Goal: Transaction & Acquisition: Purchase product/service

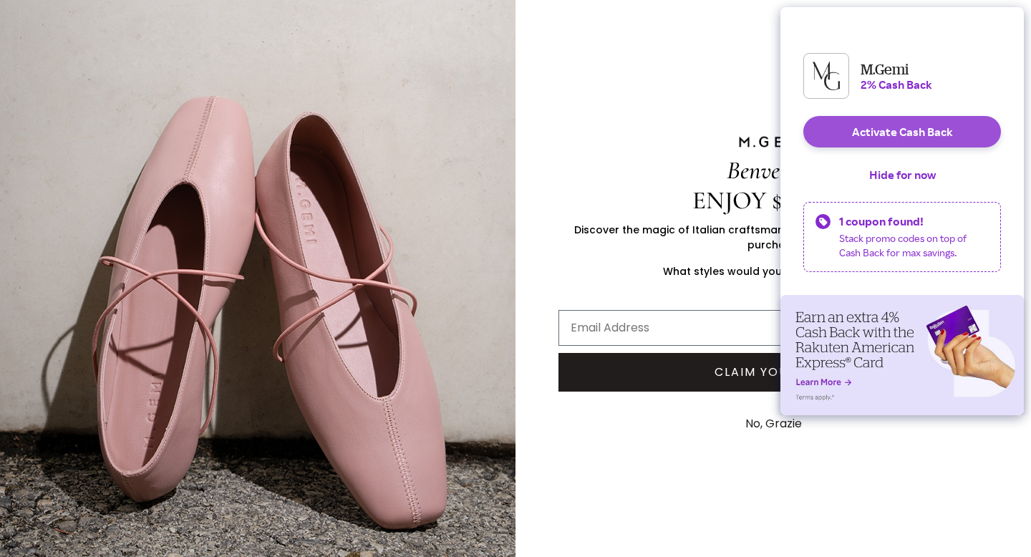
click at [945, 145] on button "Activate Cash Back" at bounding box center [902, 131] width 198 height 31
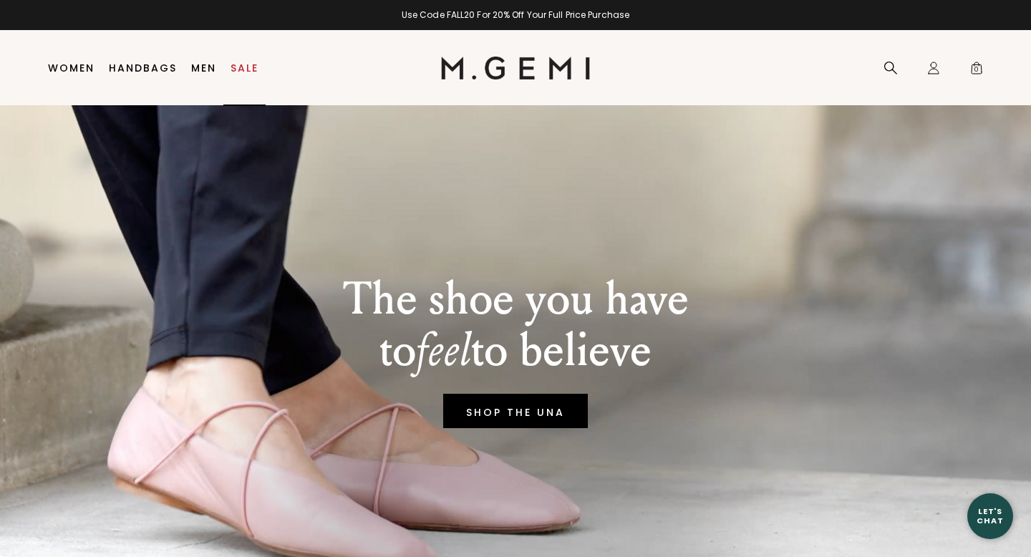
click at [247, 74] on link "Sale" at bounding box center [244, 67] width 28 height 11
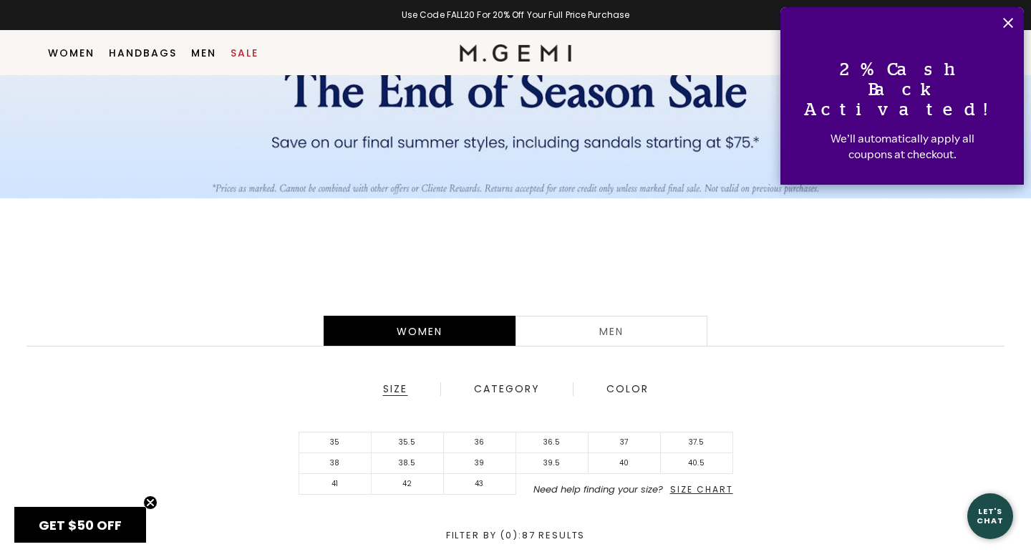
scroll to position [215, 0]
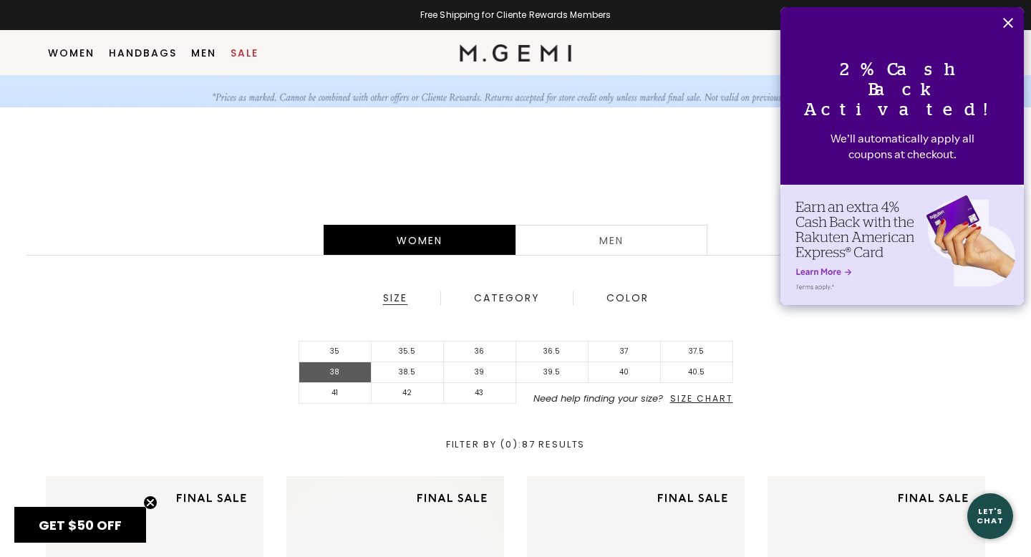
click at [359, 376] on li "38" at bounding box center [335, 372] width 72 height 21
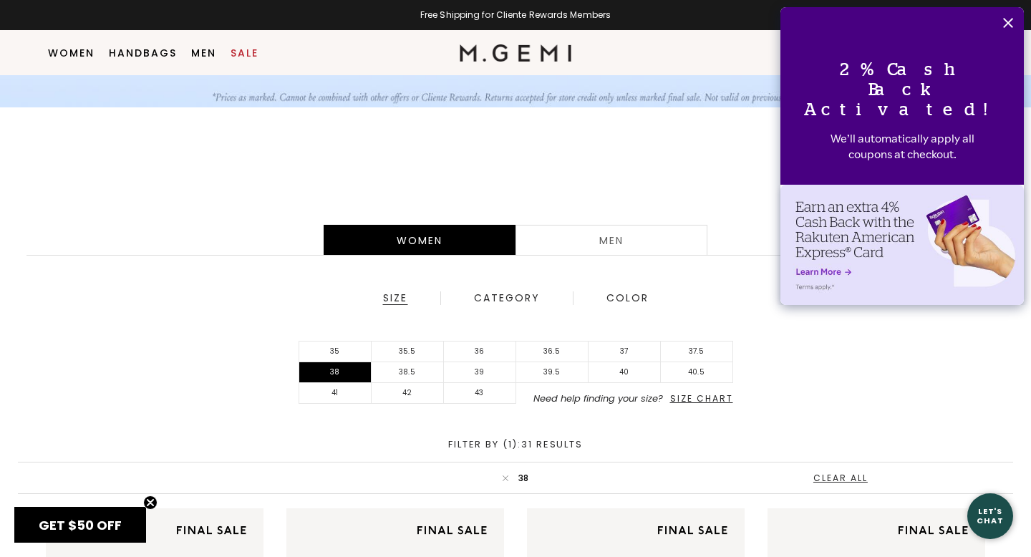
click at [1013, 21] on icon "Close" at bounding box center [1007, 22] width 11 height 11
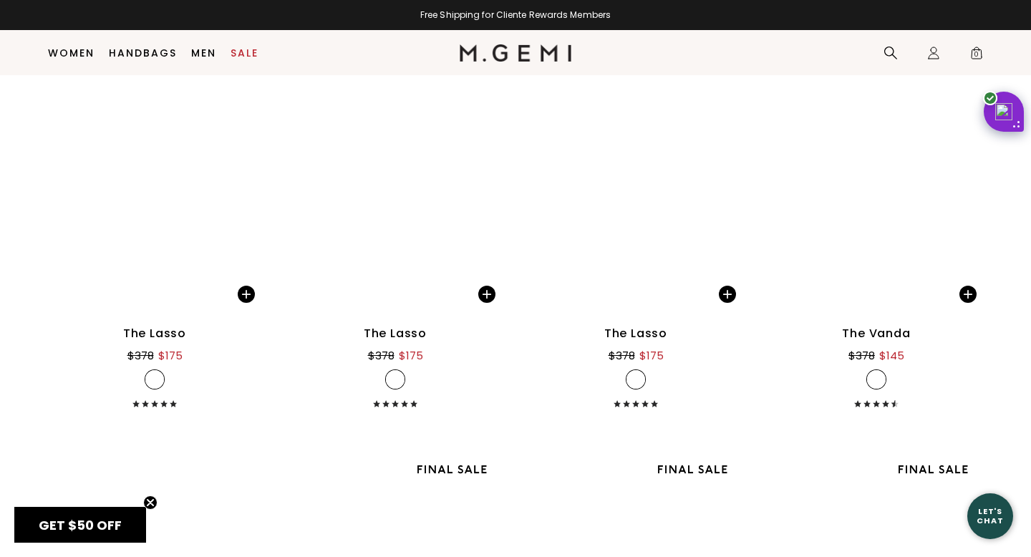
scroll to position [2405, 0]
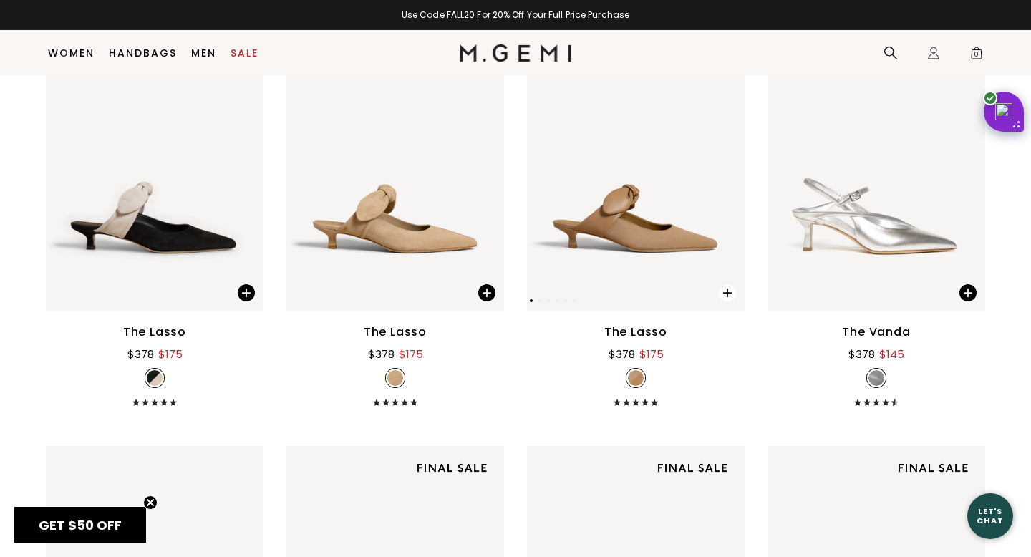
click at [725, 290] on span at bounding box center [727, 292] width 17 height 17
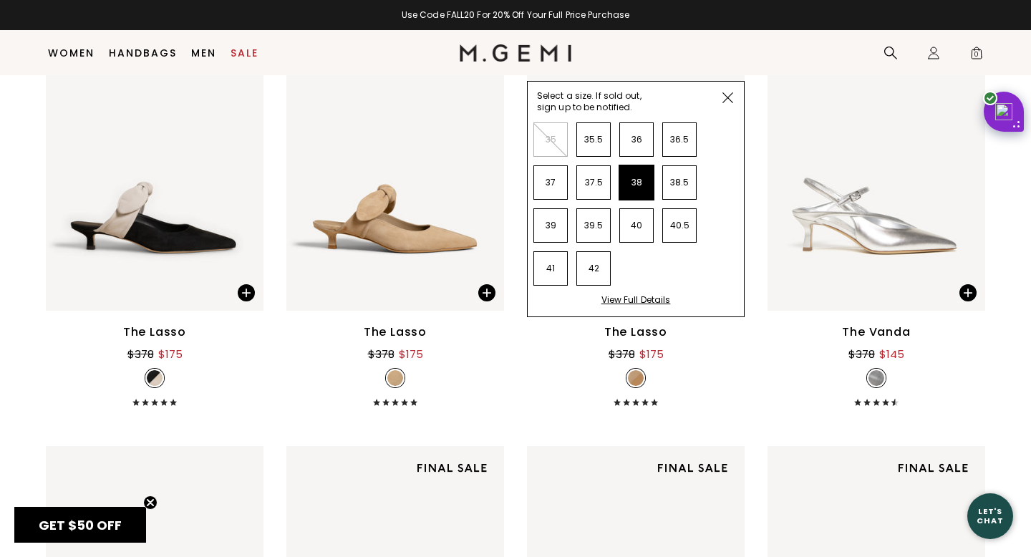
click at [641, 194] on li "38" at bounding box center [636, 182] width 34 height 34
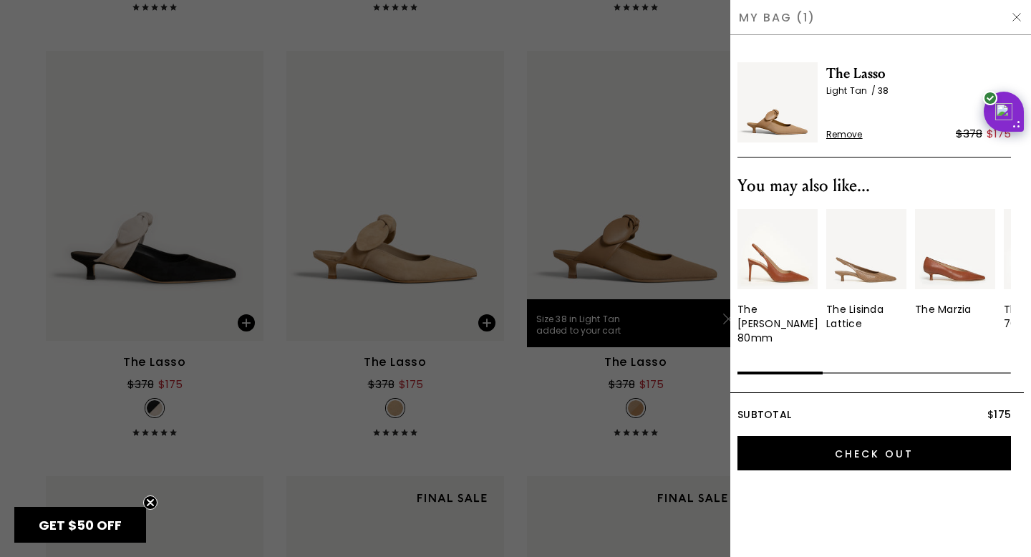
scroll to position [0, 0]
click at [554, 422] on div at bounding box center [515, 278] width 1031 height 557
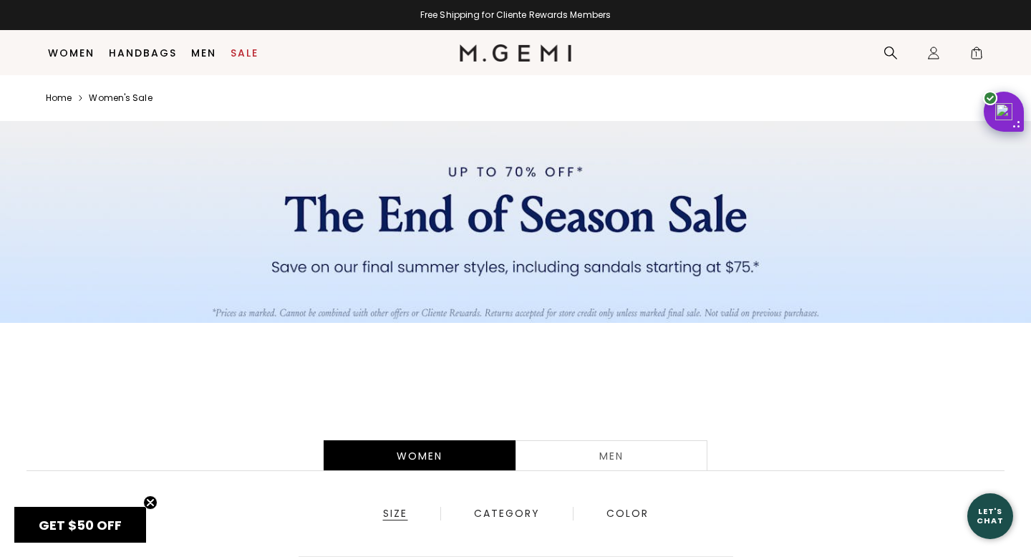
scroll to position [2375, 0]
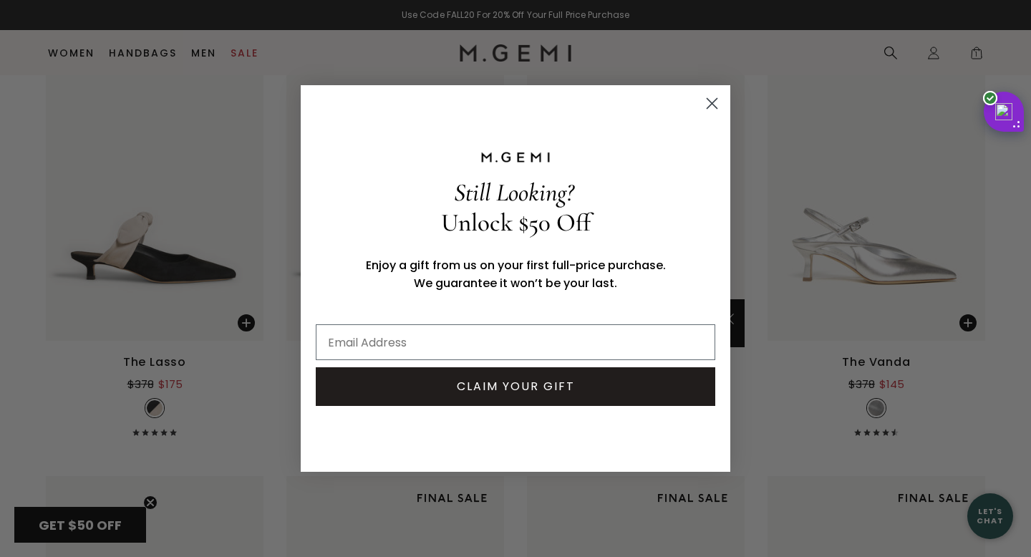
click at [715, 102] on circle "Close dialog" at bounding box center [712, 104] width 24 height 24
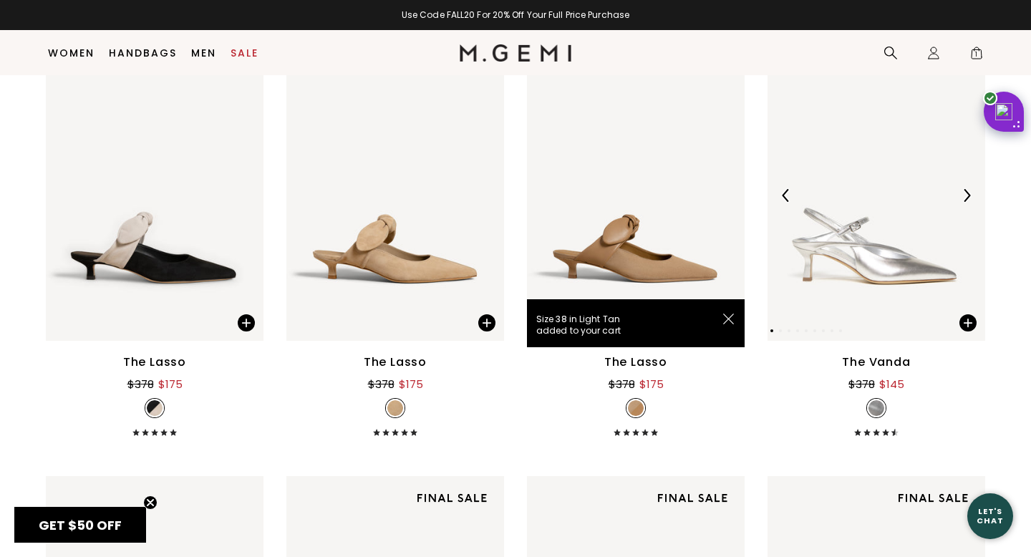
click at [965, 198] on img at bounding box center [966, 195] width 13 height 13
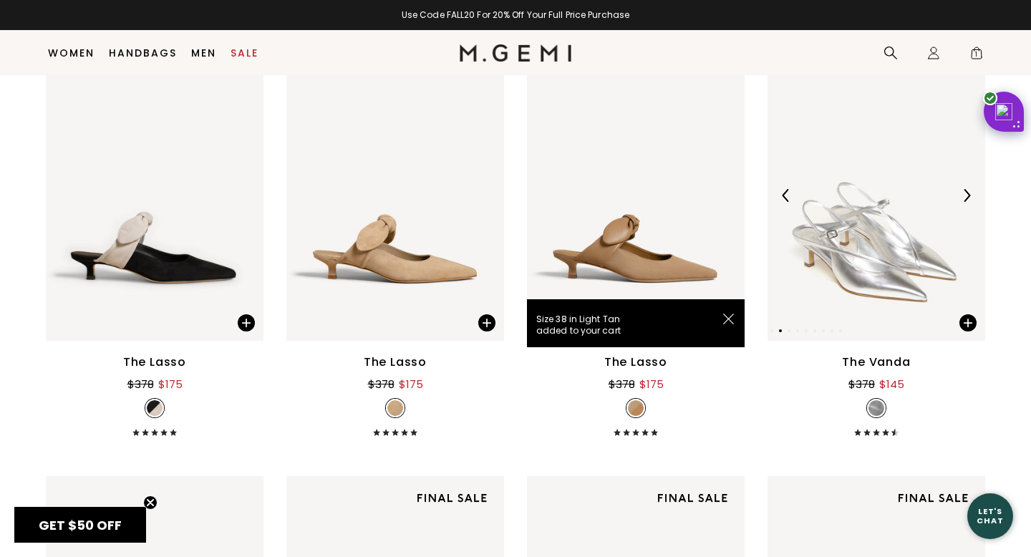
click at [965, 198] on img at bounding box center [966, 195] width 13 height 13
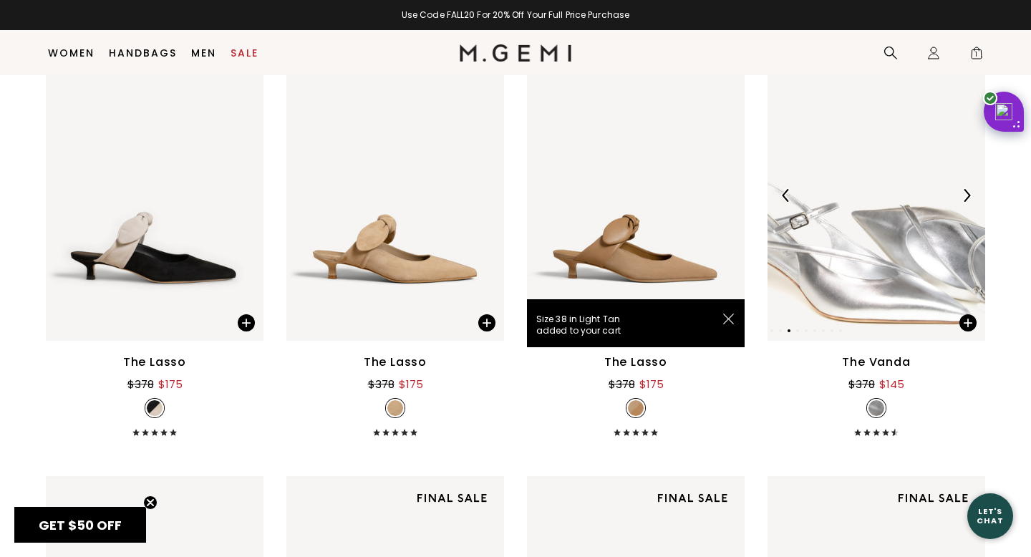
click at [965, 198] on img at bounding box center [966, 195] width 13 height 13
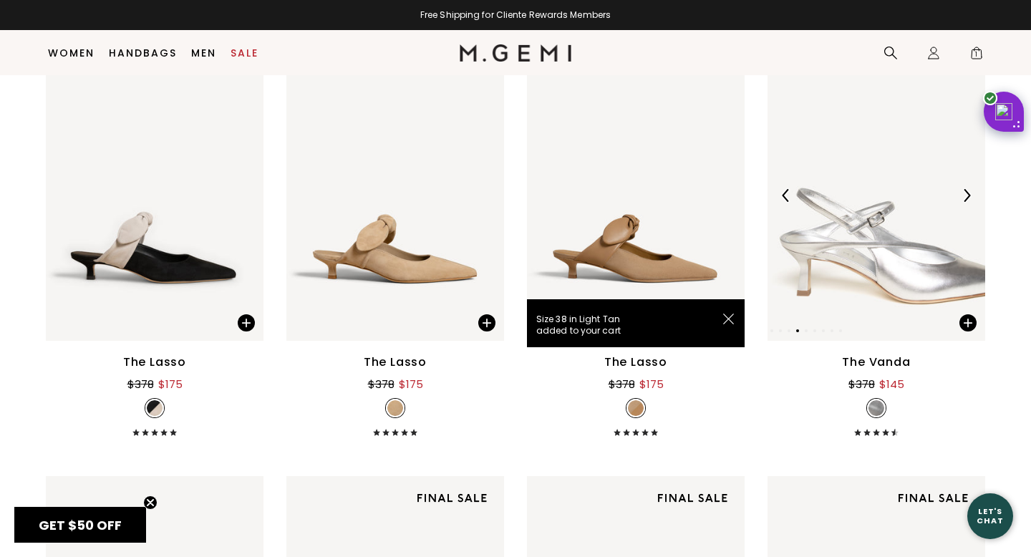
click at [965, 198] on img at bounding box center [966, 195] width 13 height 13
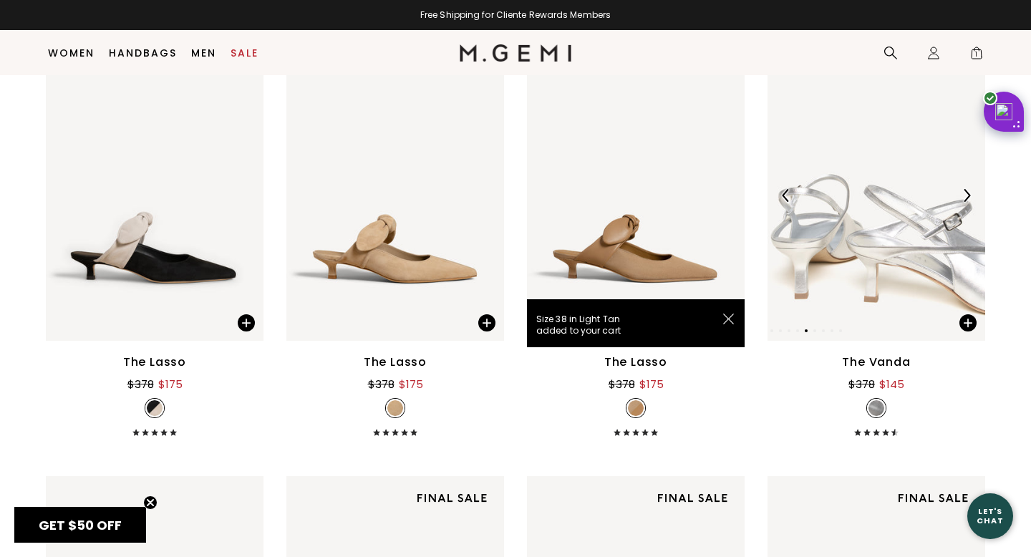
click at [965, 198] on img at bounding box center [966, 195] width 13 height 13
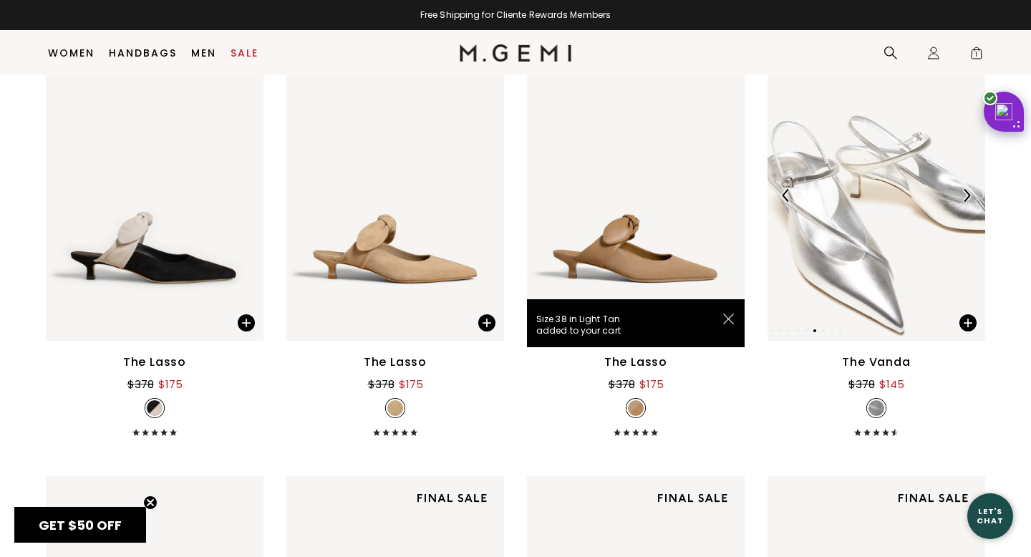
click at [965, 198] on img at bounding box center [966, 195] width 13 height 13
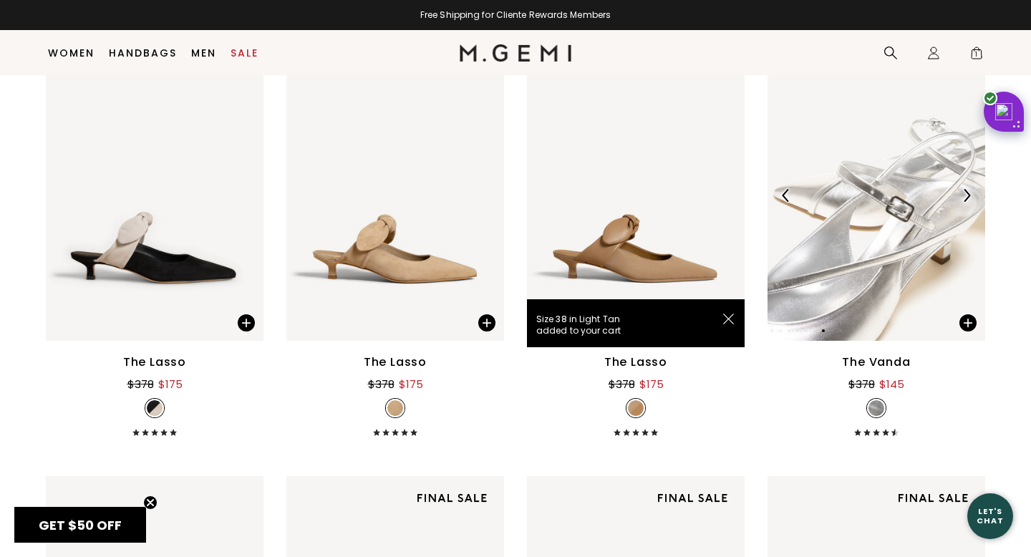
click at [965, 198] on img at bounding box center [966, 195] width 13 height 13
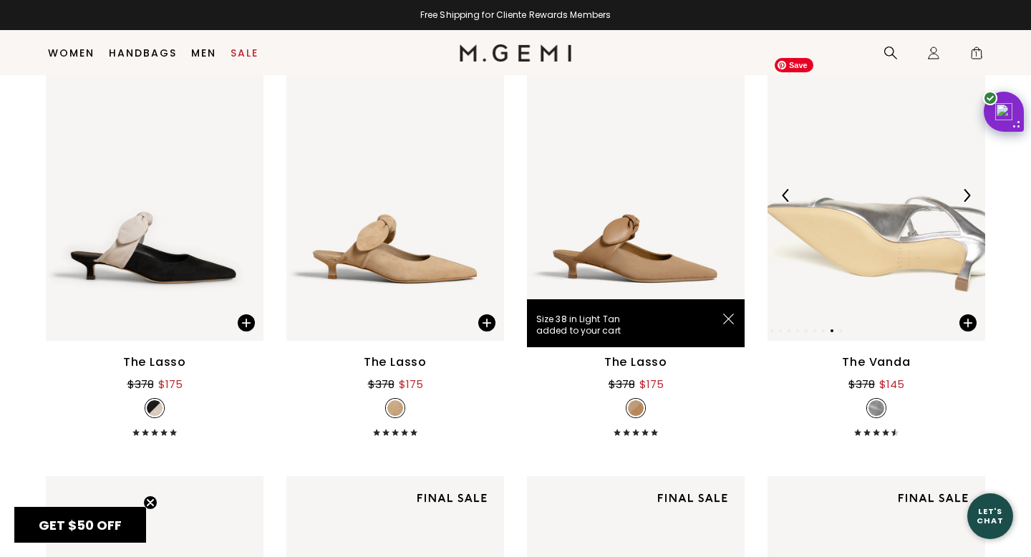
click at [906, 239] on img at bounding box center [876, 196] width 218 height 290
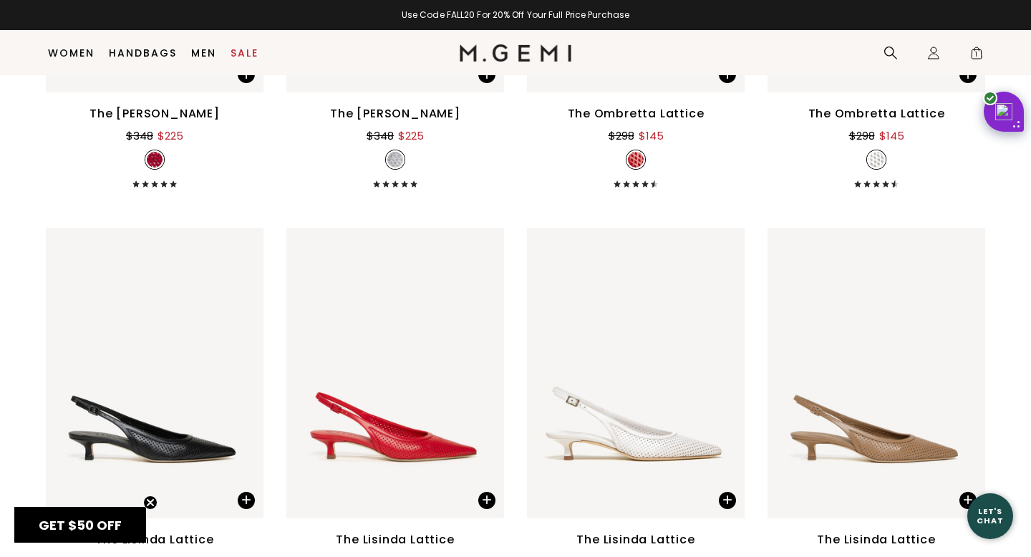
scroll to position [1768, 0]
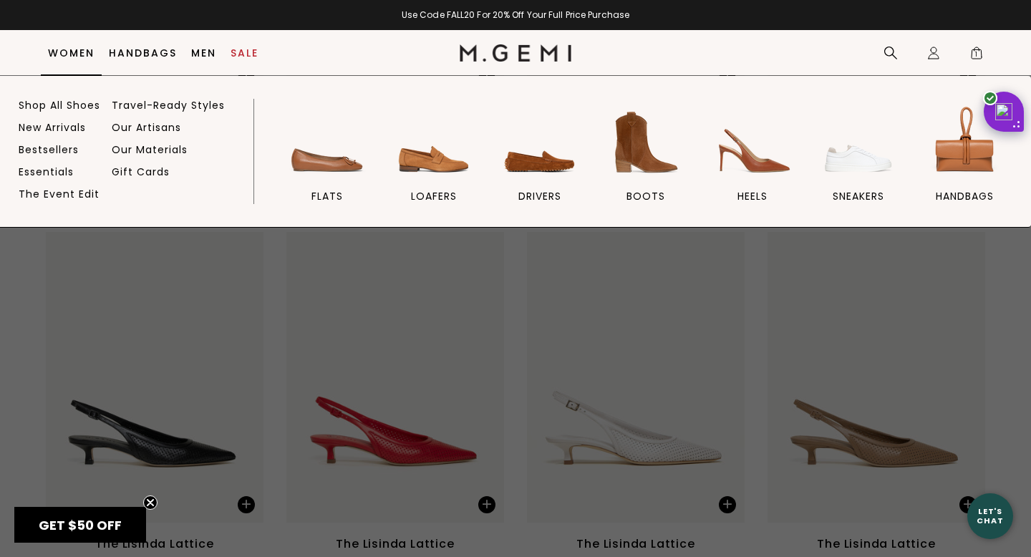
click at [88, 50] on link "Women" at bounding box center [71, 52] width 47 height 11
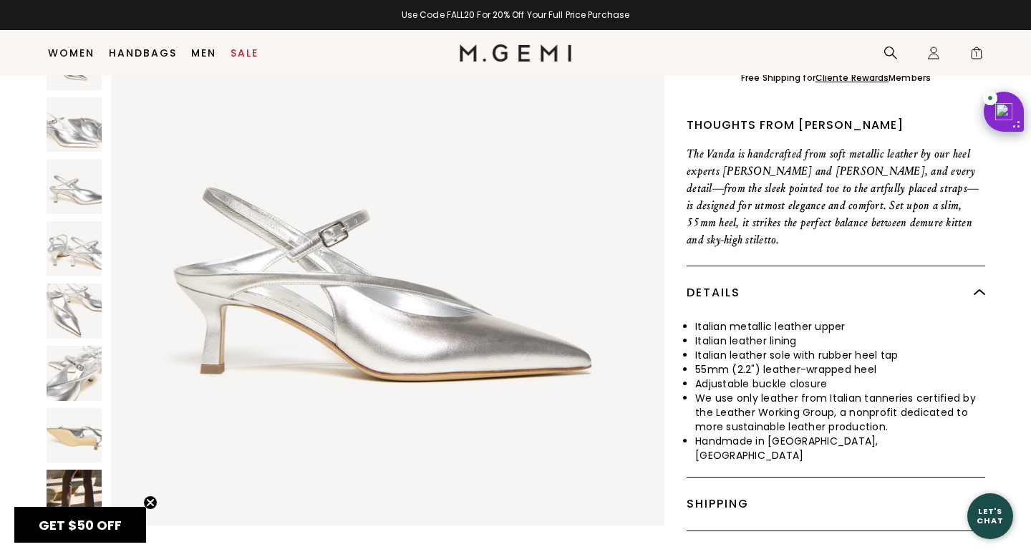
scroll to position [514, 0]
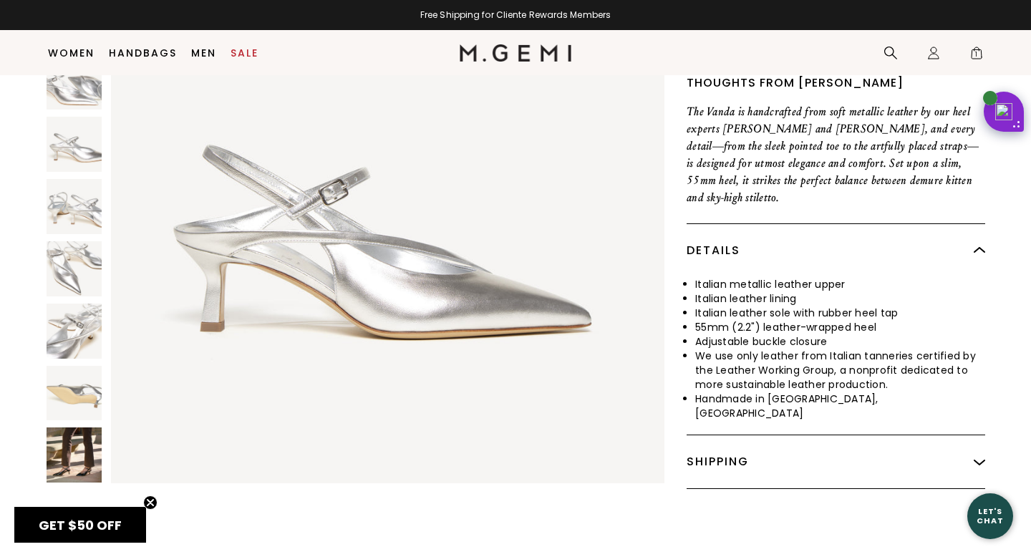
click at [82, 428] on img at bounding box center [74, 455] width 55 height 55
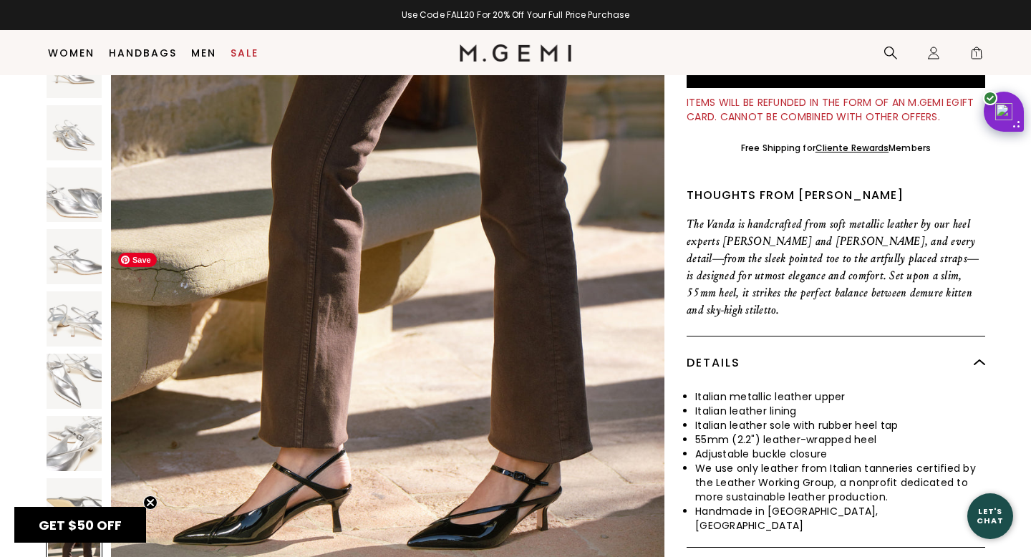
scroll to position [4555, 0]
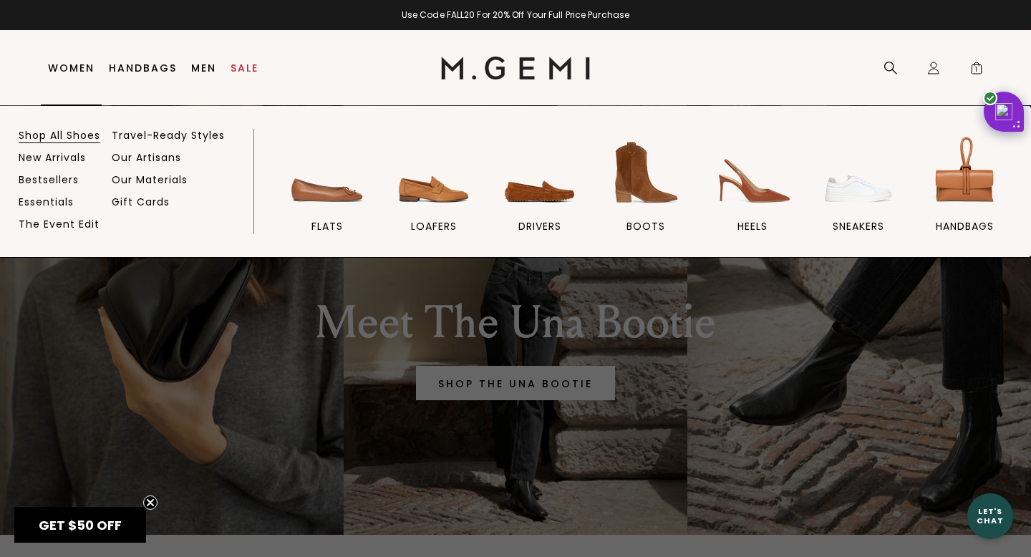
click at [66, 132] on link "Shop All Shoes" at bounding box center [60, 135] width 82 height 13
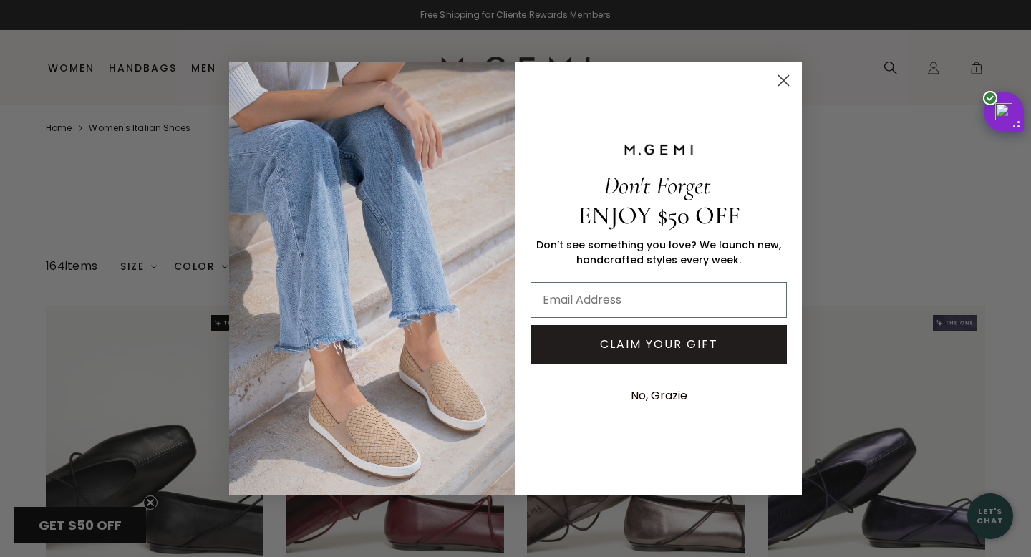
click at [788, 83] on circle "Close dialog" at bounding box center [784, 81] width 24 height 24
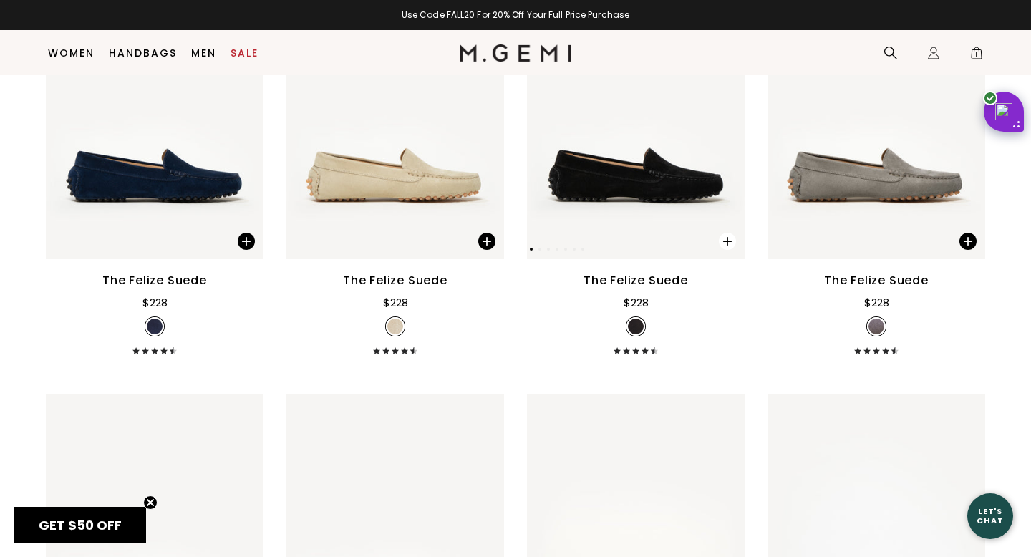
scroll to position [2440, 0]
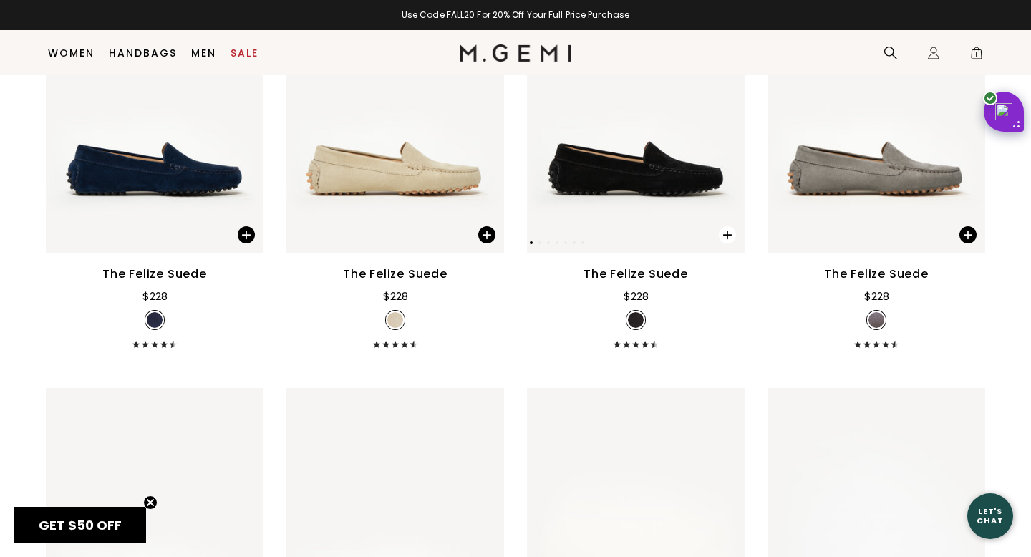
click at [728, 231] on span at bounding box center [727, 234] width 17 height 17
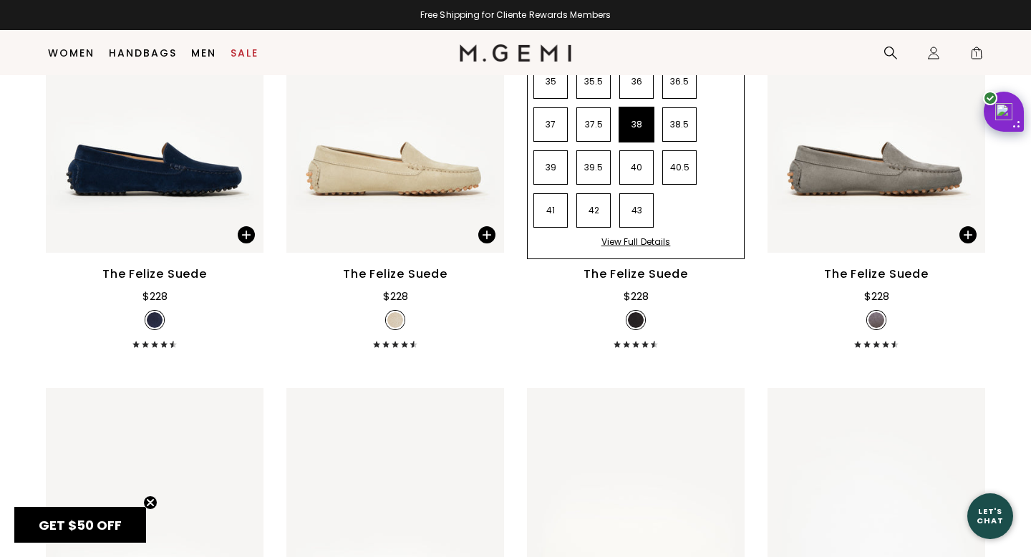
click at [641, 128] on li "38" at bounding box center [636, 124] width 34 height 34
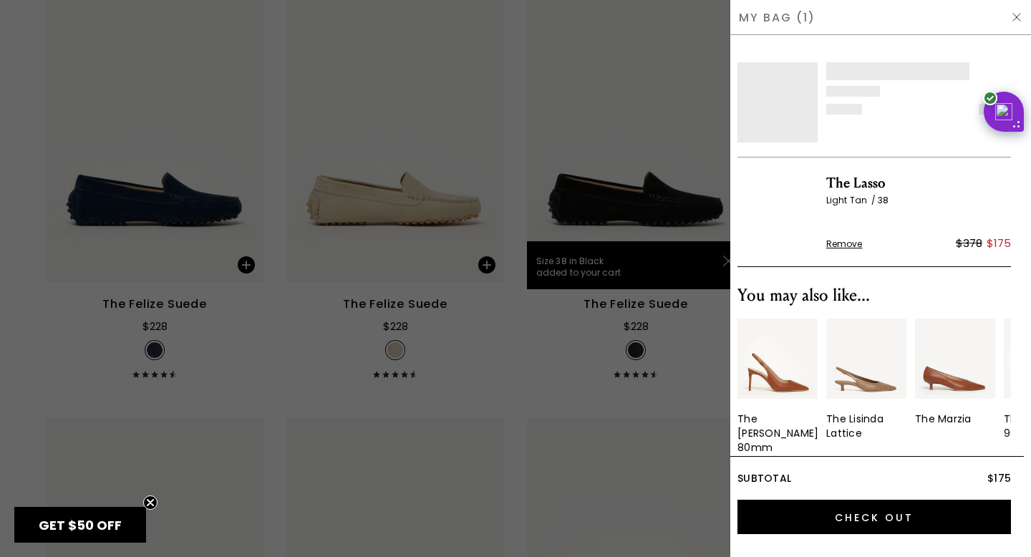
scroll to position [0, 0]
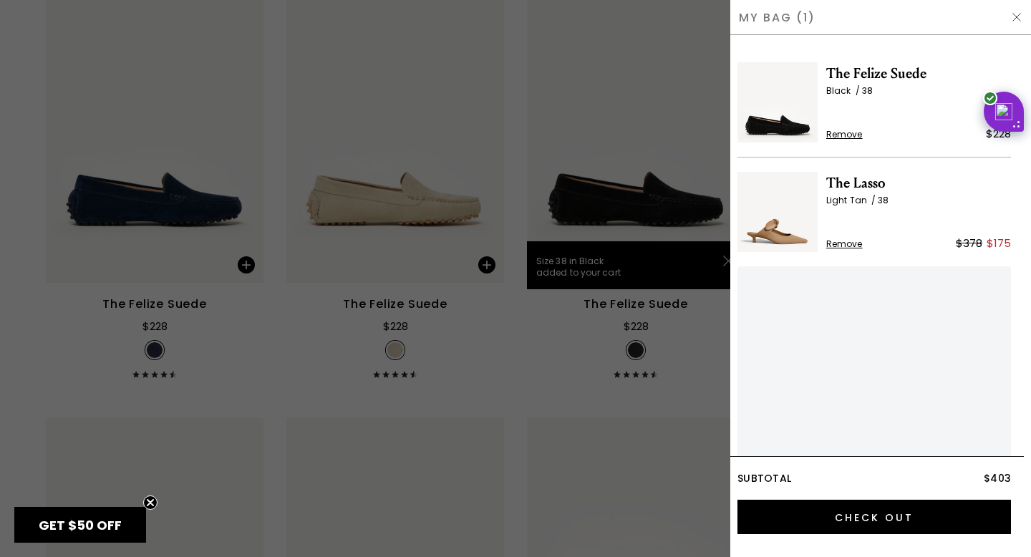
click at [713, 317] on div at bounding box center [515, 278] width 1031 height 557
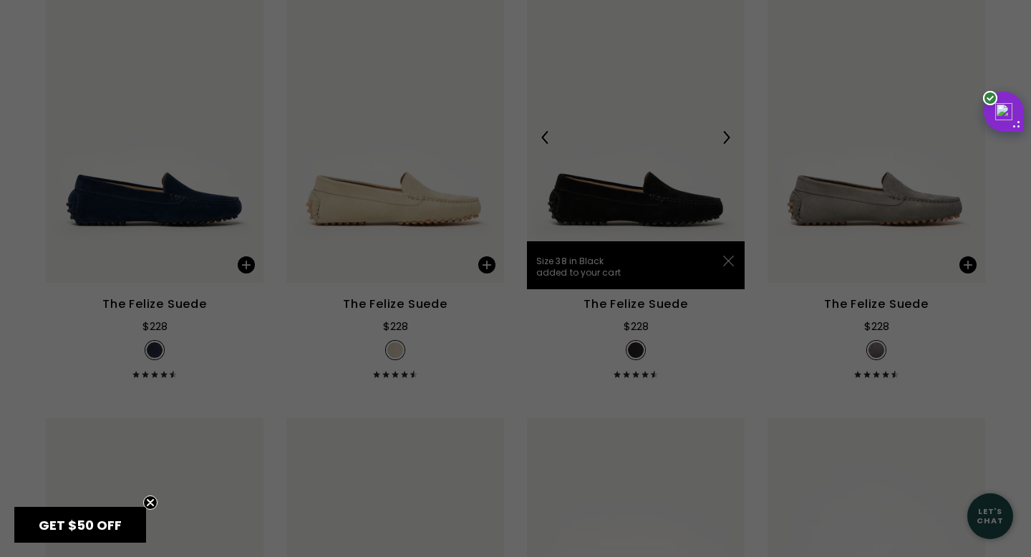
click at [665, 175] on img at bounding box center [636, 138] width 218 height 290
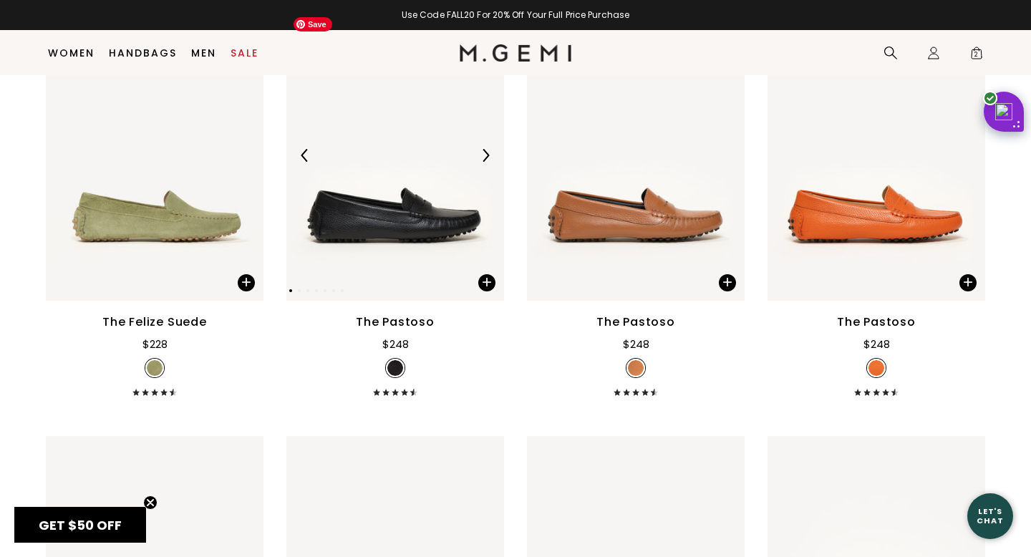
scroll to position [3243, 0]
click at [422, 261] on img at bounding box center [395, 156] width 218 height 290
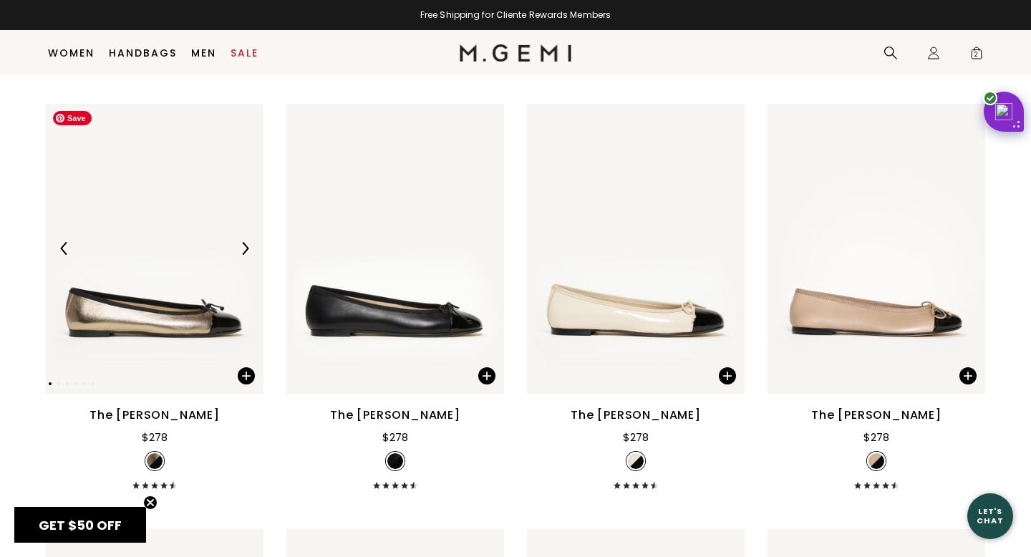
scroll to position [3604, 0]
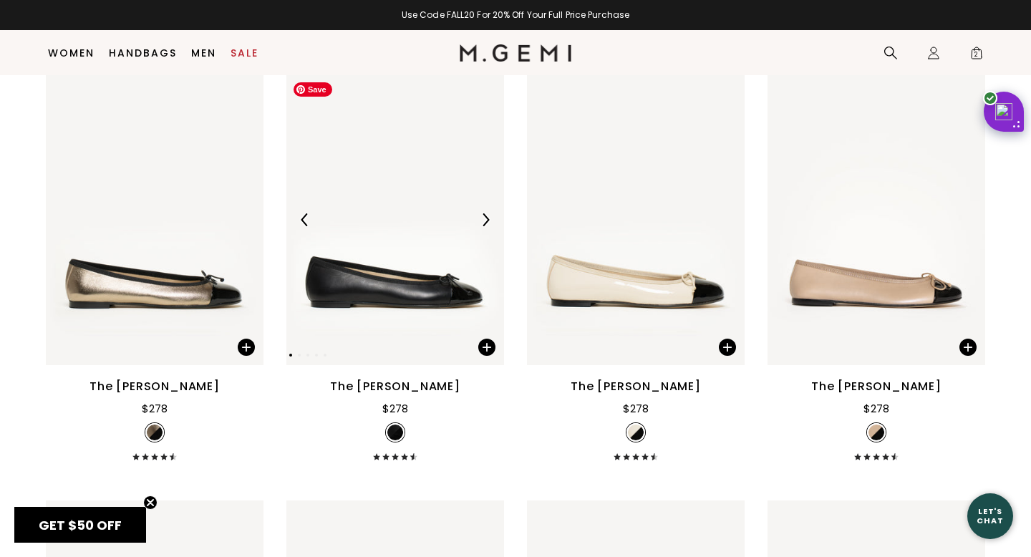
click at [366, 280] on img at bounding box center [395, 220] width 218 height 290
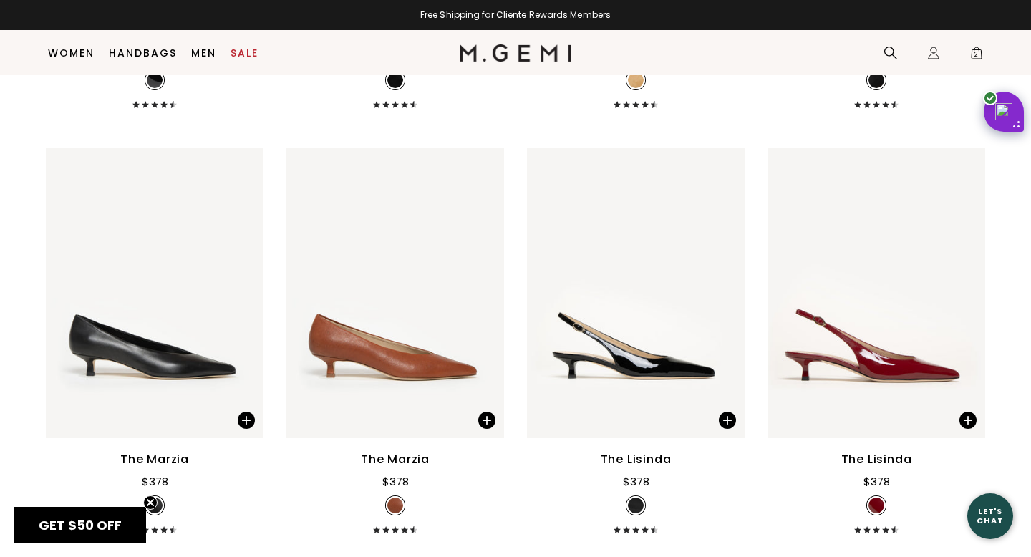
scroll to position [8753, 0]
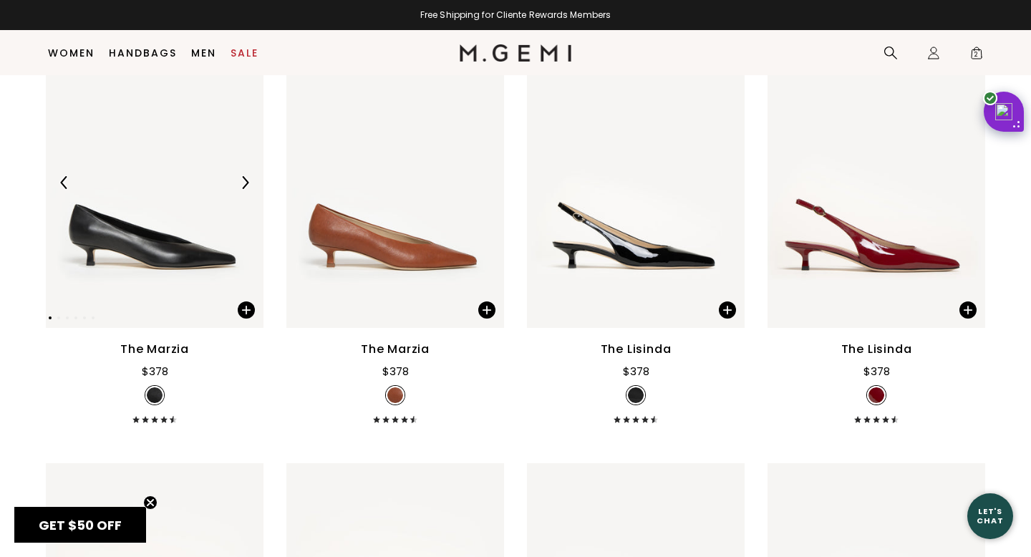
click at [240, 182] on img at bounding box center [244, 182] width 13 height 13
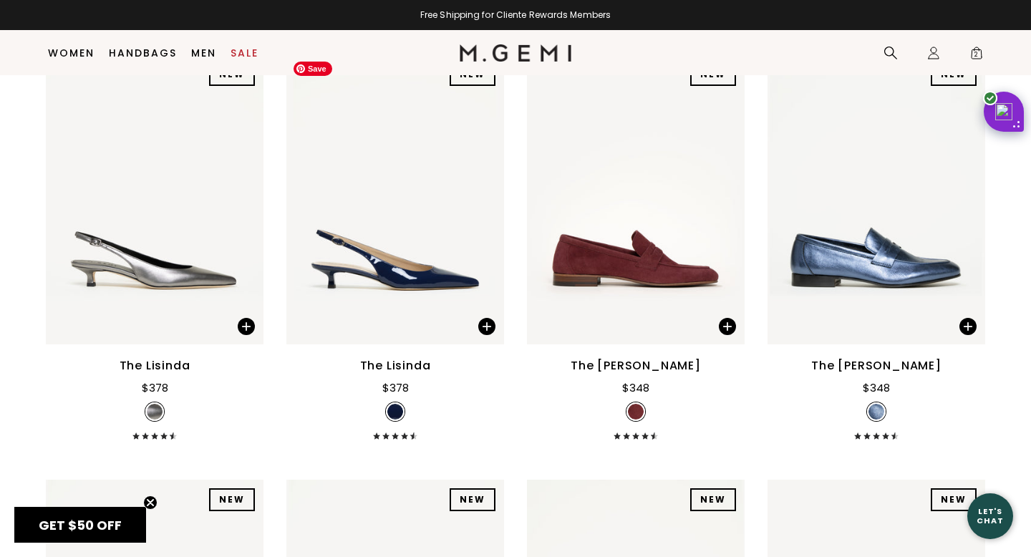
scroll to position [11709, 0]
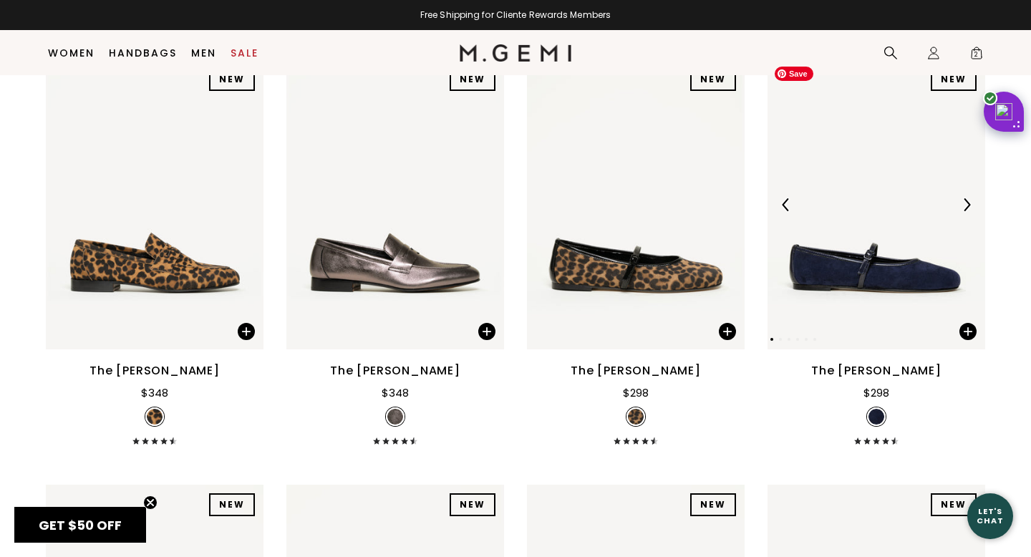
click at [847, 271] on img at bounding box center [876, 204] width 218 height 290
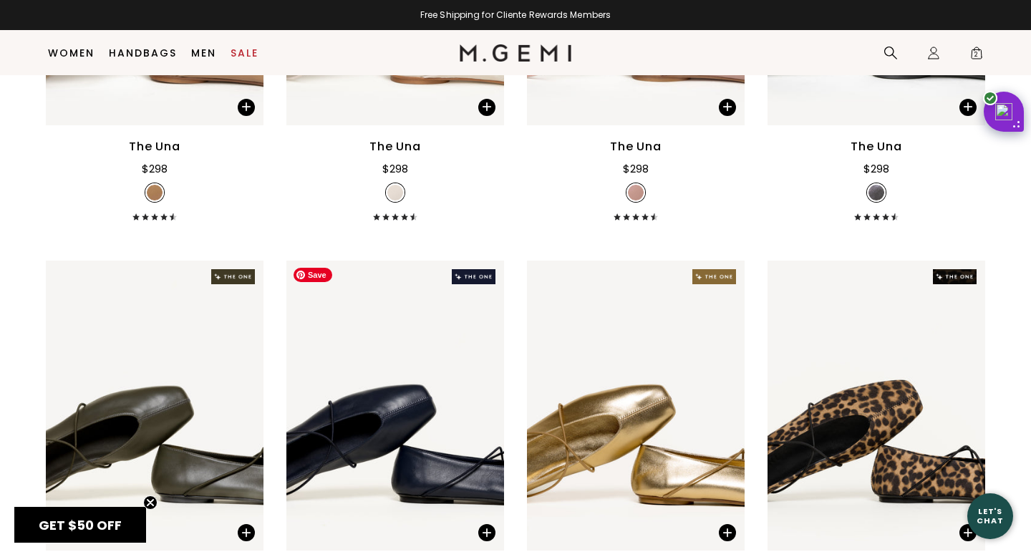
scroll to position [884, 0]
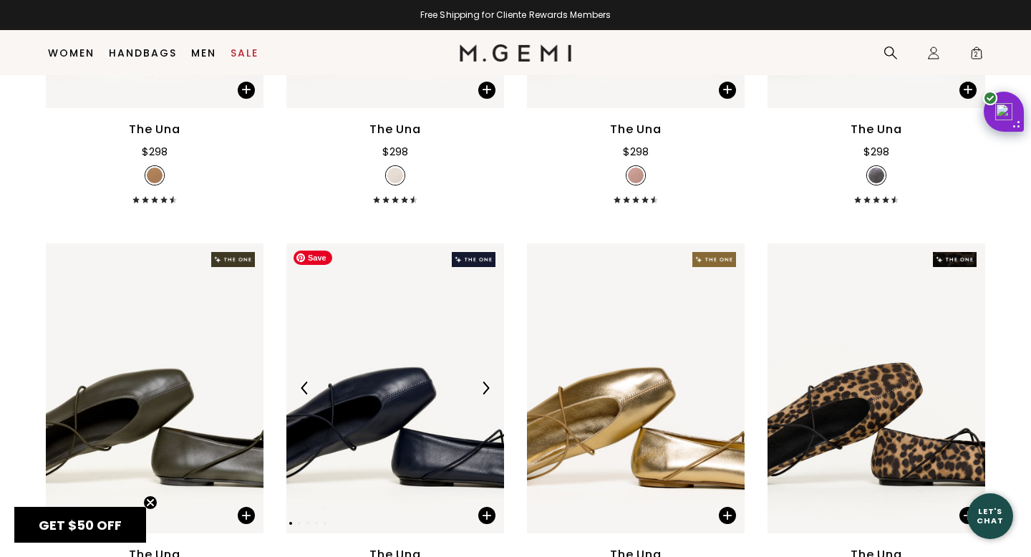
click at [357, 373] on img at bounding box center [395, 388] width 218 height 290
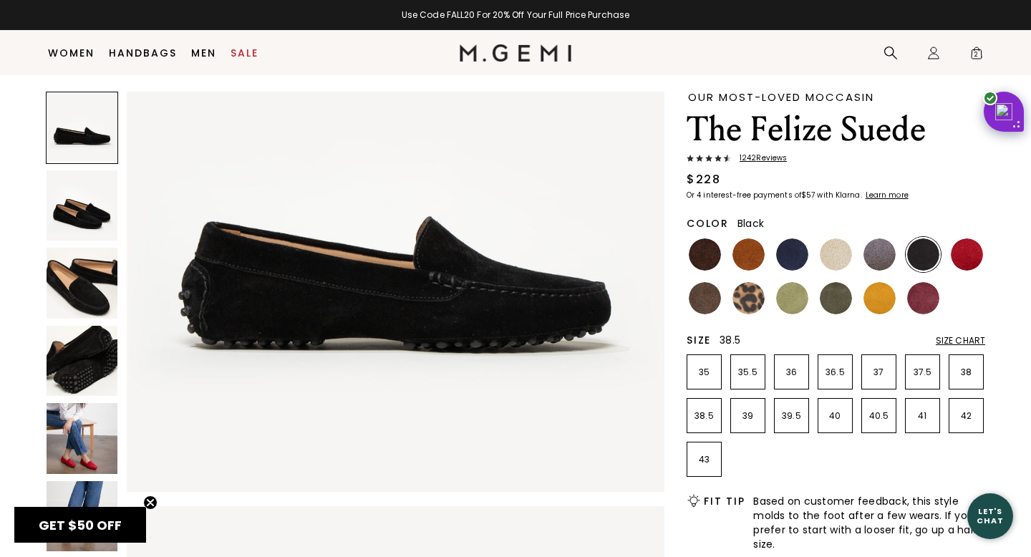
scroll to position [34, 0]
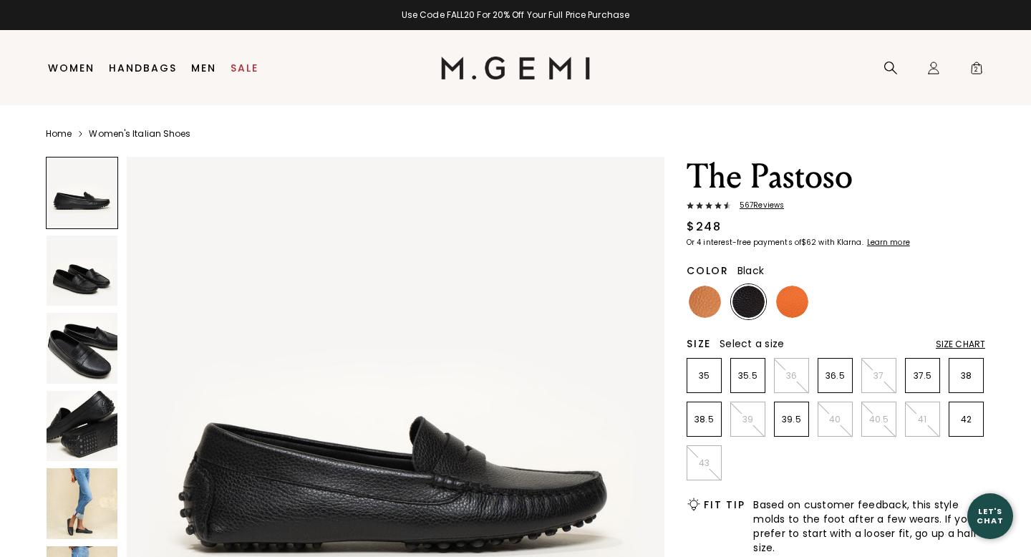
click at [75, 326] on img at bounding box center [82, 348] width 71 height 71
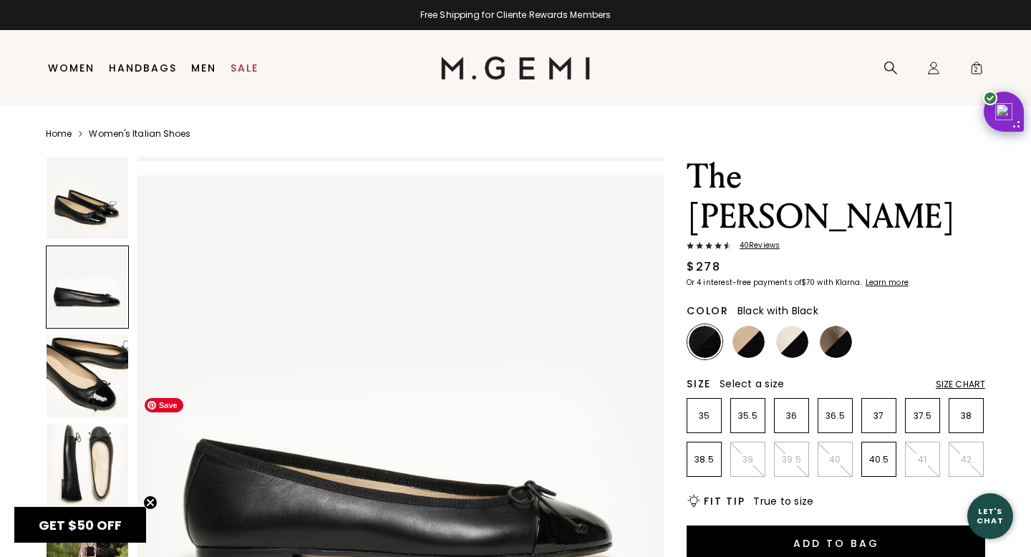
scroll to position [608, 0]
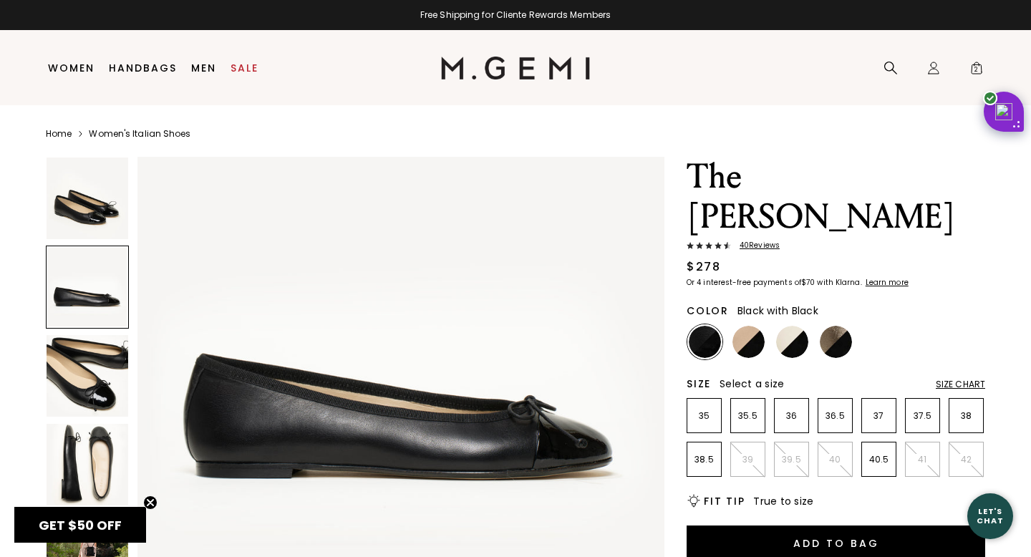
click at [153, 497] on circle "Close teaser" at bounding box center [151, 503] width 14 height 14
click at [102, 528] on img at bounding box center [88, 553] width 82 height 82
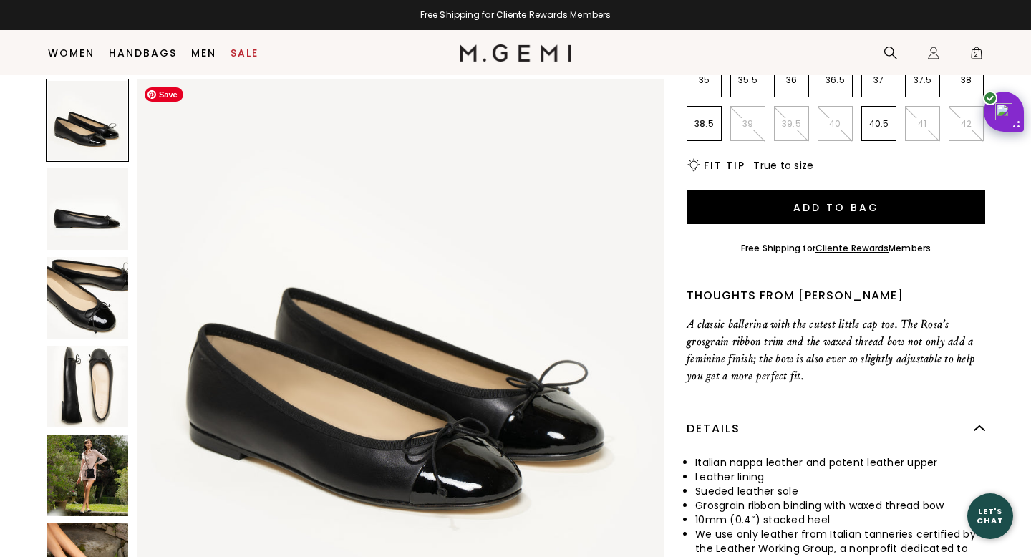
scroll to position [0, 0]
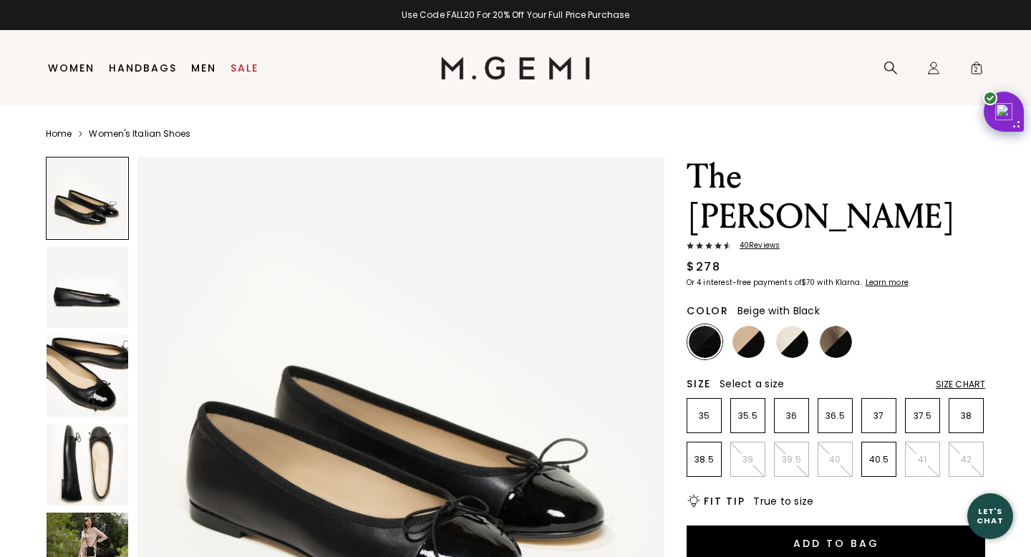
click at [756, 326] on img at bounding box center [748, 342] width 32 height 32
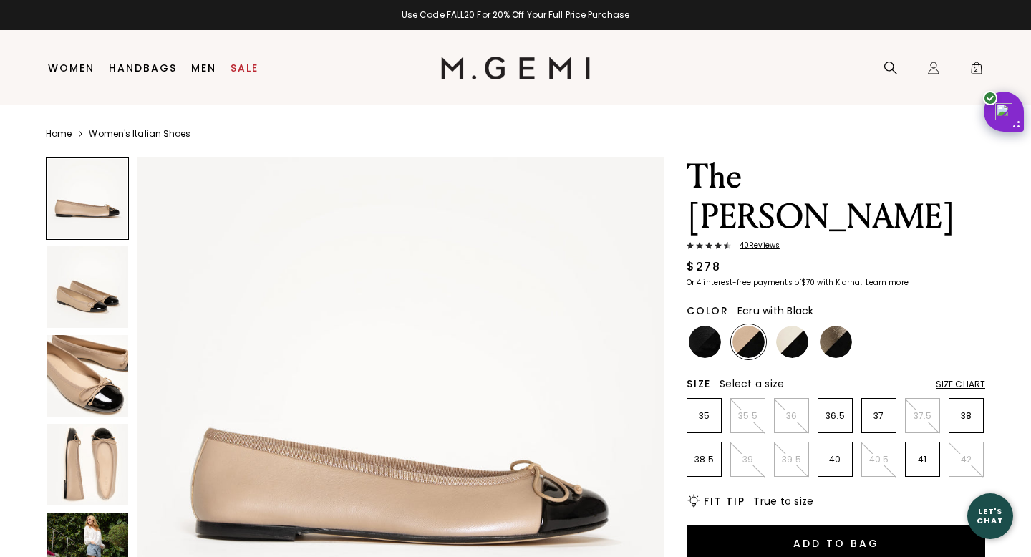
click at [795, 326] on img at bounding box center [792, 342] width 32 height 32
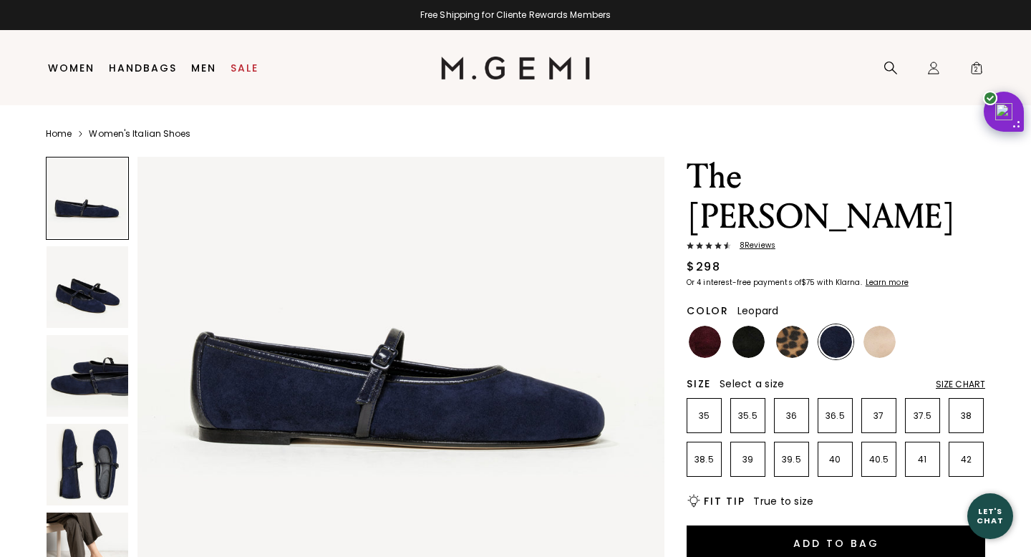
click at [783, 326] on img at bounding box center [792, 342] width 32 height 32
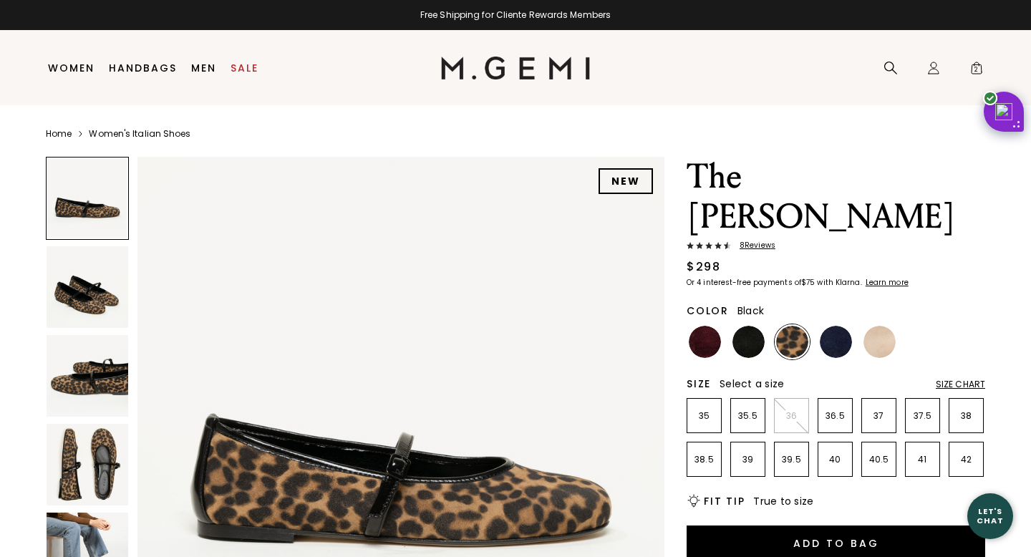
click at [751, 326] on img at bounding box center [748, 342] width 32 height 32
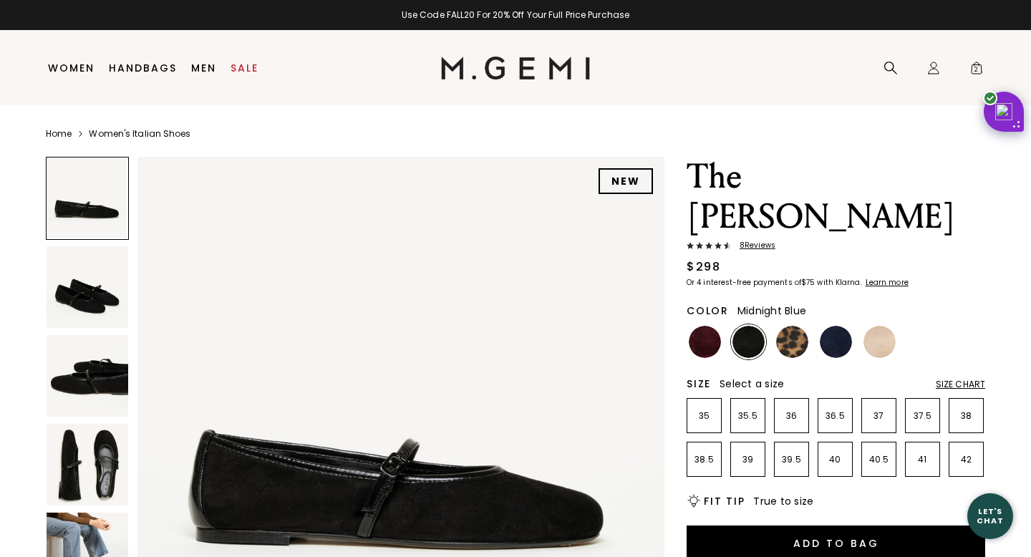
click at [845, 326] on img at bounding box center [835, 342] width 32 height 32
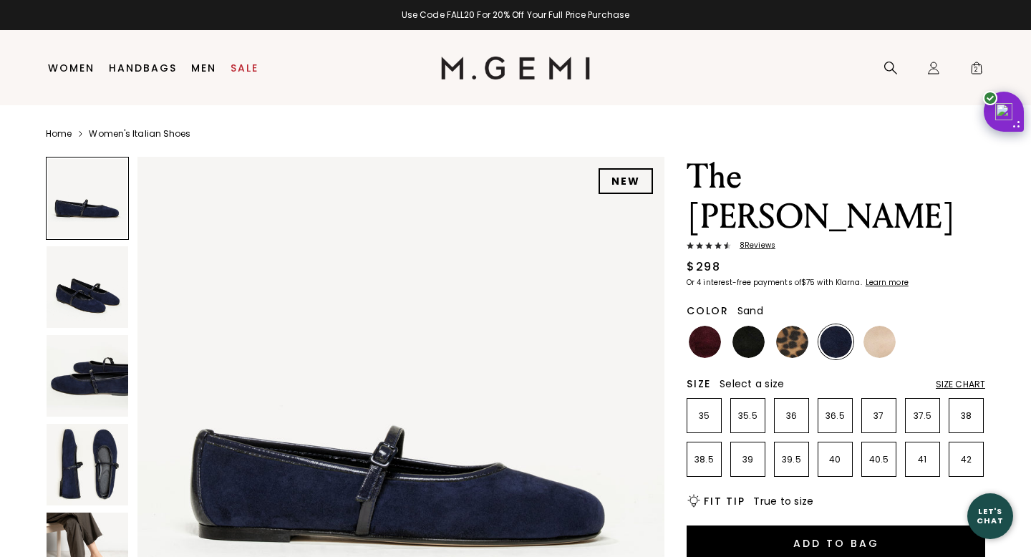
click at [889, 326] on img at bounding box center [879, 342] width 32 height 32
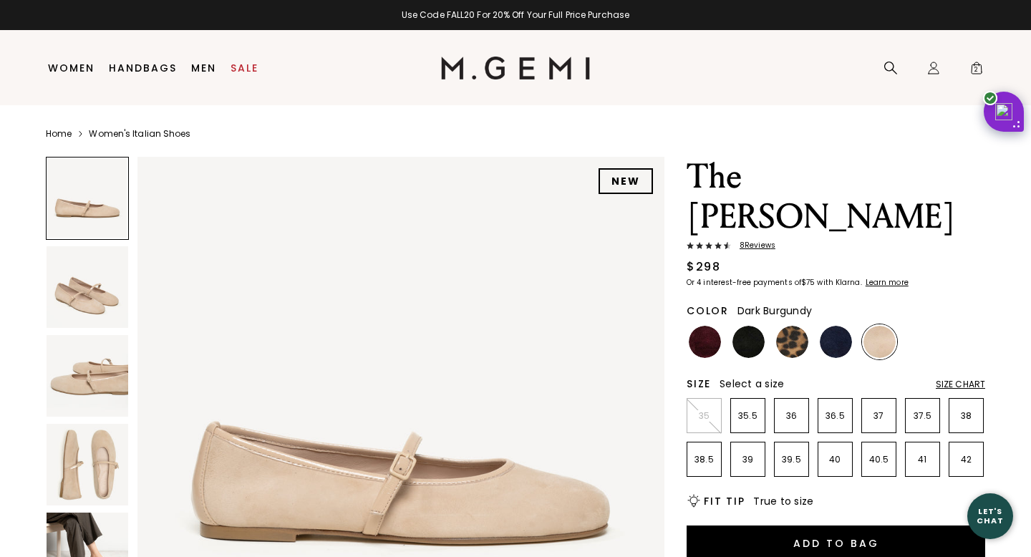
click at [707, 326] on img at bounding box center [704, 342] width 32 height 32
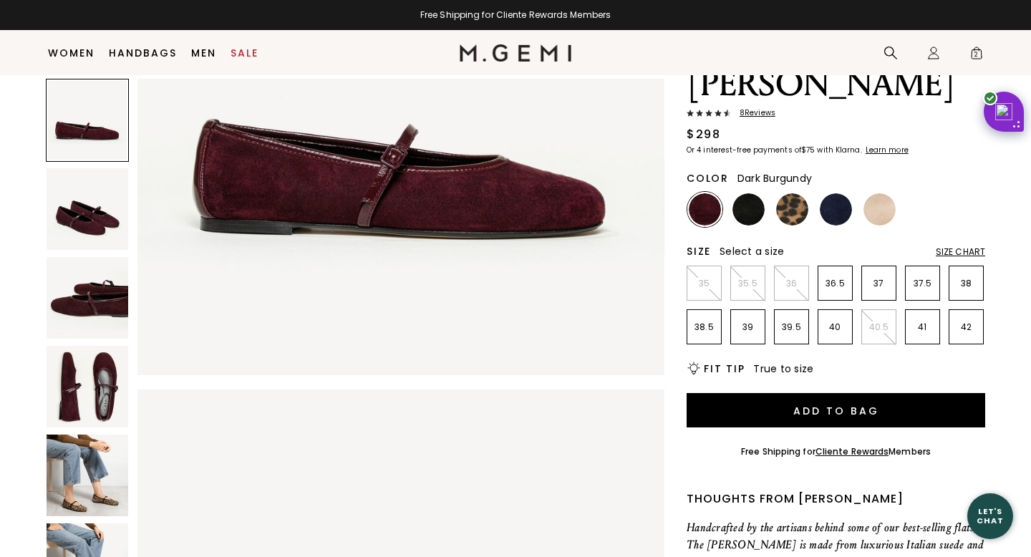
scroll to position [115, 0]
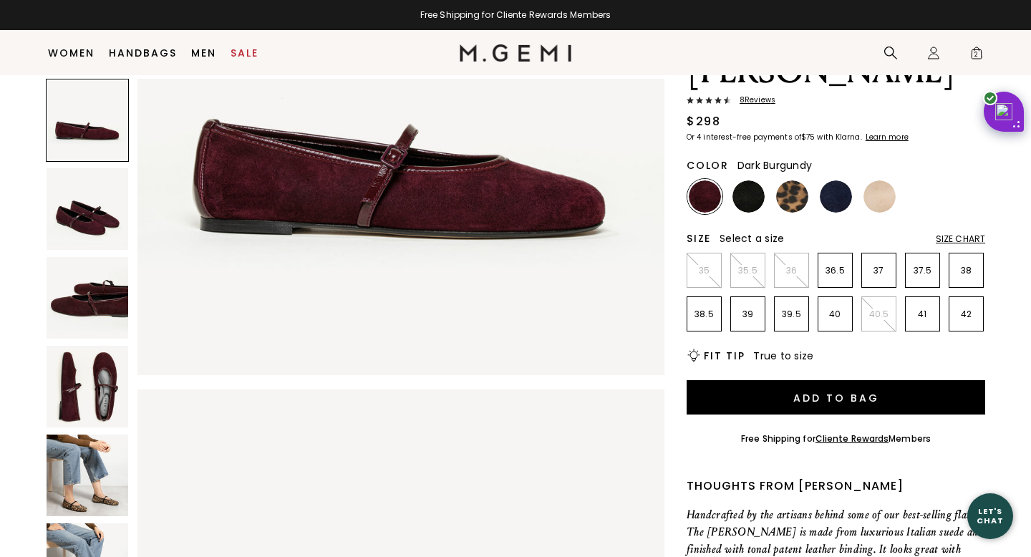
click at [101, 479] on img at bounding box center [88, 475] width 82 height 82
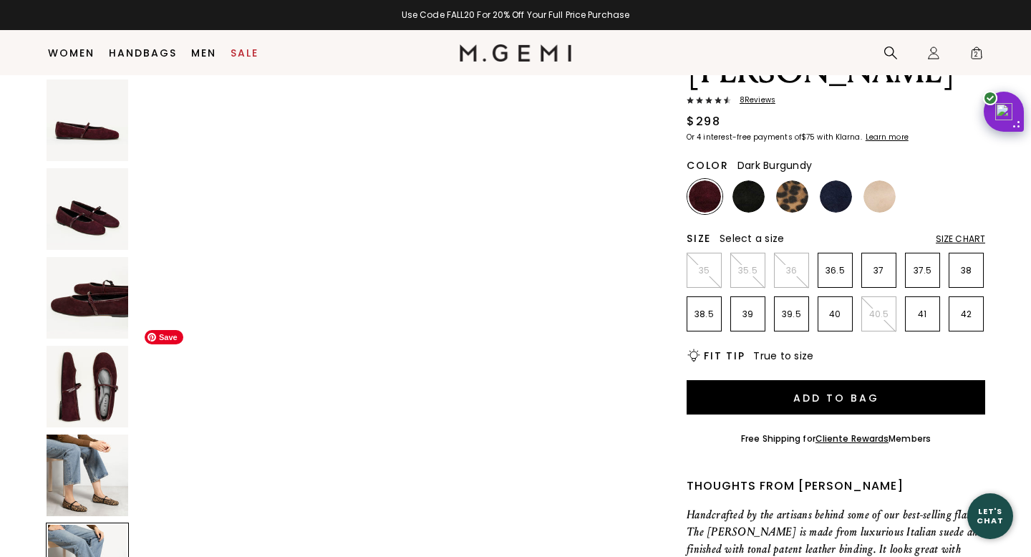
scroll to position [2720, 0]
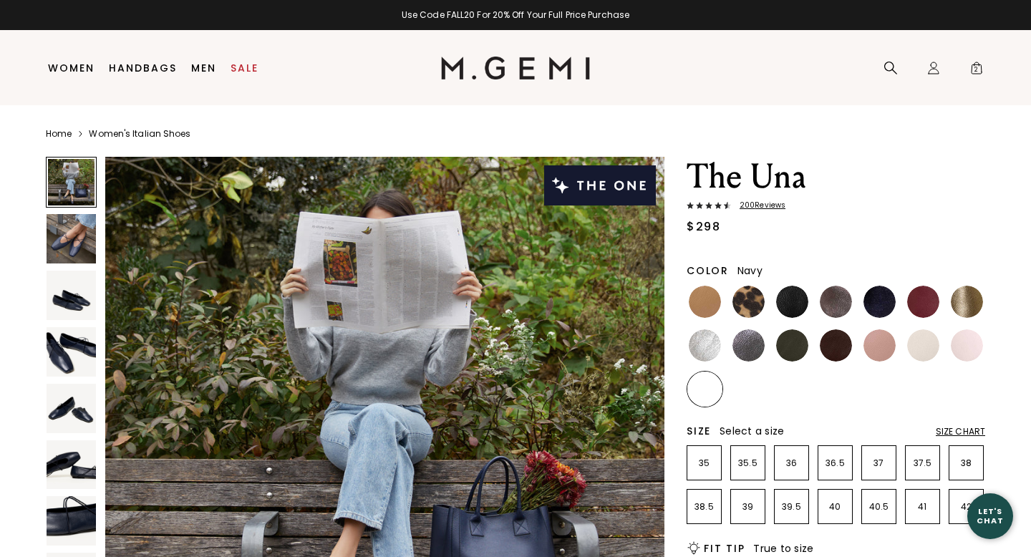
scroll to position [139, 0]
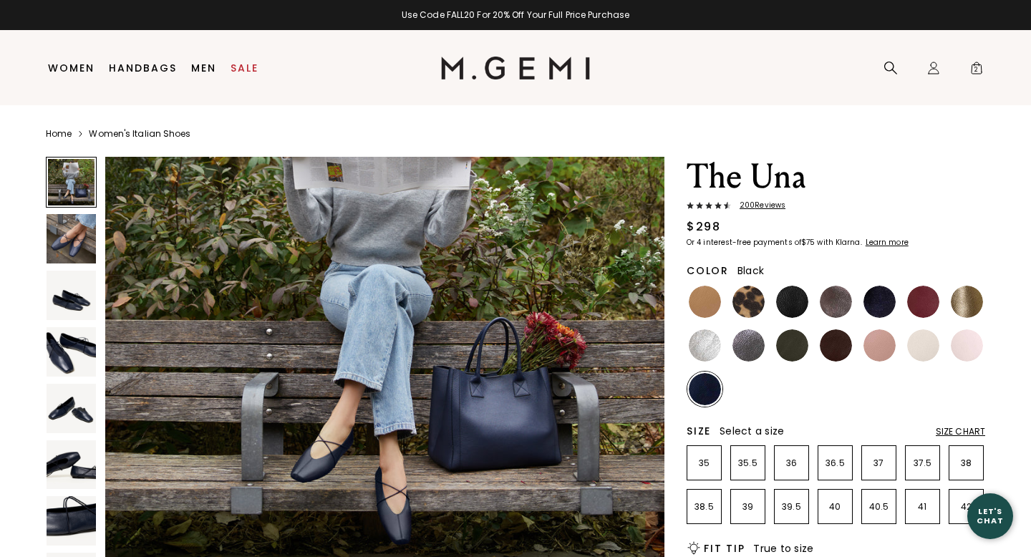
click at [792, 303] on img at bounding box center [792, 302] width 32 height 32
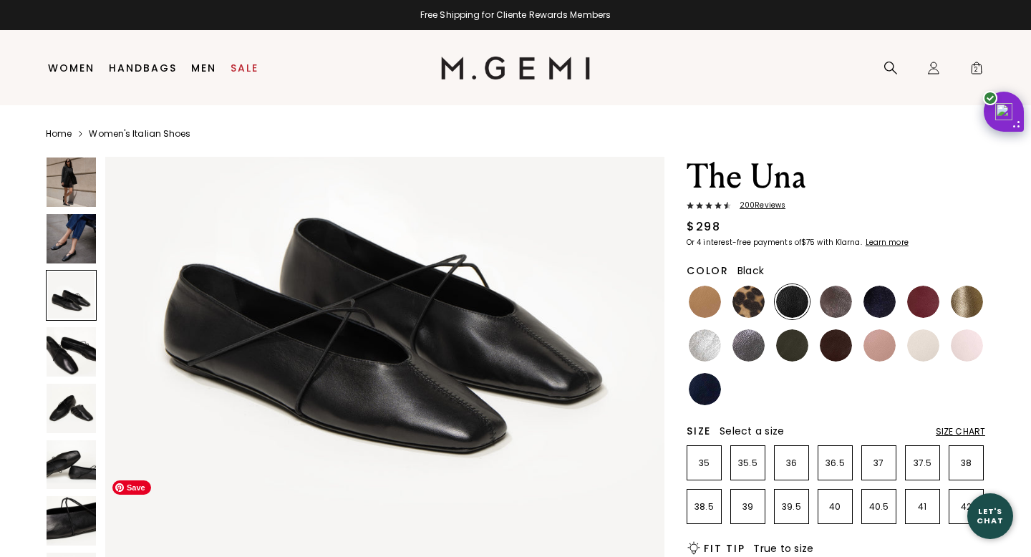
scroll to position [1331, 0]
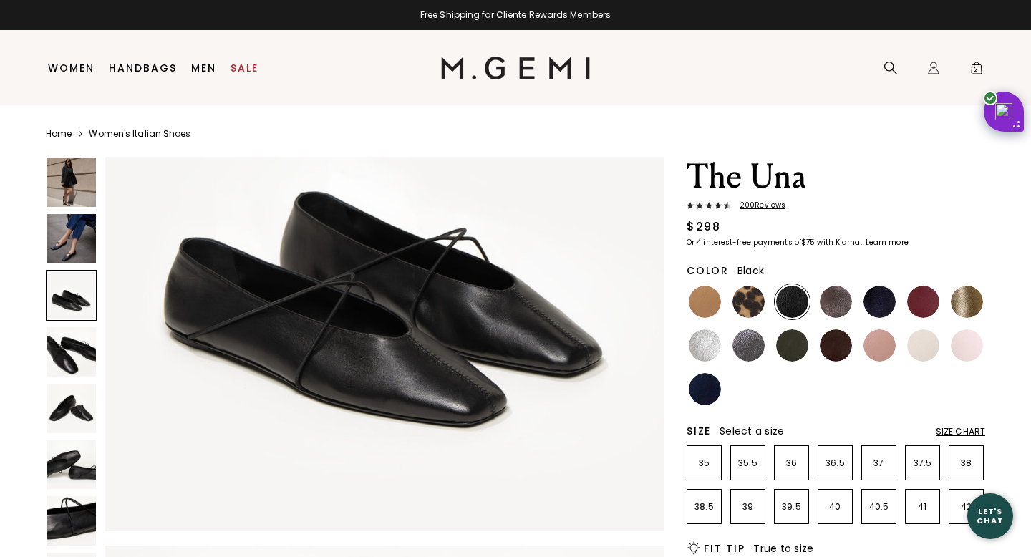
click at [754, 202] on span "200 Review s" at bounding box center [758, 205] width 54 height 9
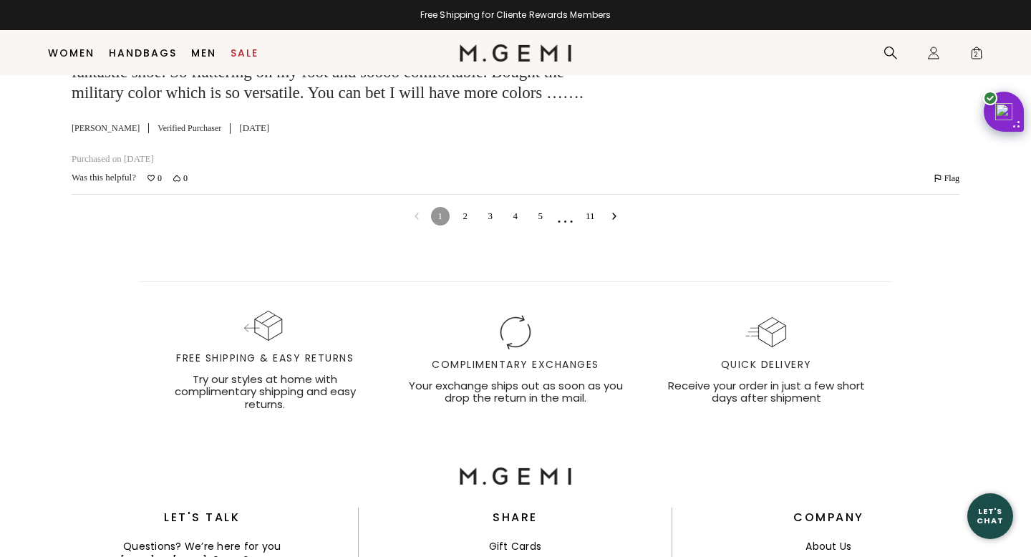
scroll to position [5747, 0]
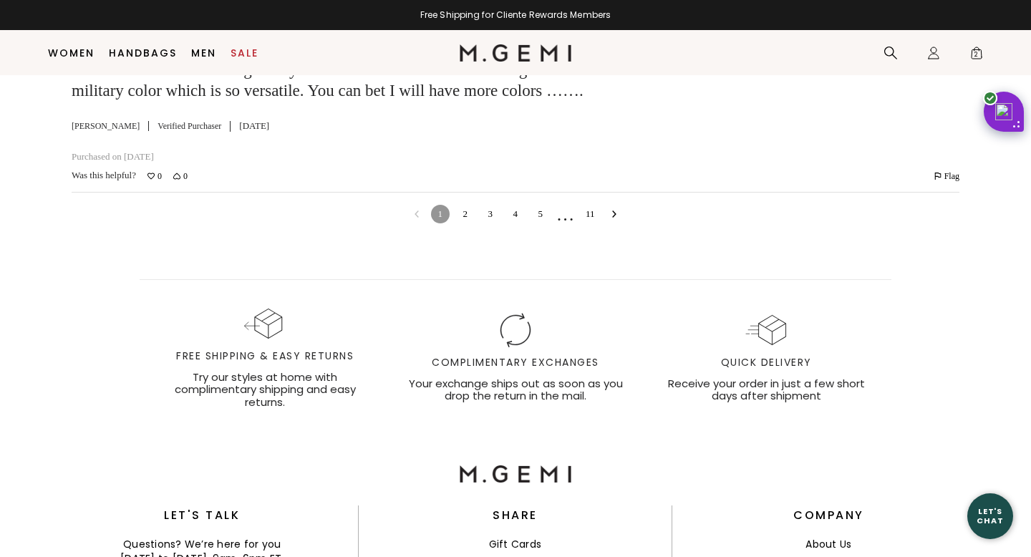
click at [614, 218] on icon "Go to next reviews" at bounding box center [613, 213] width 7 height 7
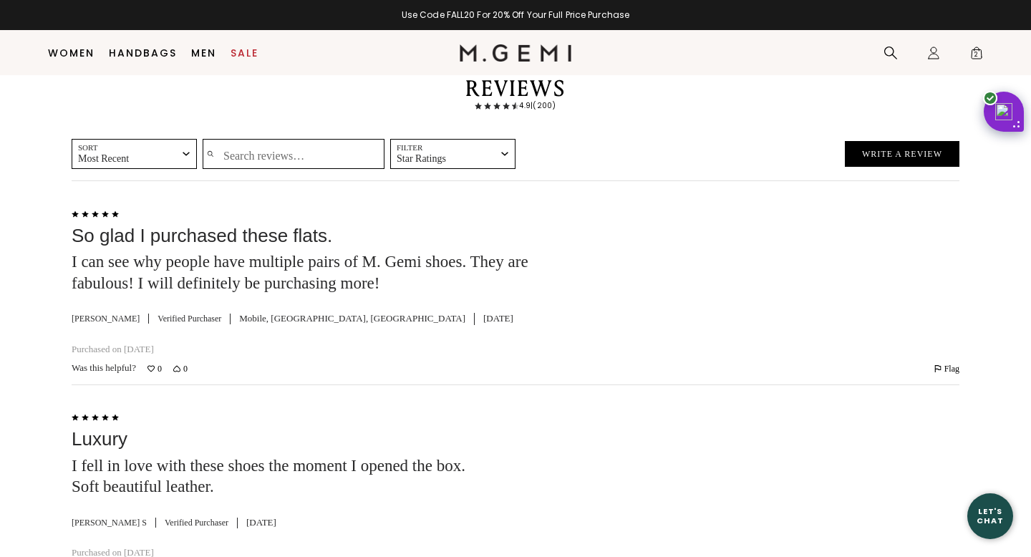
scroll to position [3576, 0]
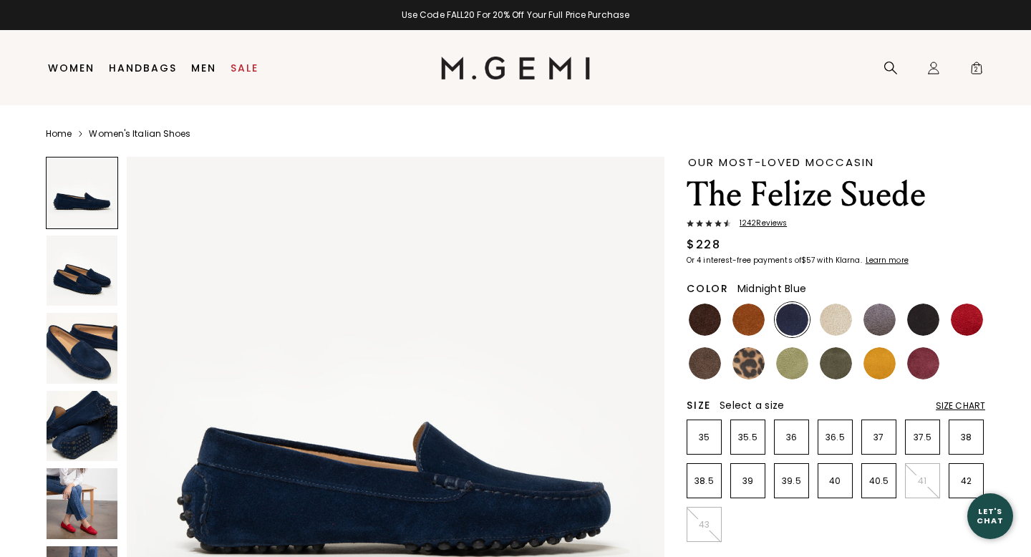
click at [76, 489] on img at bounding box center [82, 503] width 71 height 71
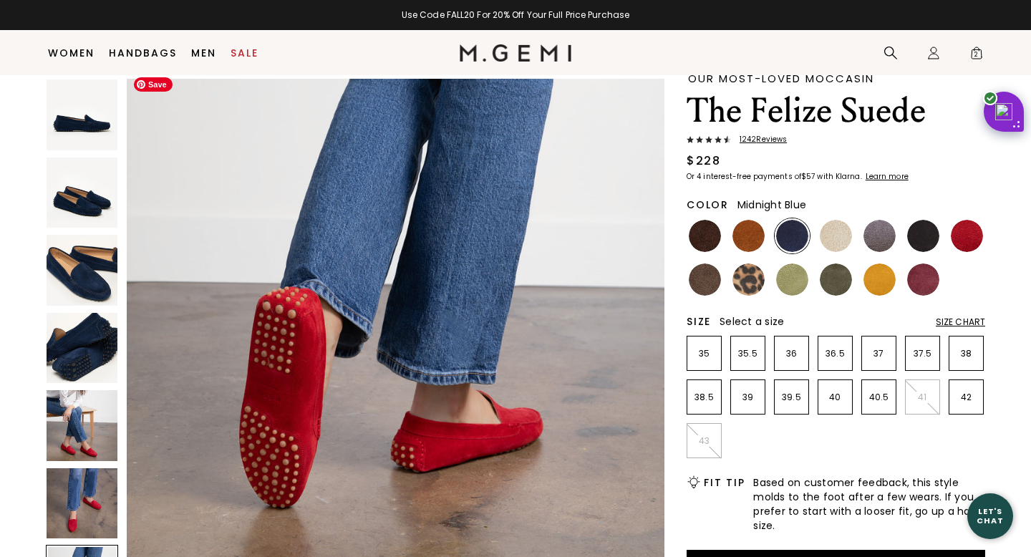
scroll to position [52, 0]
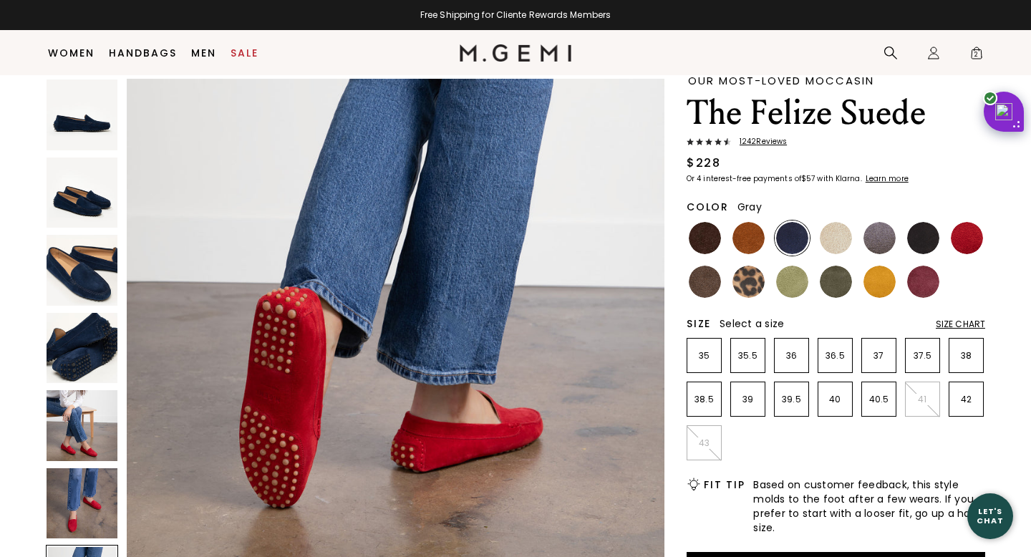
click at [873, 243] on img at bounding box center [879, 238] width 32 height 32
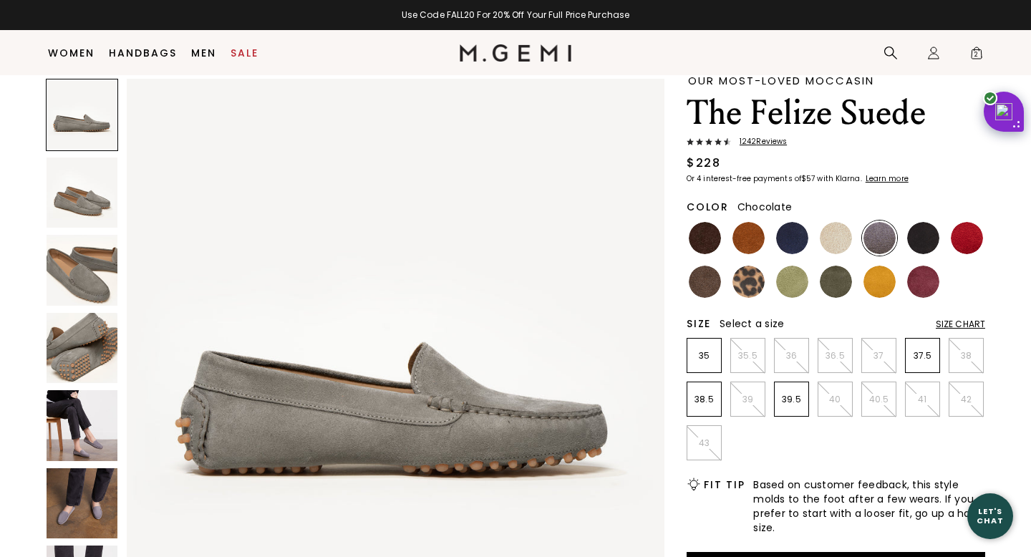
click at [694, 238] on img at bounding box center [704, 238] width 32 height 32
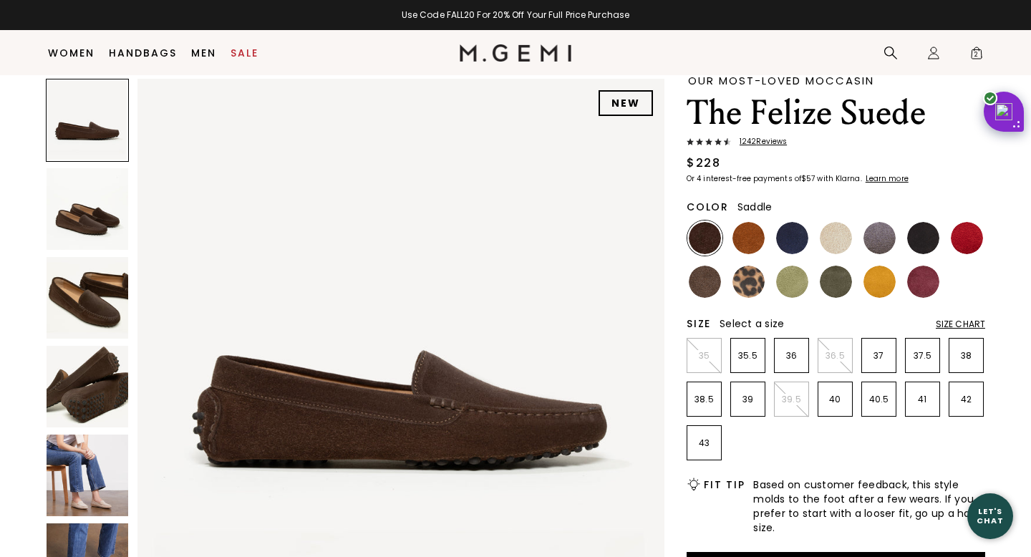
click at [748, 239] on img at bounding box center [748, 238] width 32 height 32
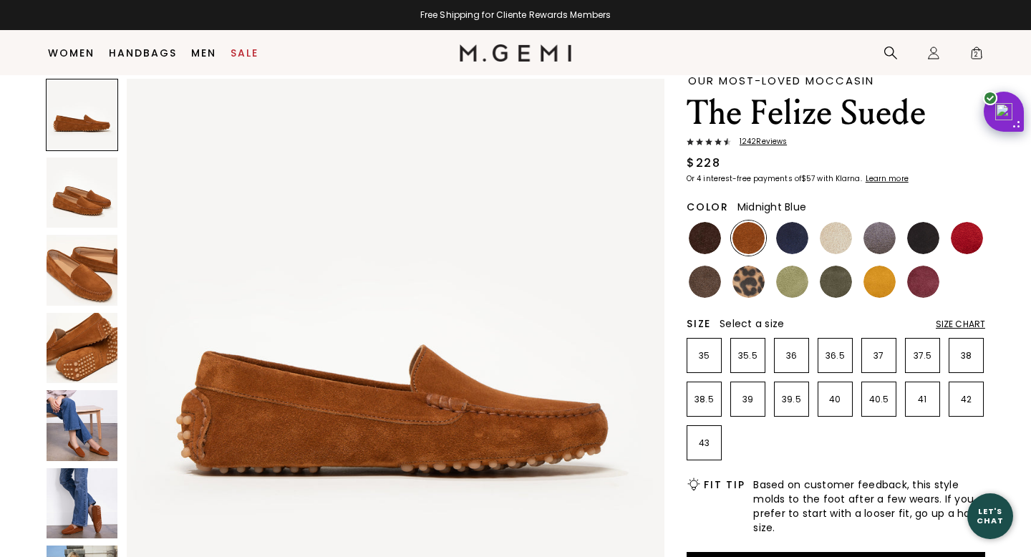
click at [801, 239] on img at bounding box center [792, 238] width 32 height 32
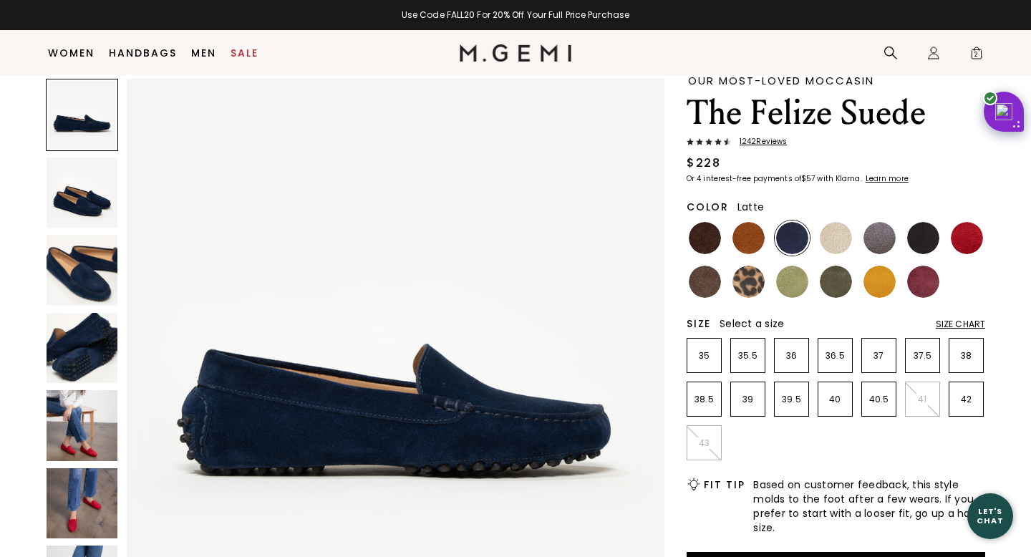
click at [831, 230] on img at bounding box center [835, 238] width 32 height 32
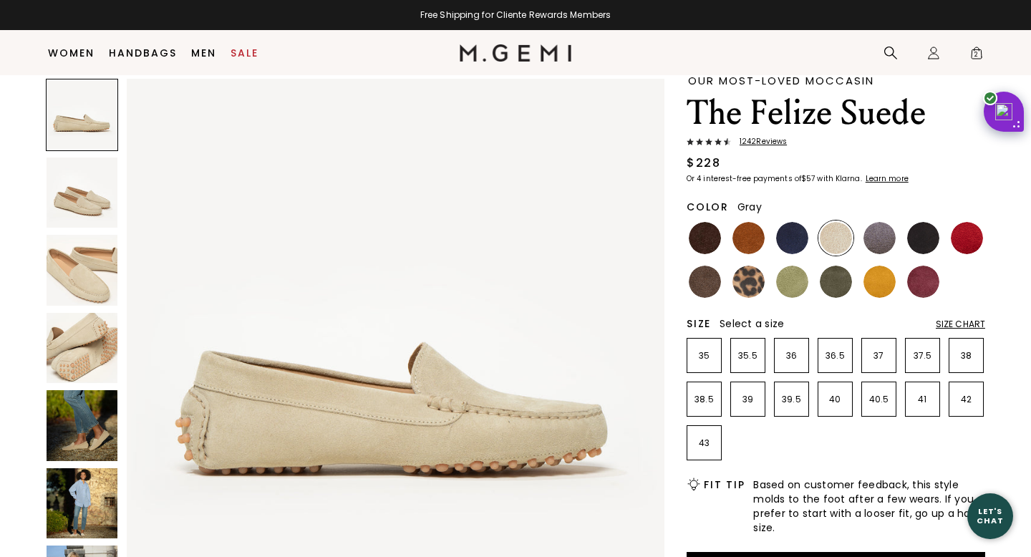
click at [888, 226] on img at bounding box center [879, 238] width 32 height 32
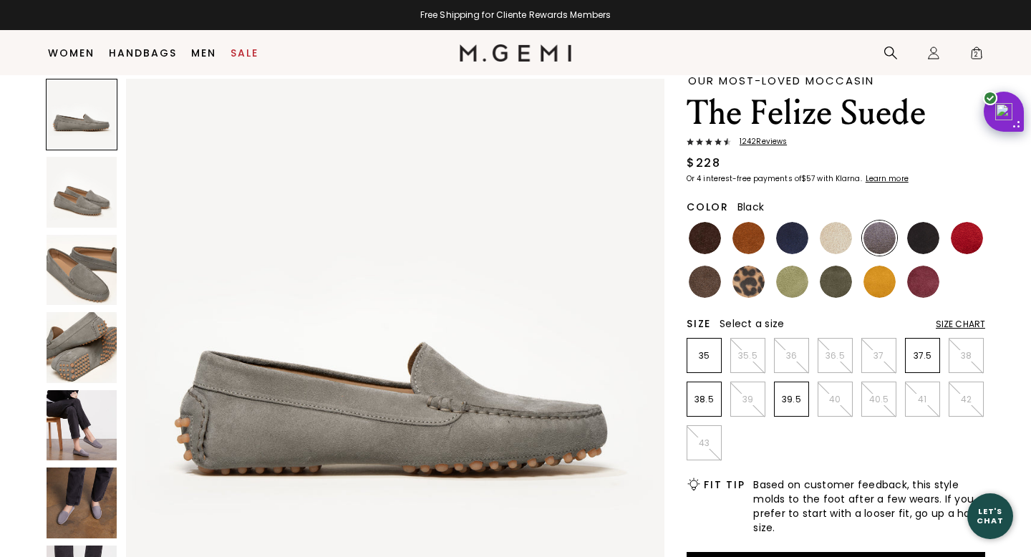
click at [920, 239] on img at bounding box center [923, 238] width 32 height 32
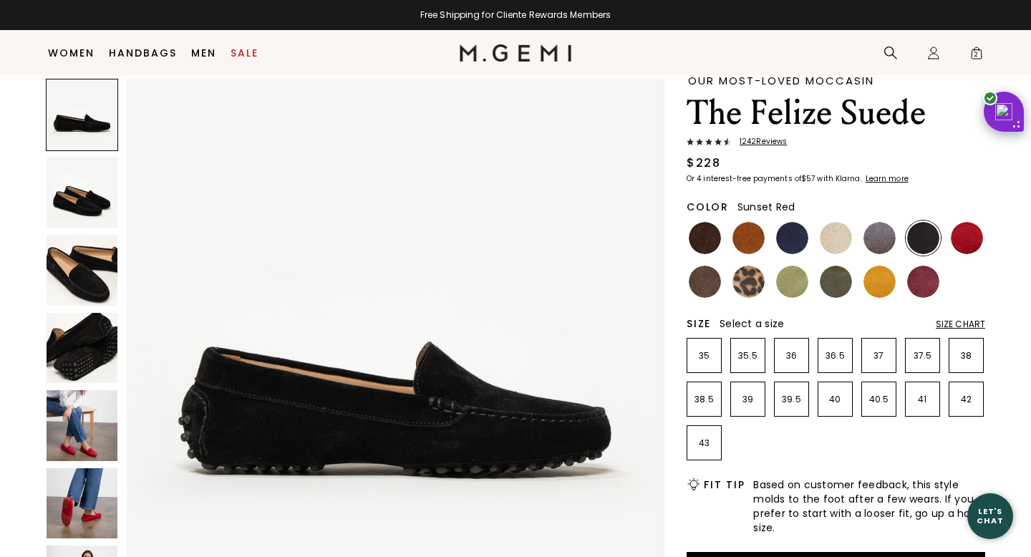
click at [969, 245] on img at bounding box center [966, 238] width 32 height 32
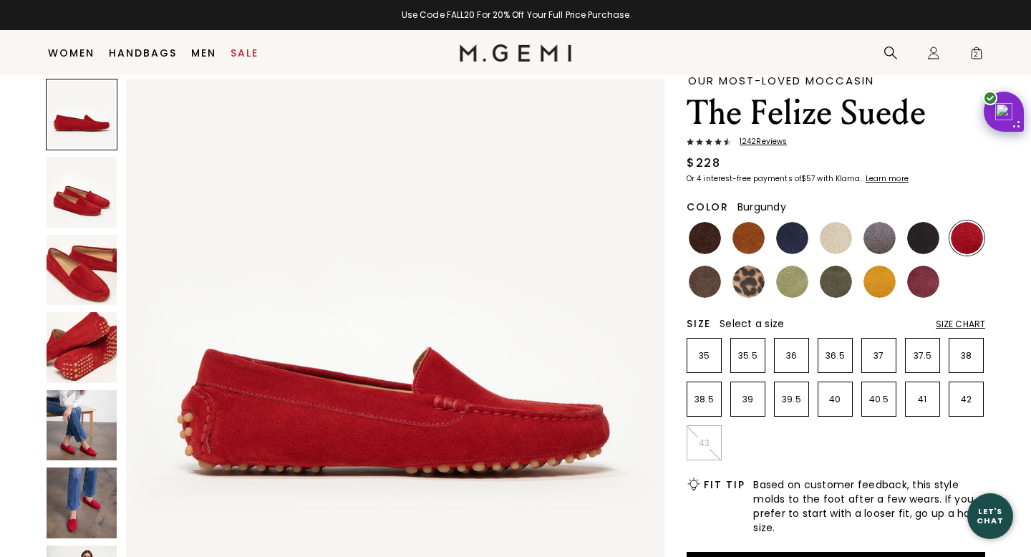
click at [923, 281] on img at bounding box center [923, 282] width 32 height 32
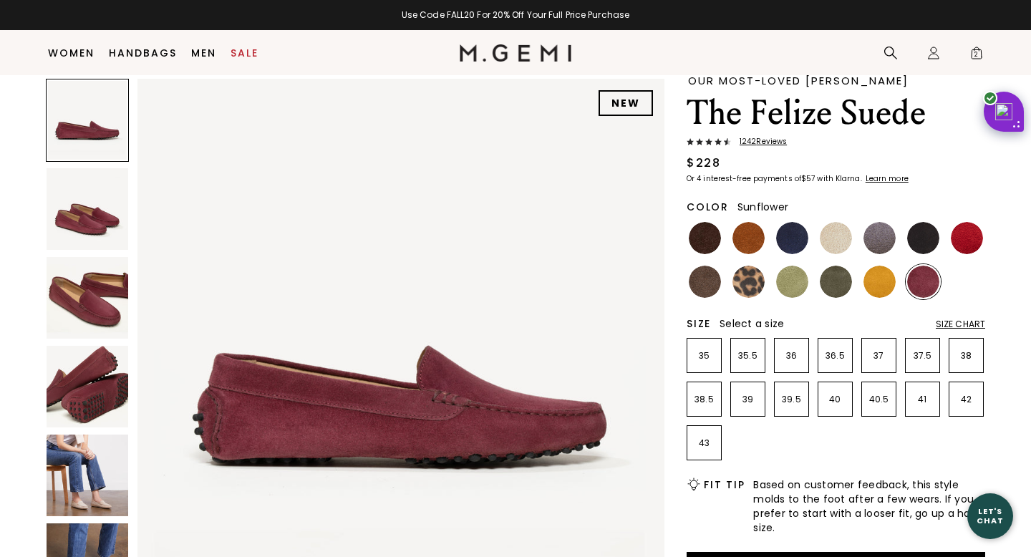
click at [880, 286] on img at bounding box center [879, 282] width 32 height 32
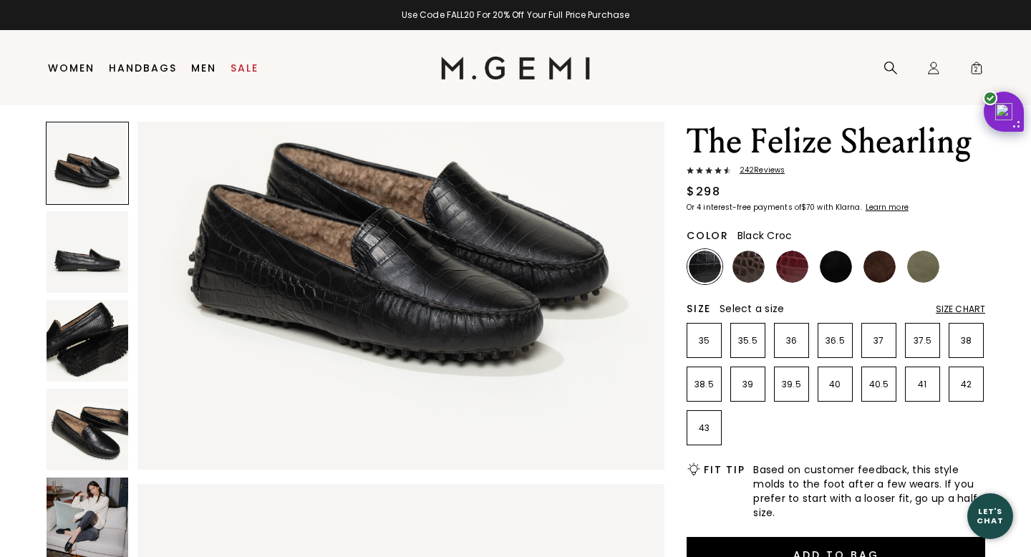
scroll to position [41, 0]
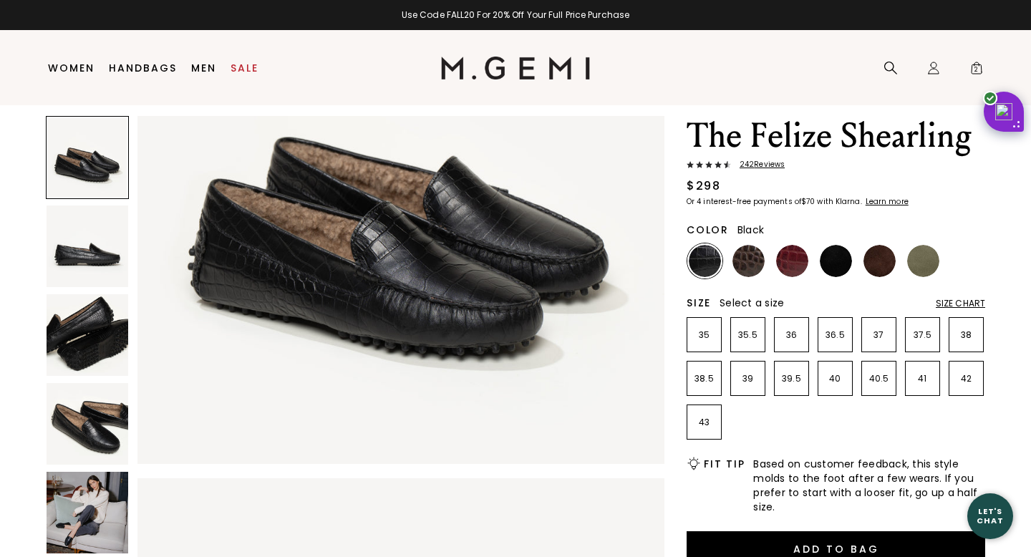
click at [828, 253] on img at bounding box center [835, 261] width 32 height 32
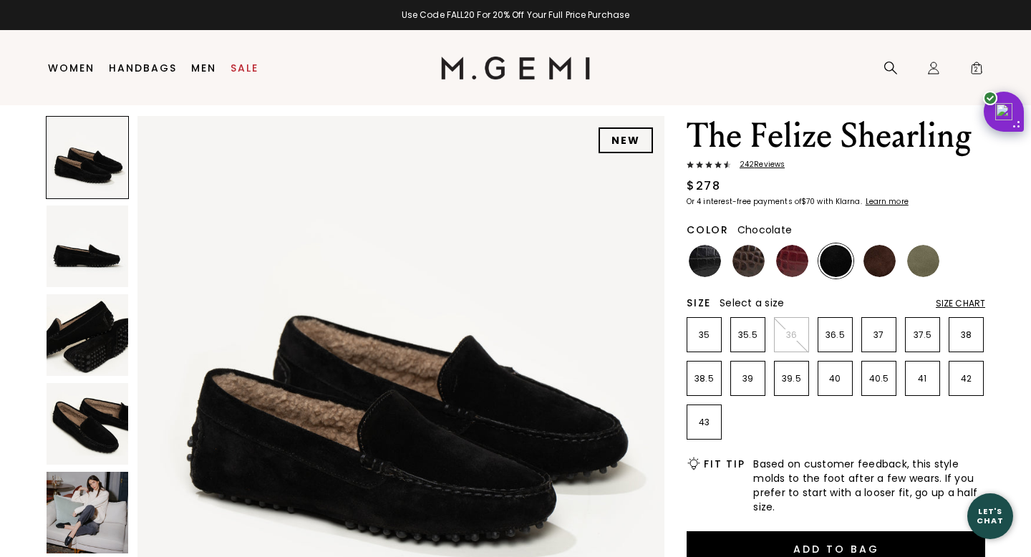
click at [875, 268] on img at bounding box center [879, 261] width 32 height 32
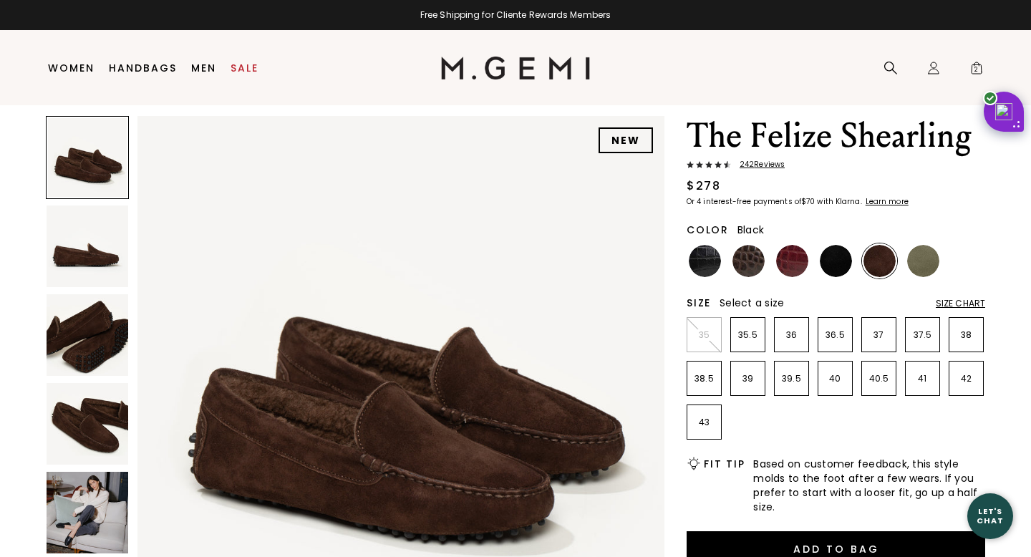
click at [829, 269] on img at bounding box center [835, 261] width 32 height 32
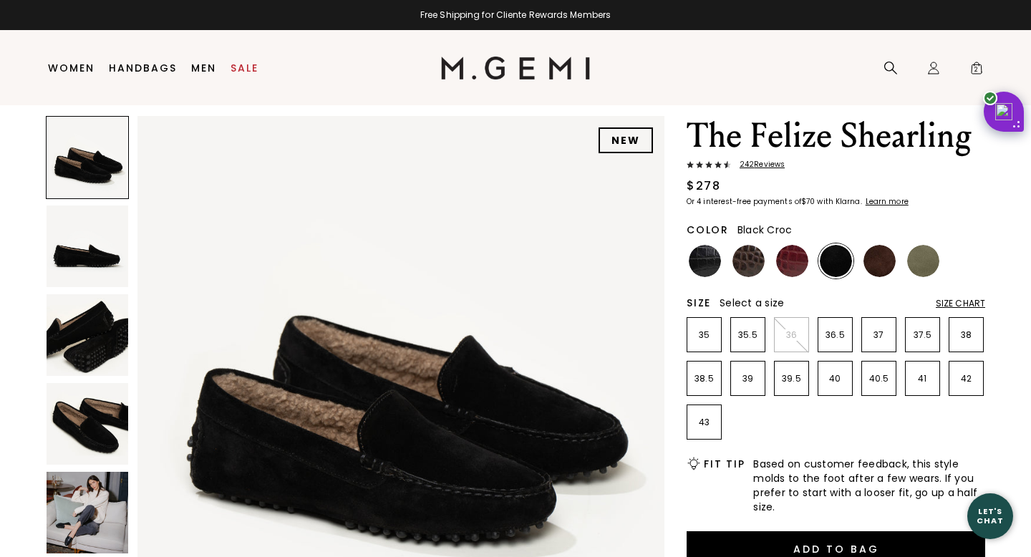
click at [711, 255] on img at bounding box center [704, 261] width 32 height 32
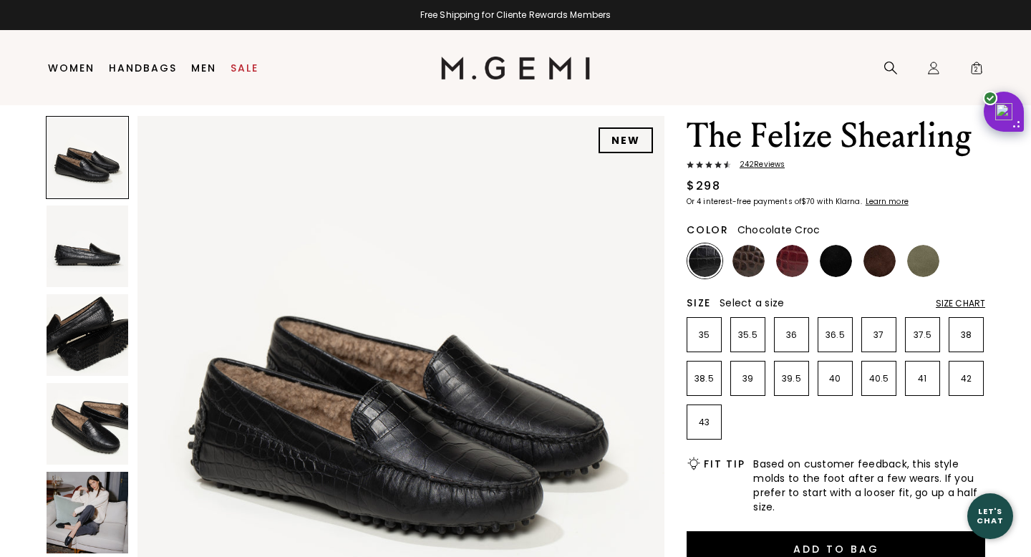
click at [743, 268] on img at bounding box center [748, 261] width 32 height 32
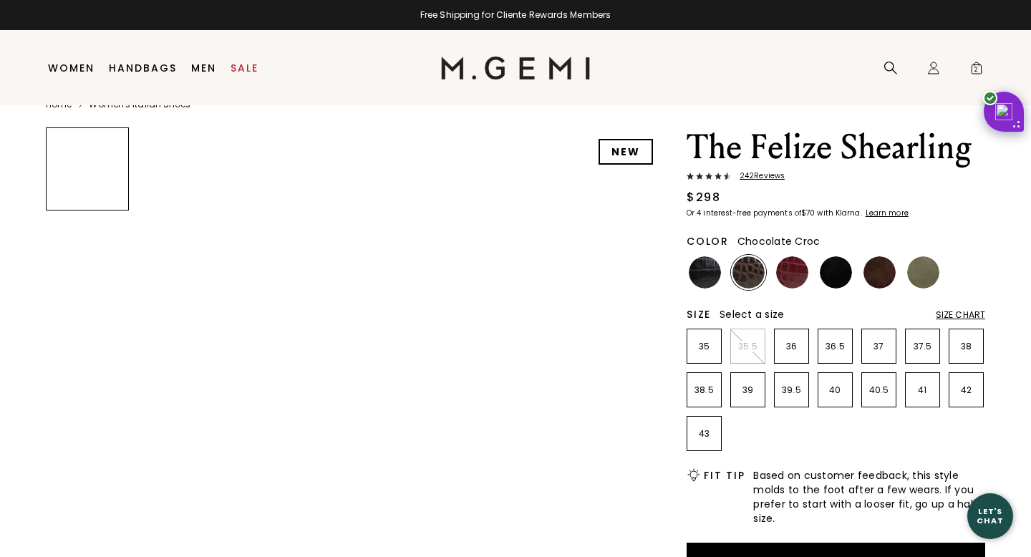
scroll to position [33, 0]
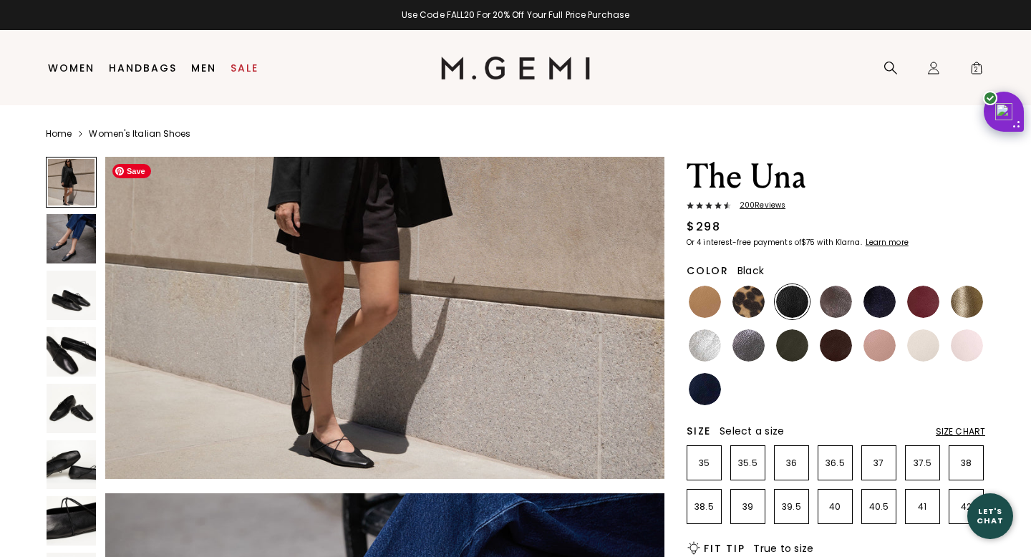
scroll to position [264, 0]
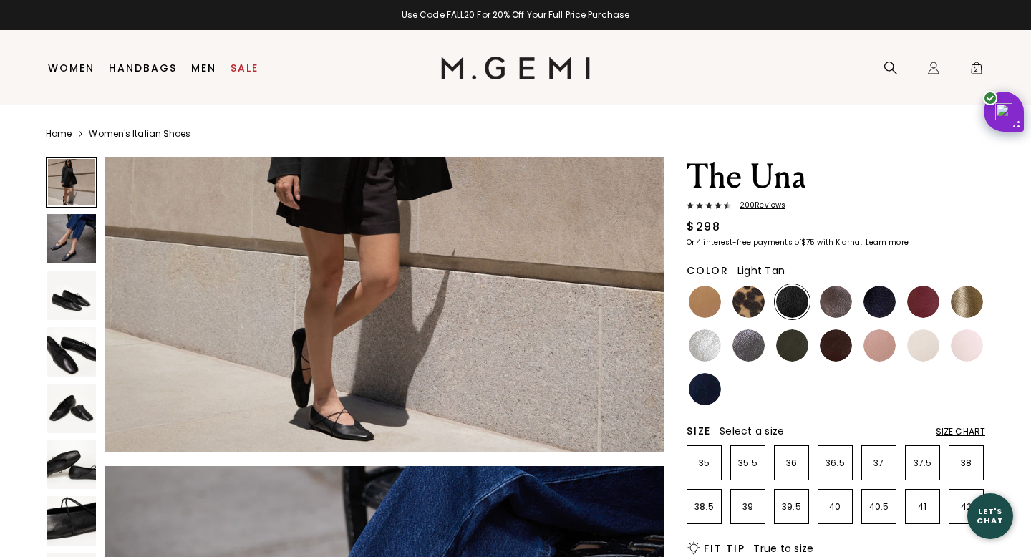
click at [710, 303] on img at bounding box center [704, 302] width 32 height 32
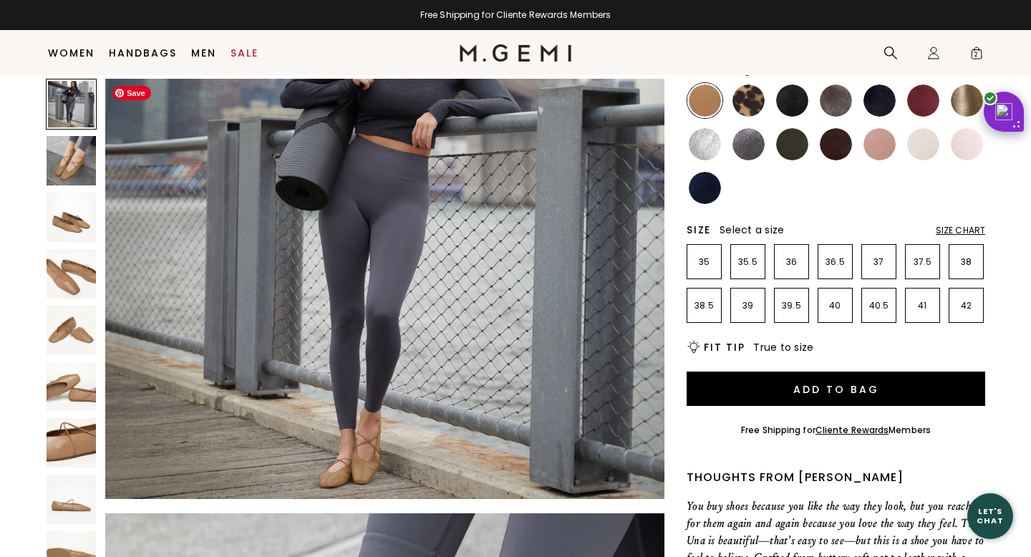
scroll to position [142, 0]
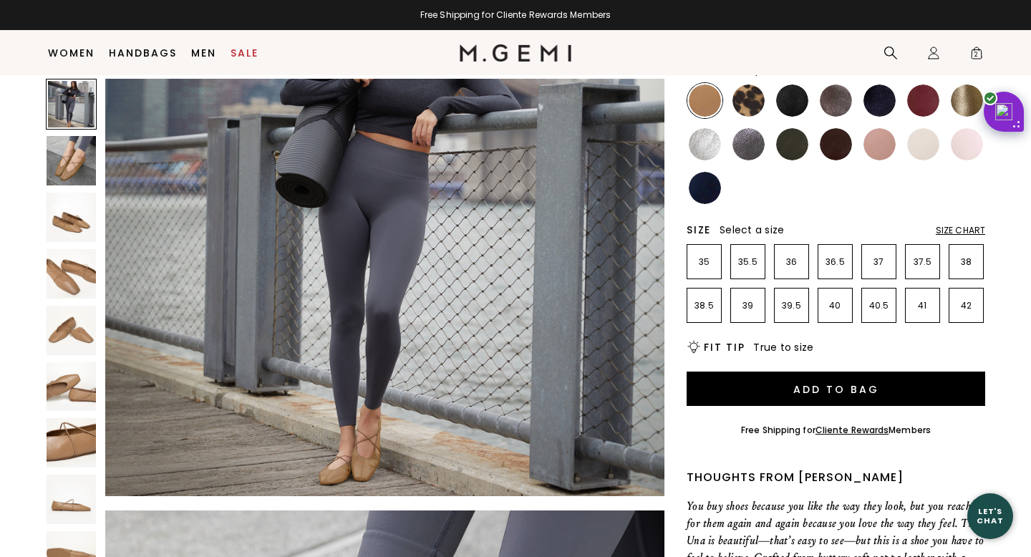
click at [759, 98] on img at bounding box center [748, 100] width 32 height 32
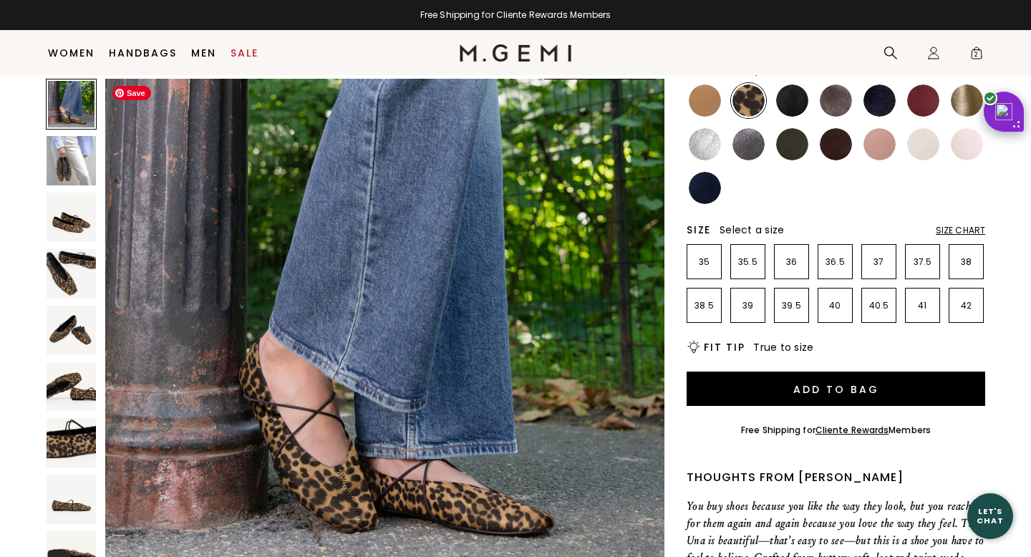
scroll to position [64, 0]
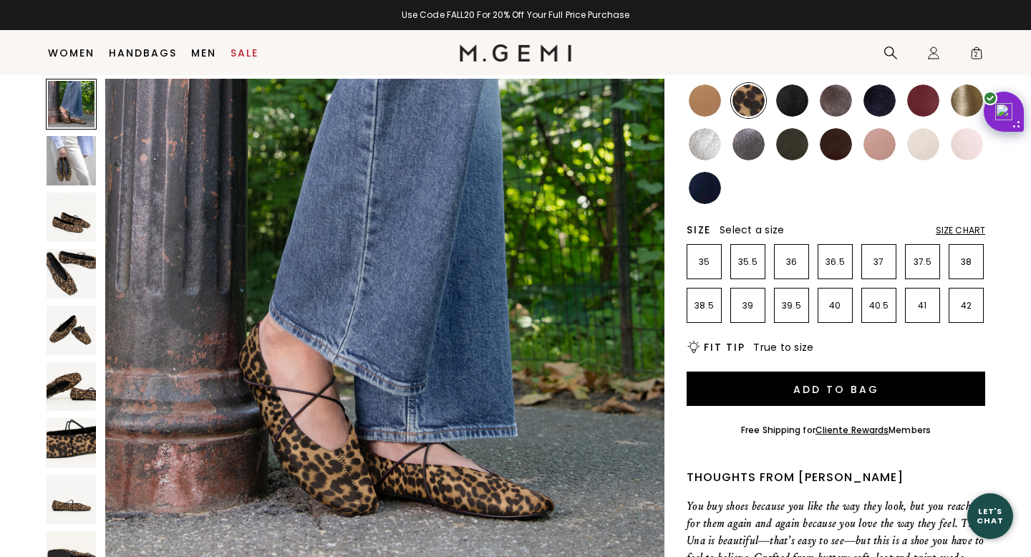
click at [797, 108] on img at bounding box center [792, 100] width 32 height 32
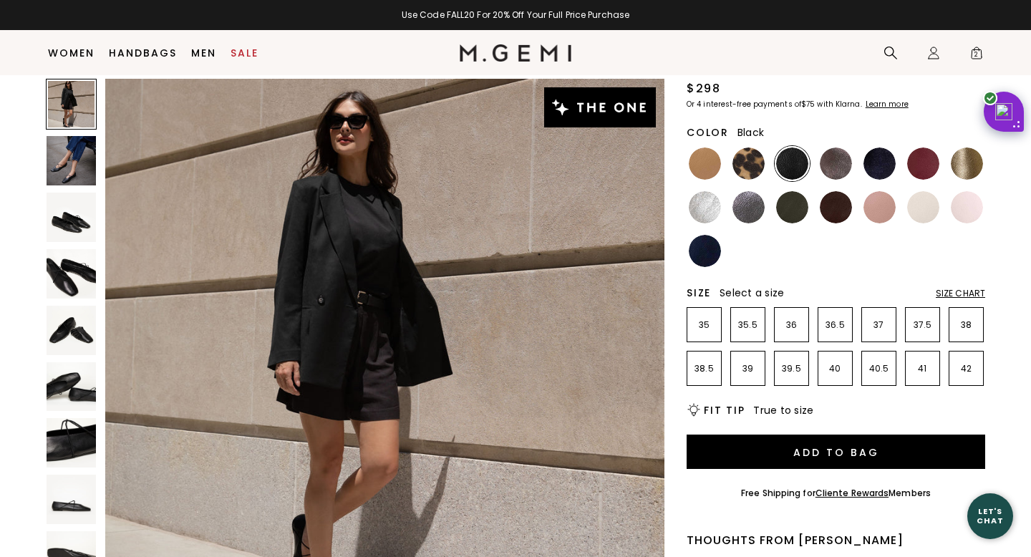
scroll to position [109, 0]
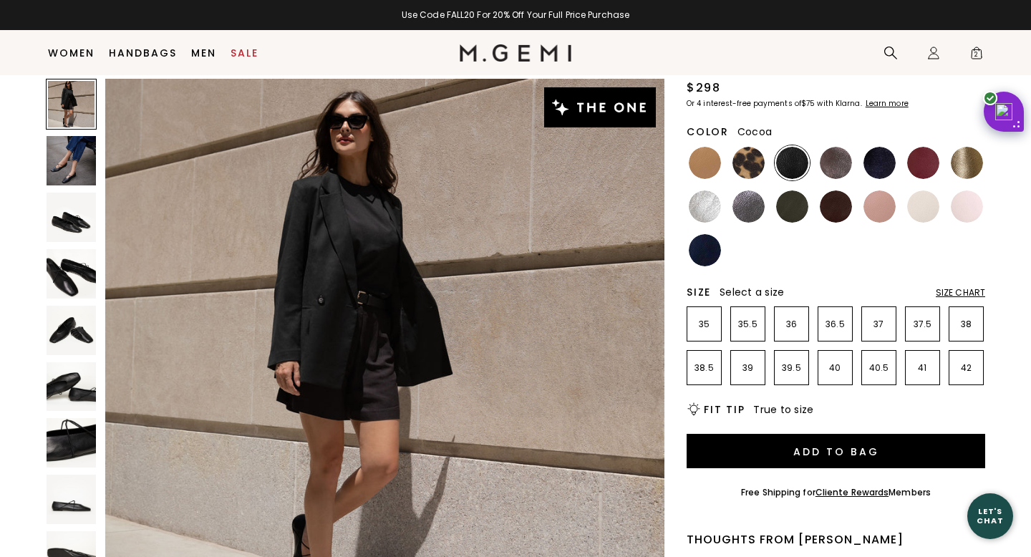
click at [837, 153] on img at bounding box center [835, 163] width 32 height 32
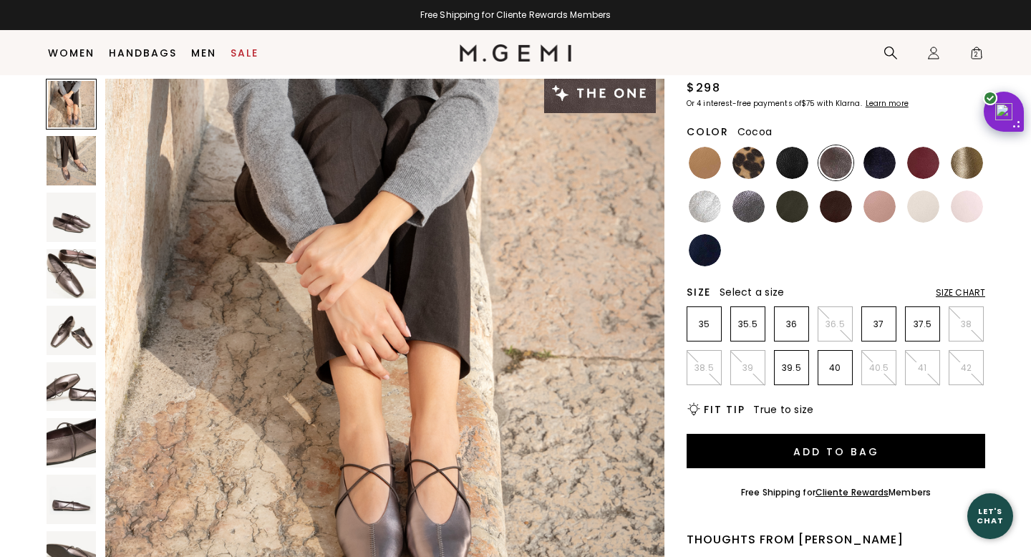
scroll to position [87, 0]
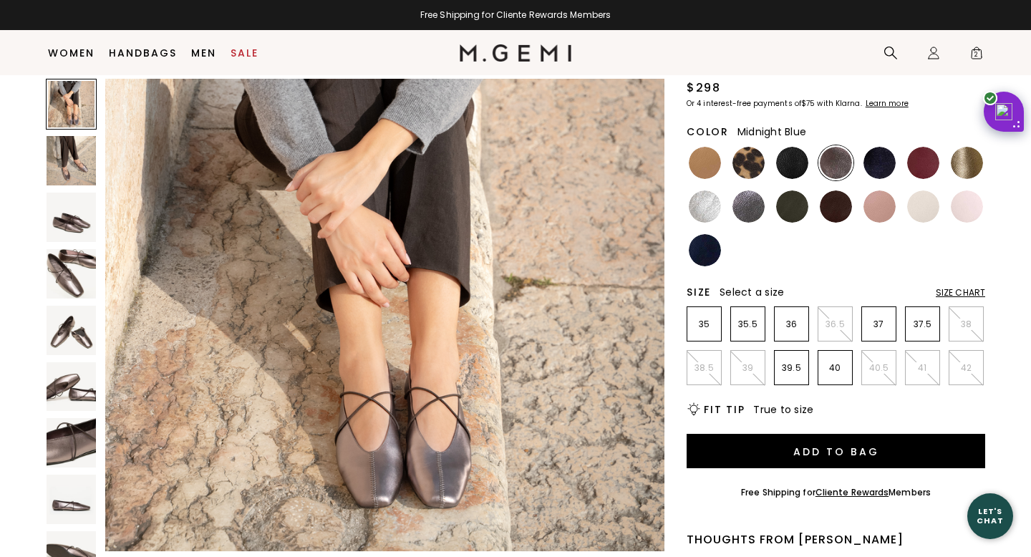
click at [871, 161] on img at bounding box center [879, 163] width 32 height 32
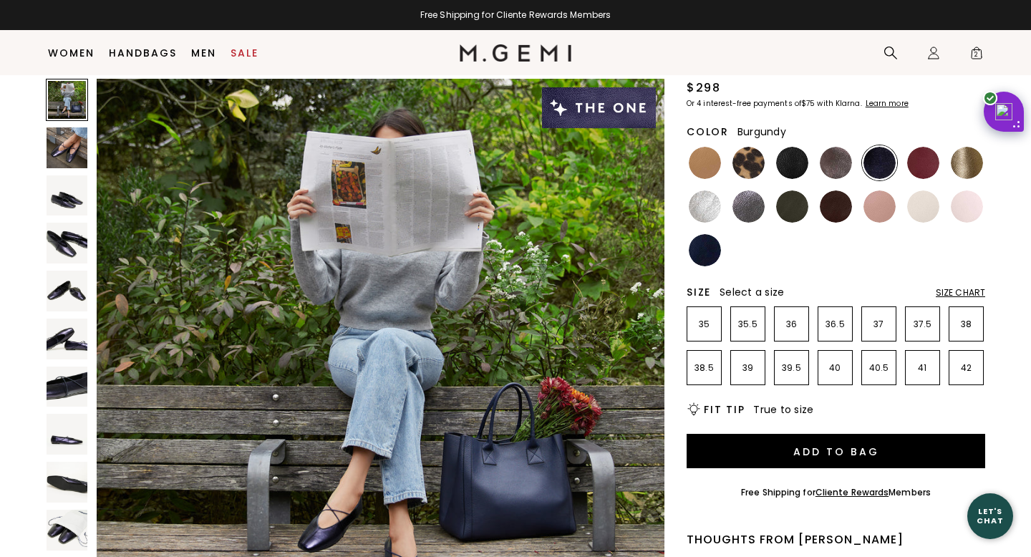
click at [940, 162] on div at bounding box center [922, 162] width 35 height 35
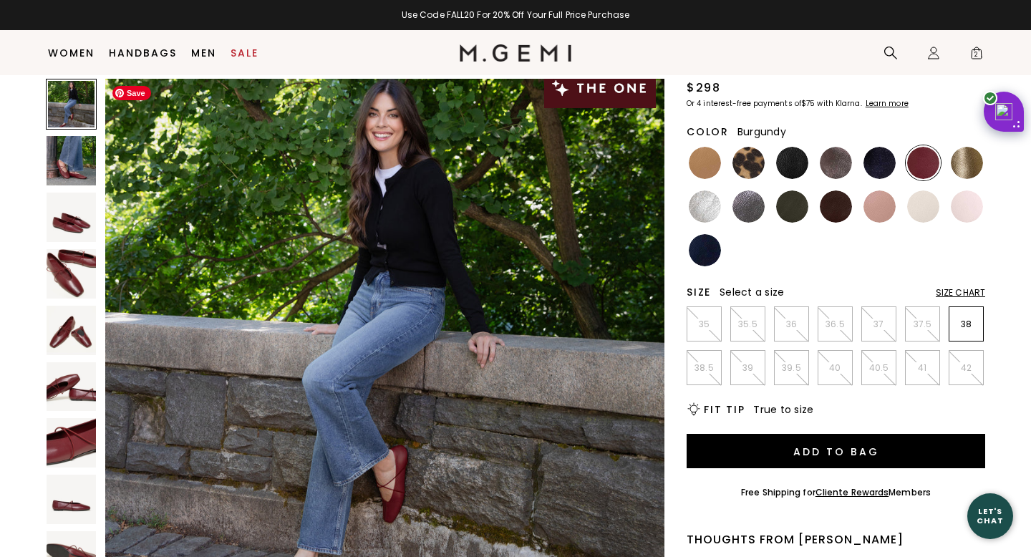
scroll to position [20, 0]
click at [973, 154] on img at bounding box center [966, 163] width 32 height 32
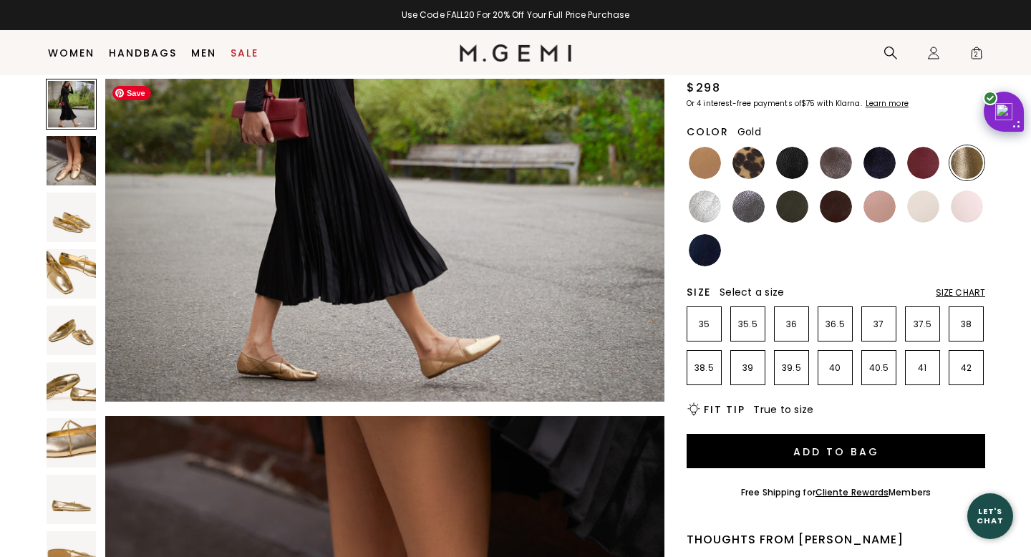
scroll to position [239, 0]
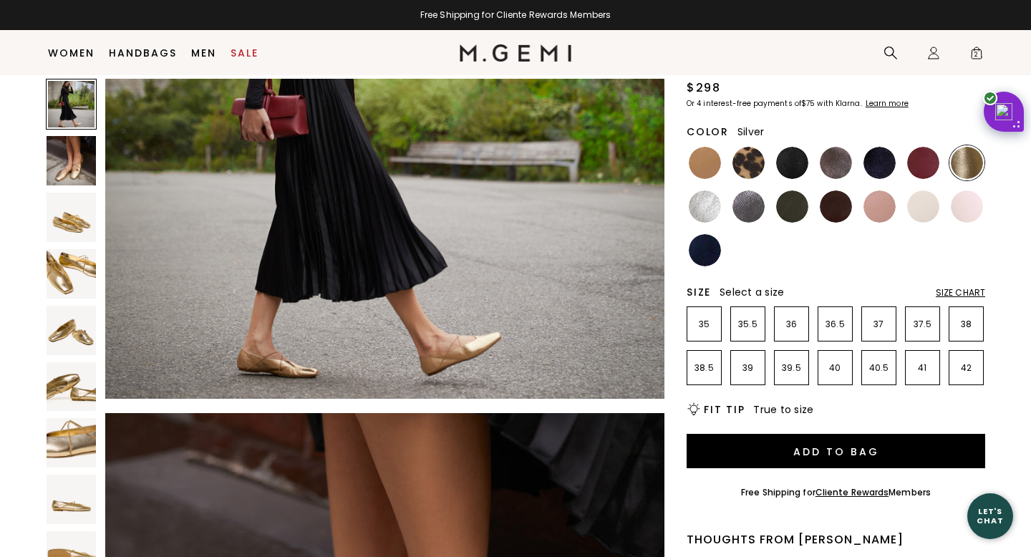
click at [706, 215] on img at bounding box center [704, 206] width 32 height 32
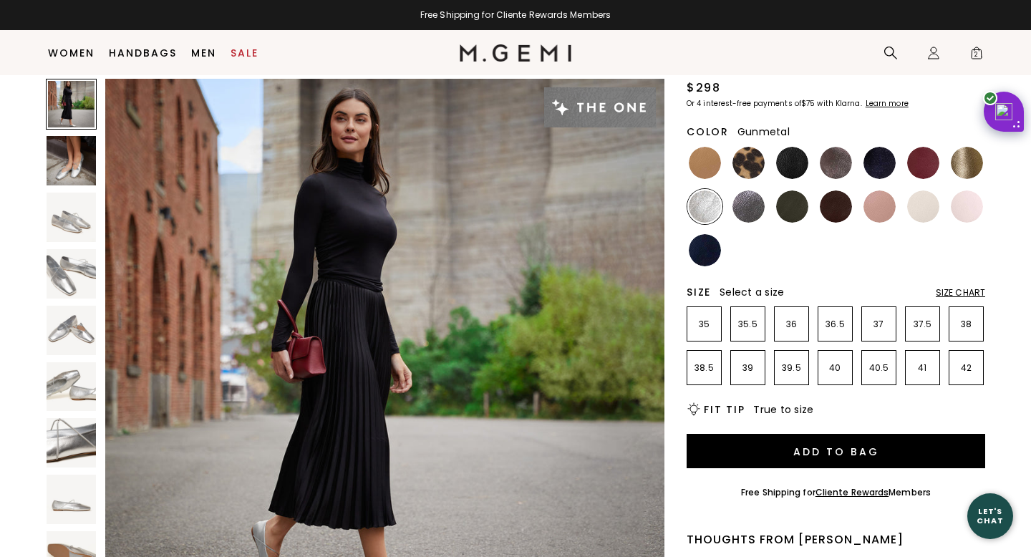
click at [749, 205] on img at bounding box center [748, 206] width 32 height 32
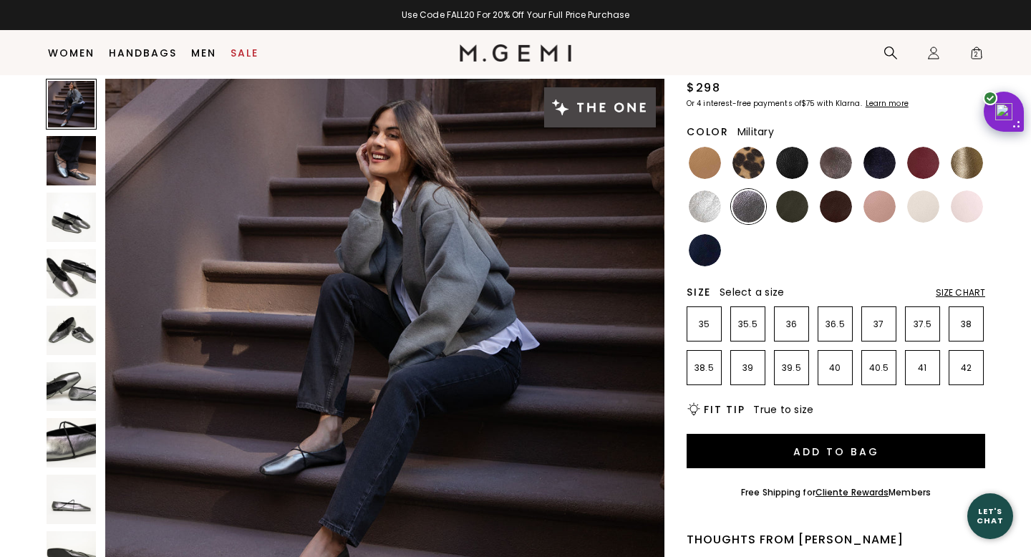
click at [794, 213] on img at bounding box center [792, 206] width 32 height 32
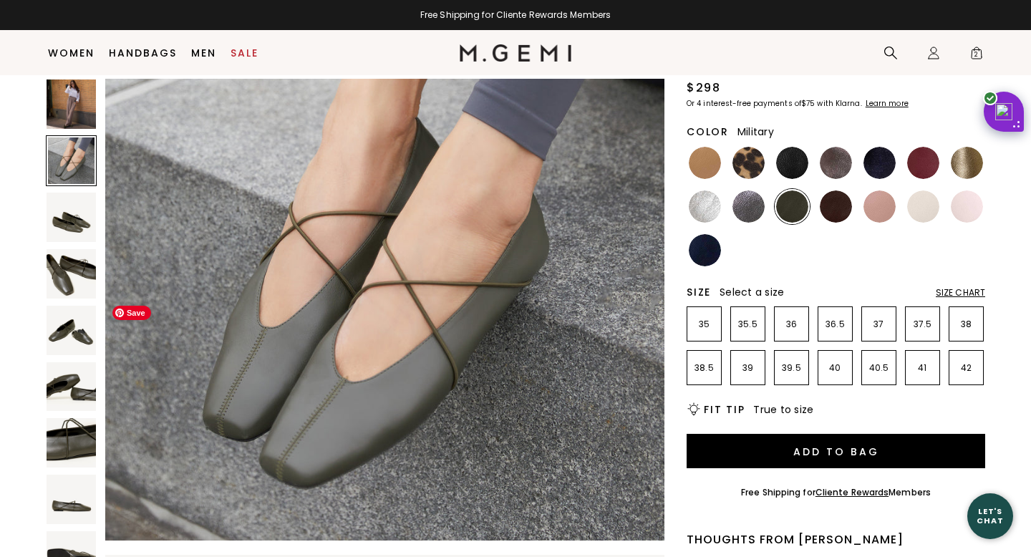
scroll to position [714, 0]
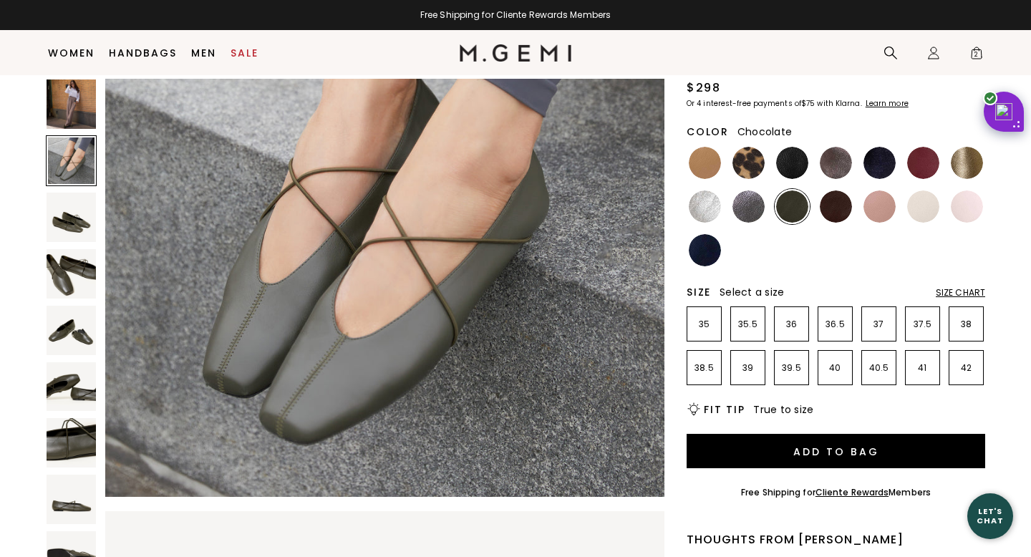
click at [835, 206] on img at bounding box center [835, 206] width 32 height 32
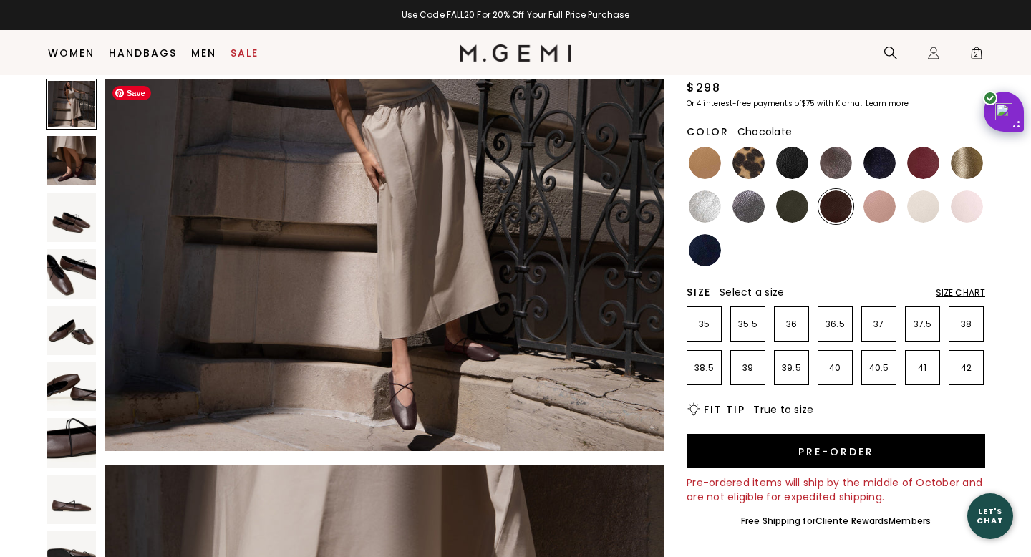
scroll to position [190, 0]
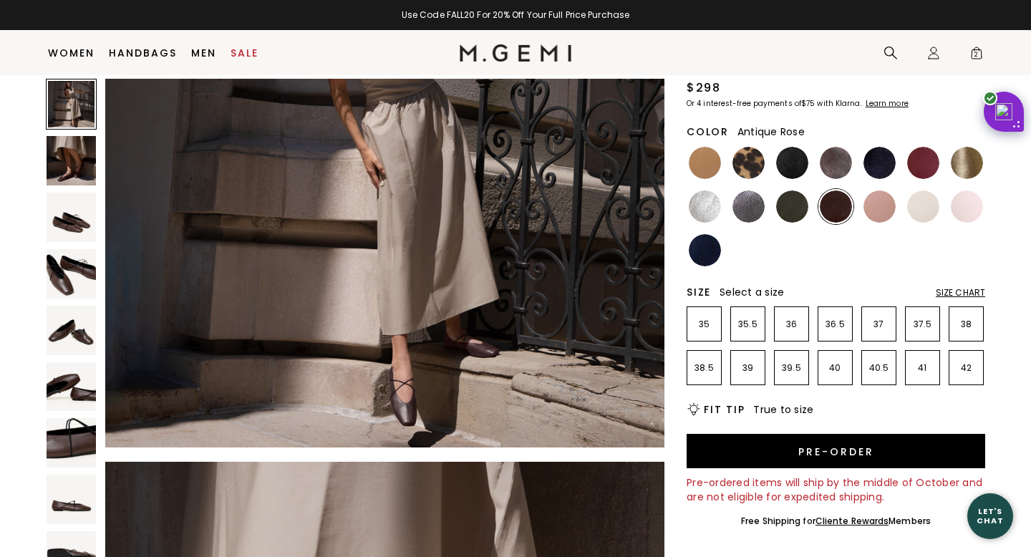
click at [885, 205] on img at bounding box center [879, 206] width 32 height 32
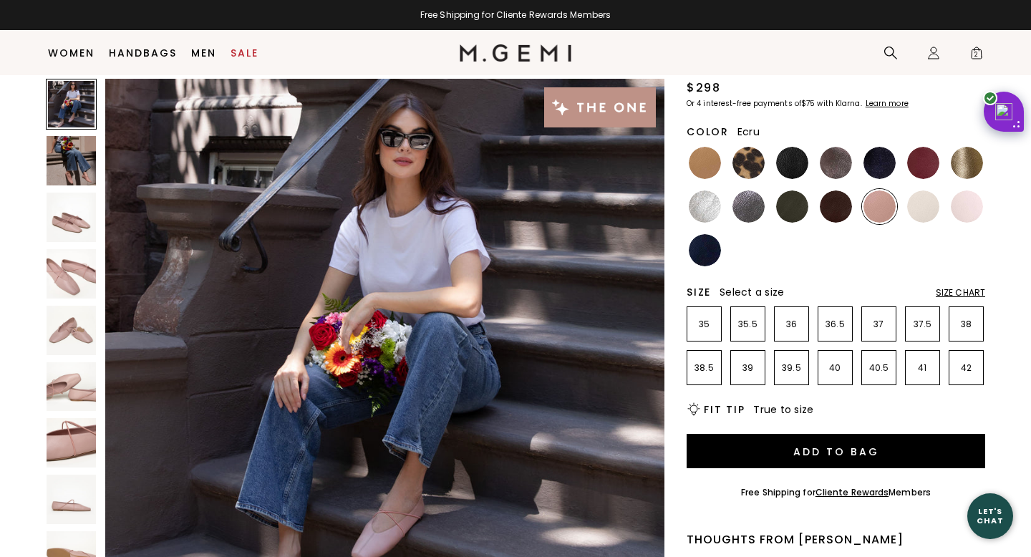
click at [924, 203] on img at bounding box center [923, 206] width 32 height 32
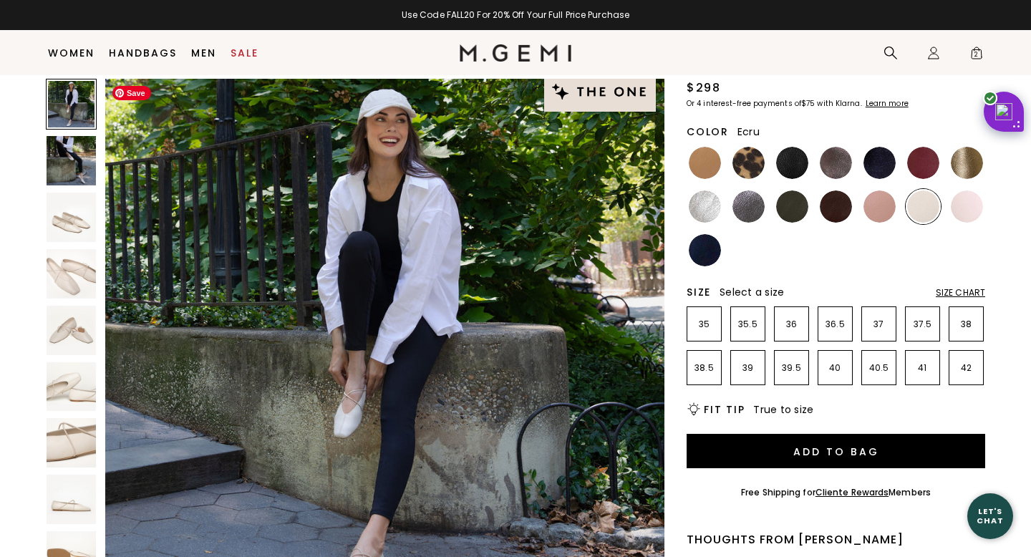
scroll to position [42, 0]
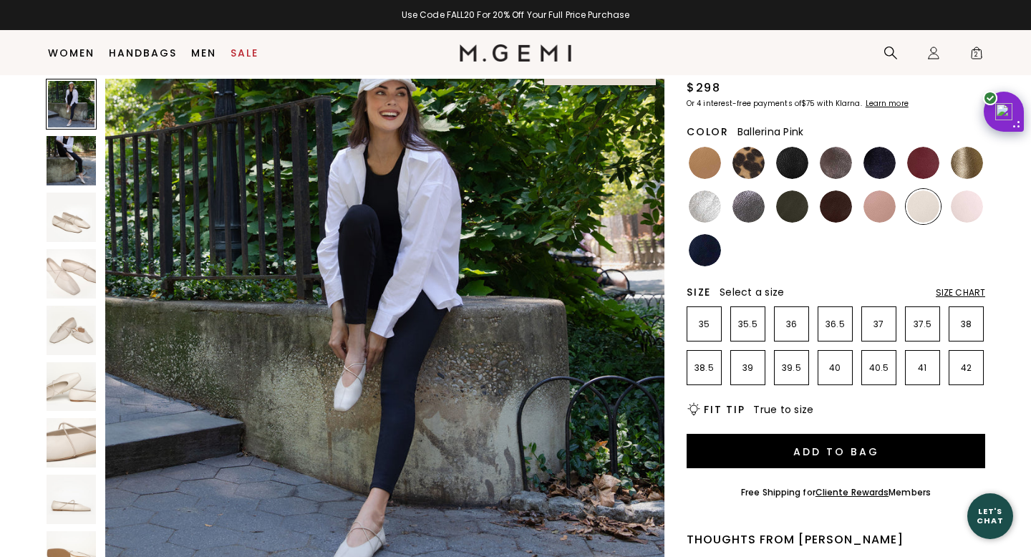
click at [964, 213] on img at bounding box center [966, 206] width 32 height 32
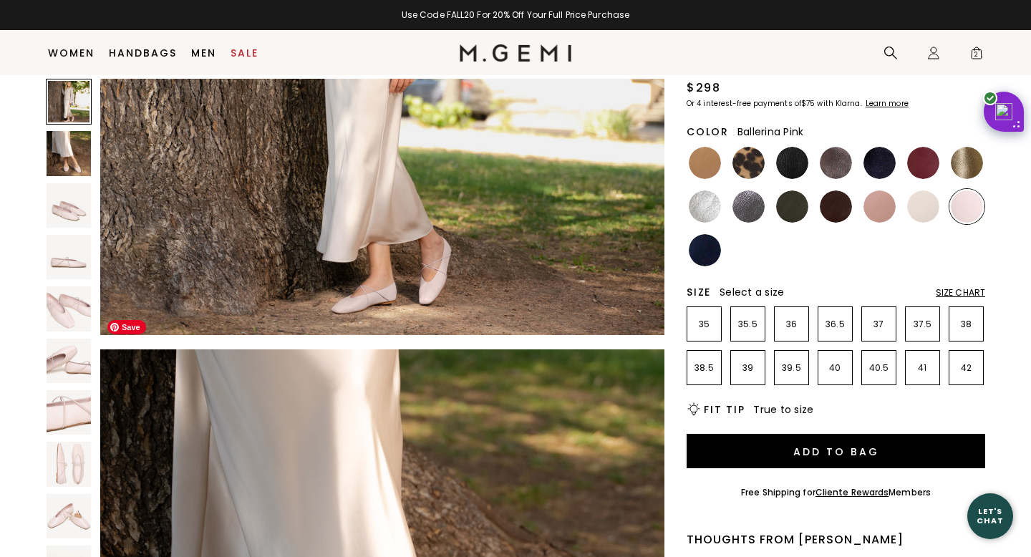
scroll to position [344, 0]
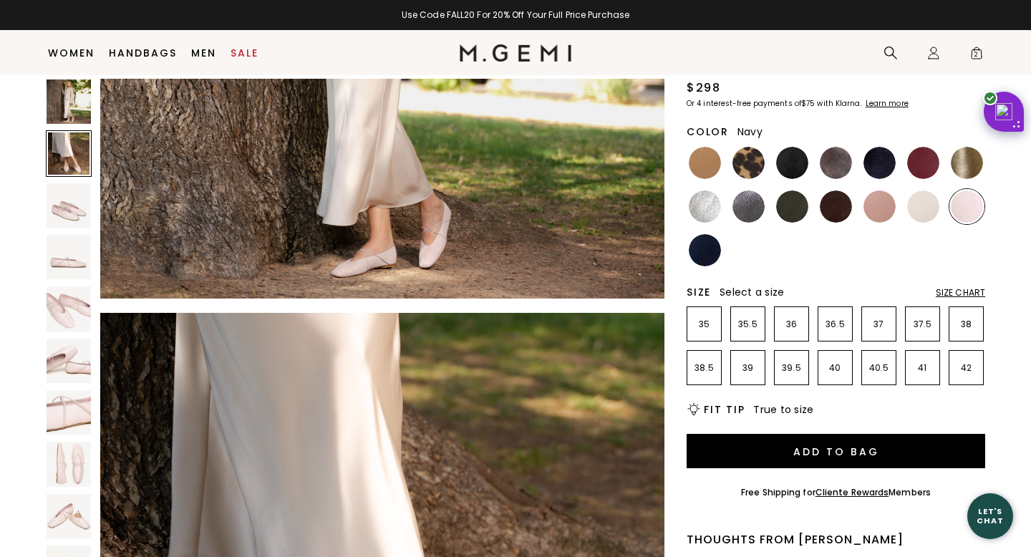
click at [709, 255] on img at bounding box center [704, 250] width 32 height 32
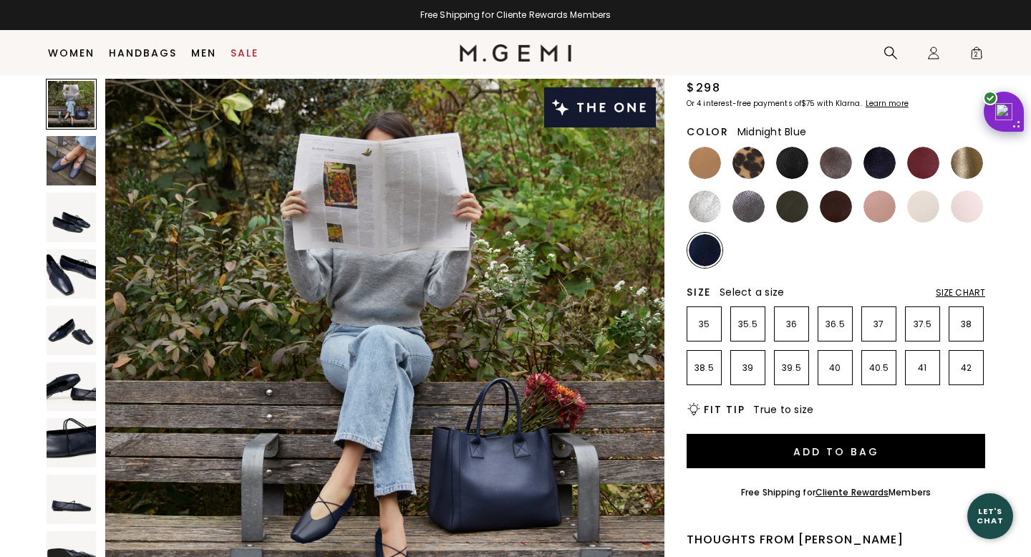
click at [890, 158] on img at bounding box center [879, 163] width 32 height 32
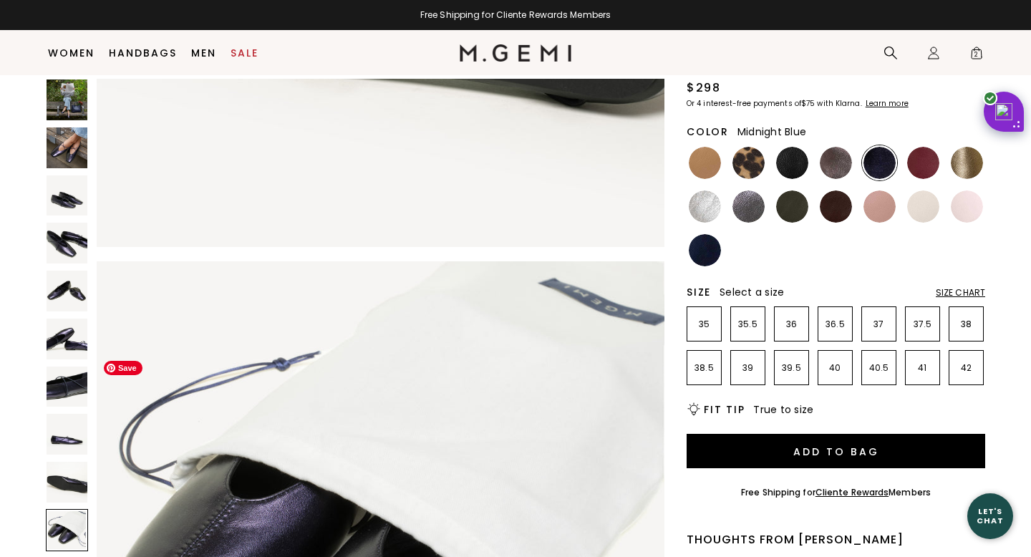
scroll to position [5058, 0]
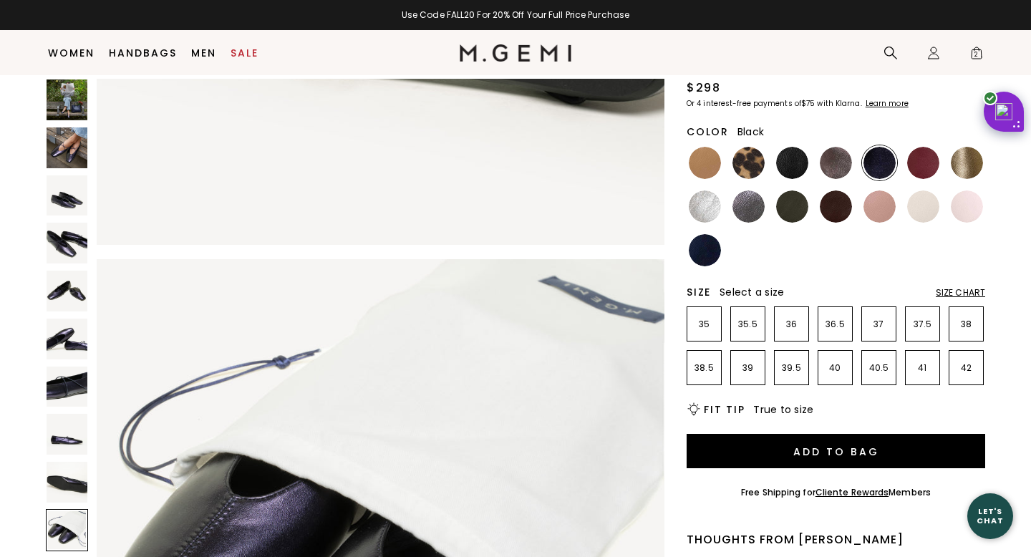
click at [792, 168] on img at bounding box center [792, 163] width 32 height 32
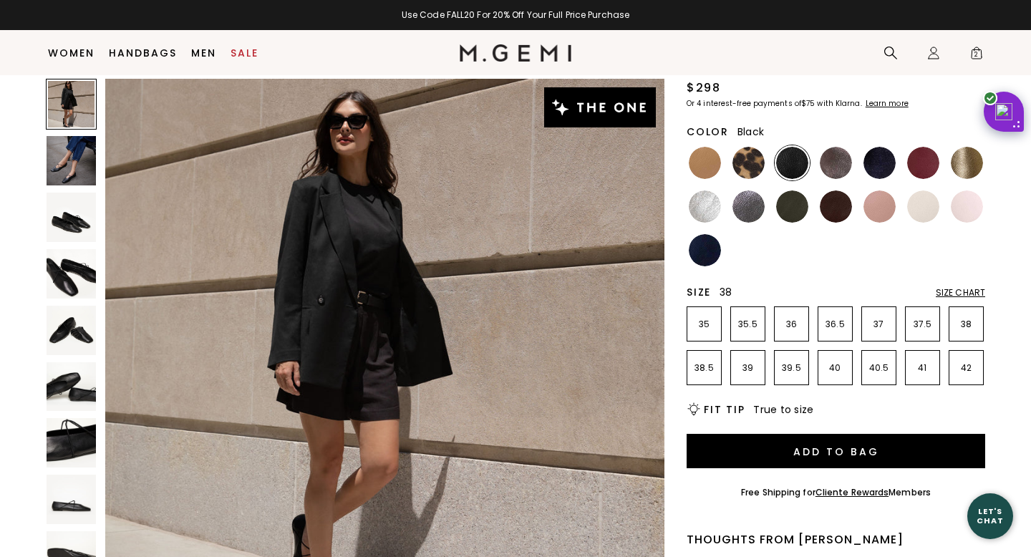
click at [970, 330] on li "38" at bounding box center [965, 323] width 35 height 35
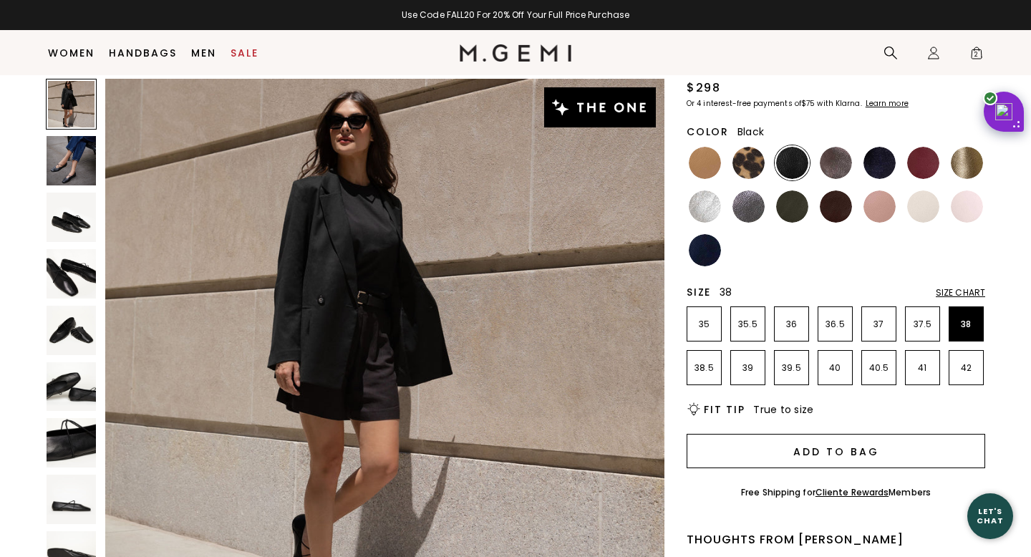
click at [890, 444] on button "Add to Bag" at bounding box center [835, 451] width 298 height 34
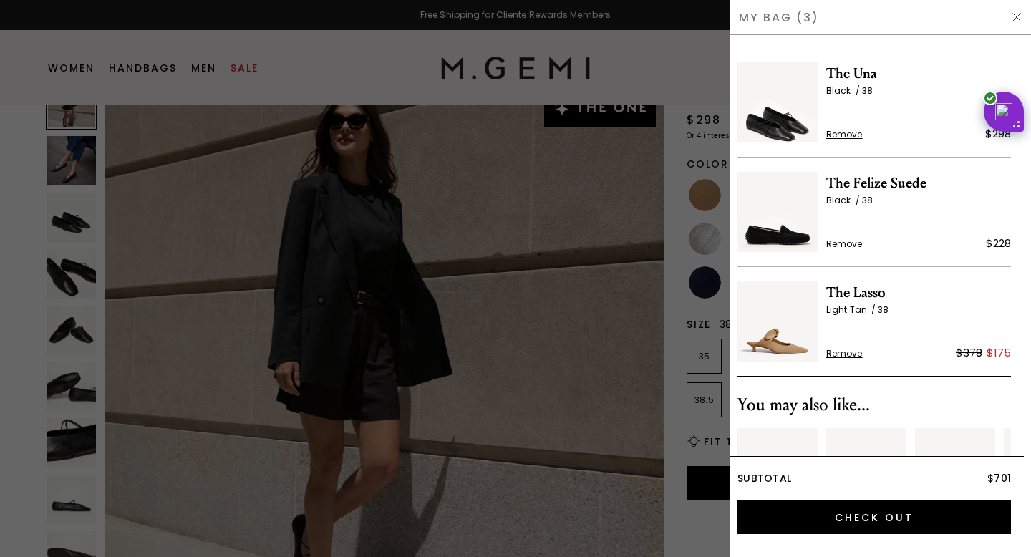
click at [850, 132] on span "Remove" at bounding box center [844, 134] width 36 height 11
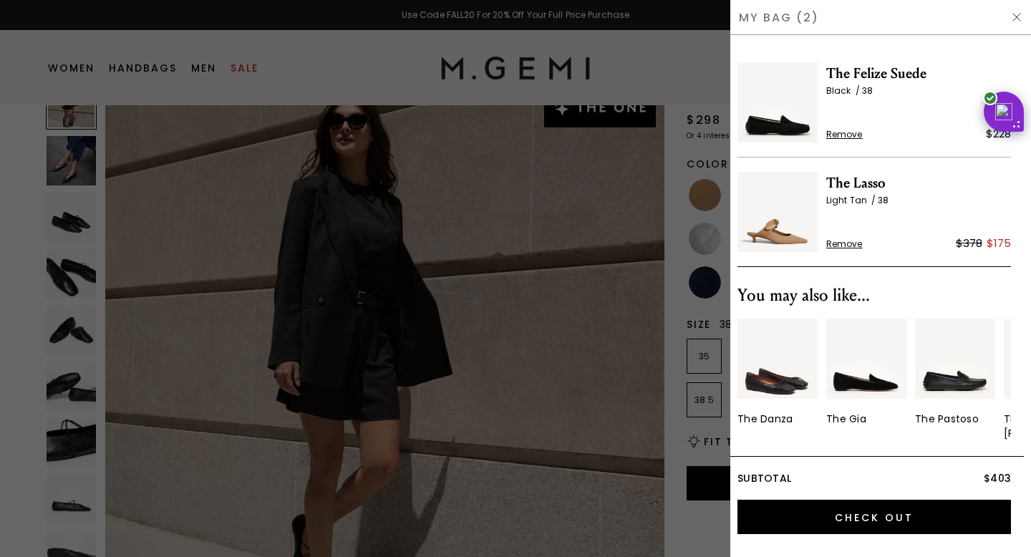
click at [706, 58] on div at bounding box center [515, 278] width 1031 height 557
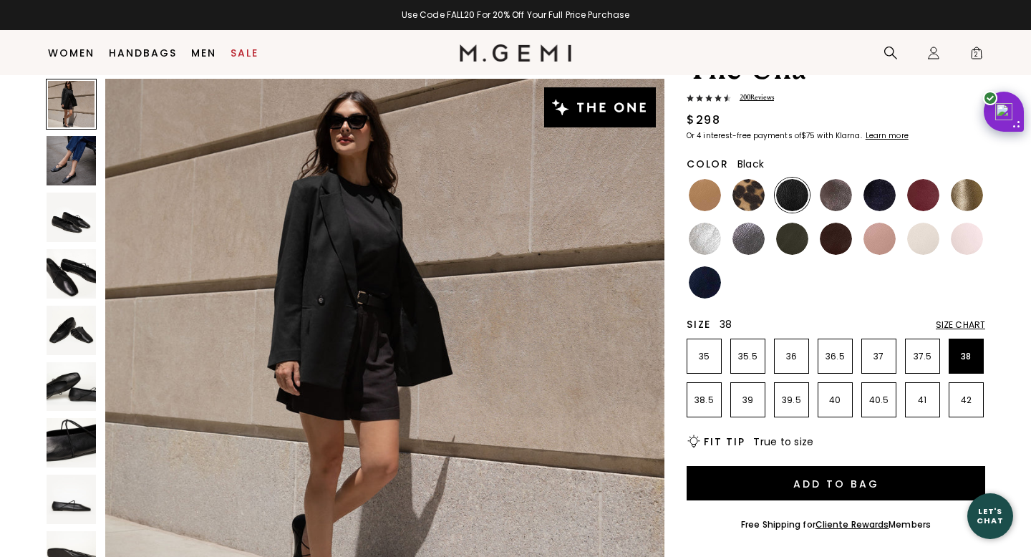
scroll to position [79, 0]
click at [259, 55] on li "Sale" at bounding box center [244, 53] width 42 height 45
click at [242, 49] on link "Sale" at bounding box center [244, 52] width 28 height 11
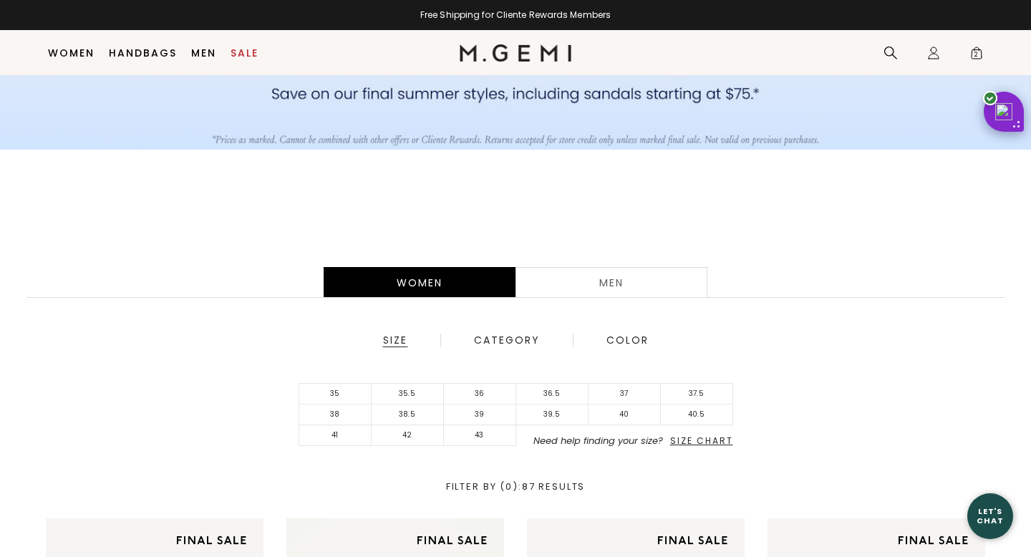
scroll to position [201, 0]
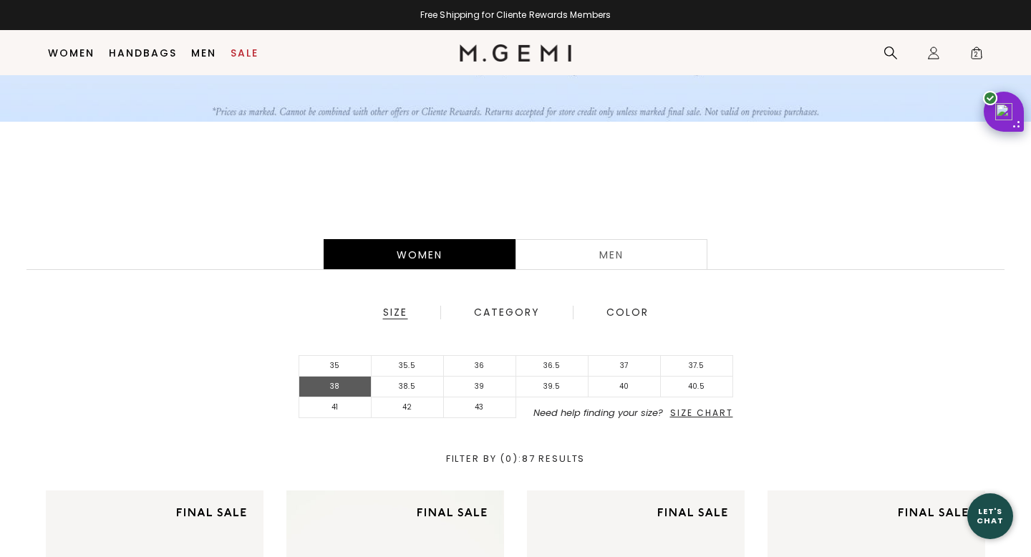
click at [363, 389] on li "38" at bounding box center [335, 386] width 72 height 21
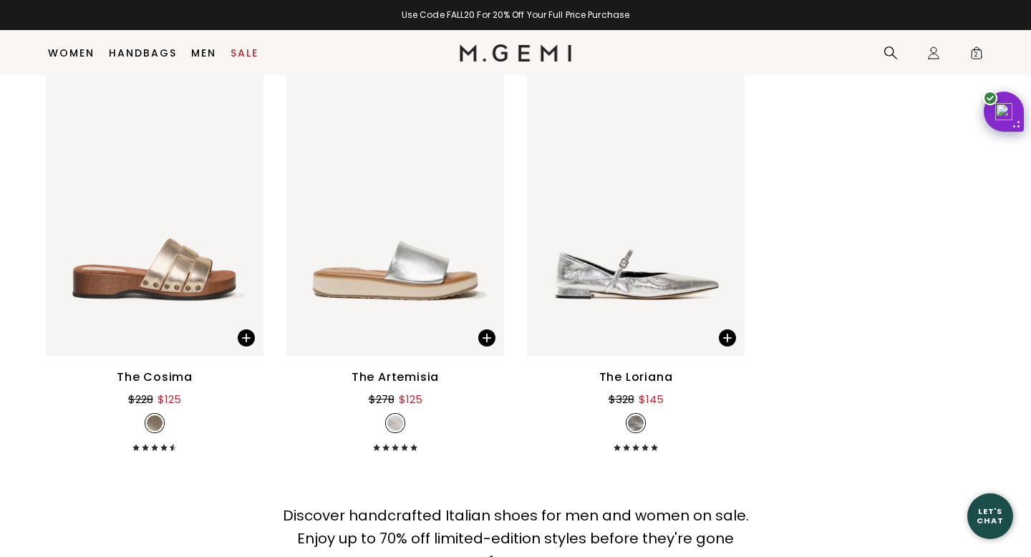
scroll to position [3636, 0]
click at [724, 220] on div at bounding box center [725, 209] width 23 height 23
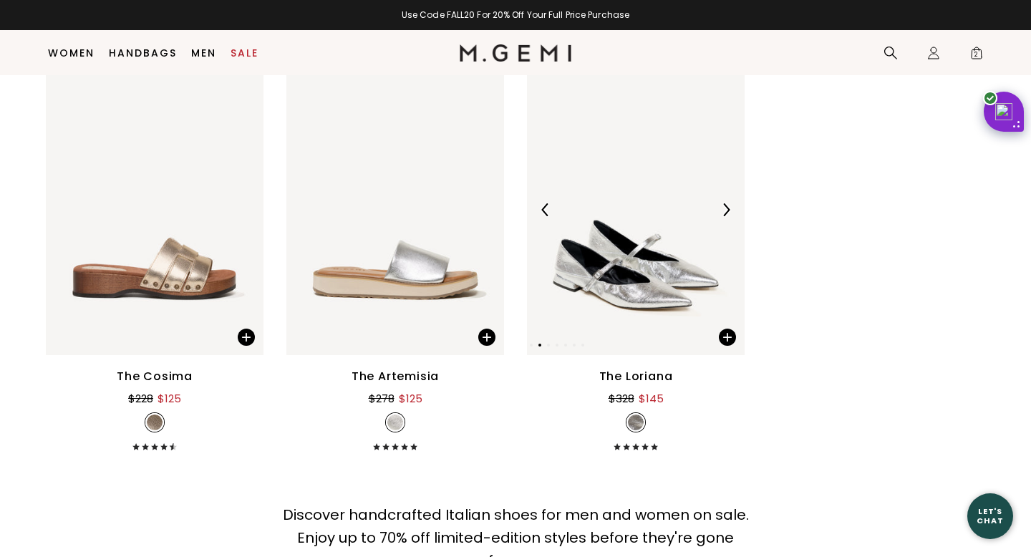
click at [724, 220] on div at bounding box center [725, 209] width 23 height 23
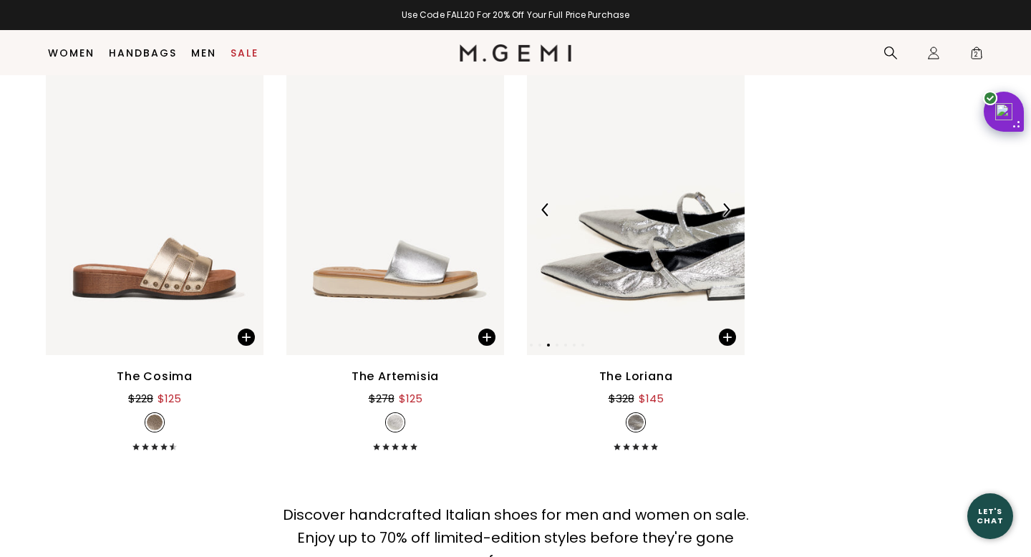
click at [724, 220] on div at bounding box center [725, 209] width 23 height 23
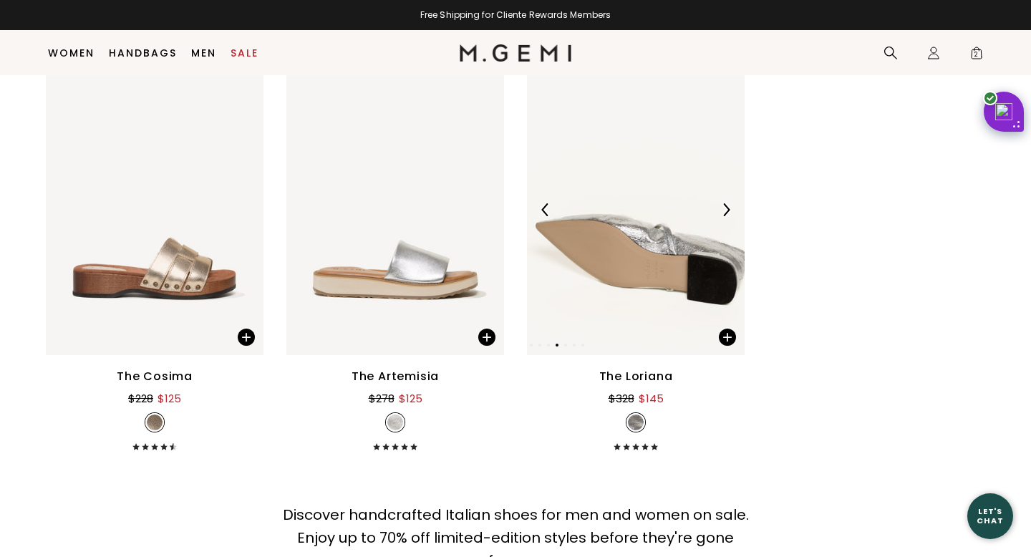
click at [724, 220] on div at bounding box center [725, 209] width 23 height 23
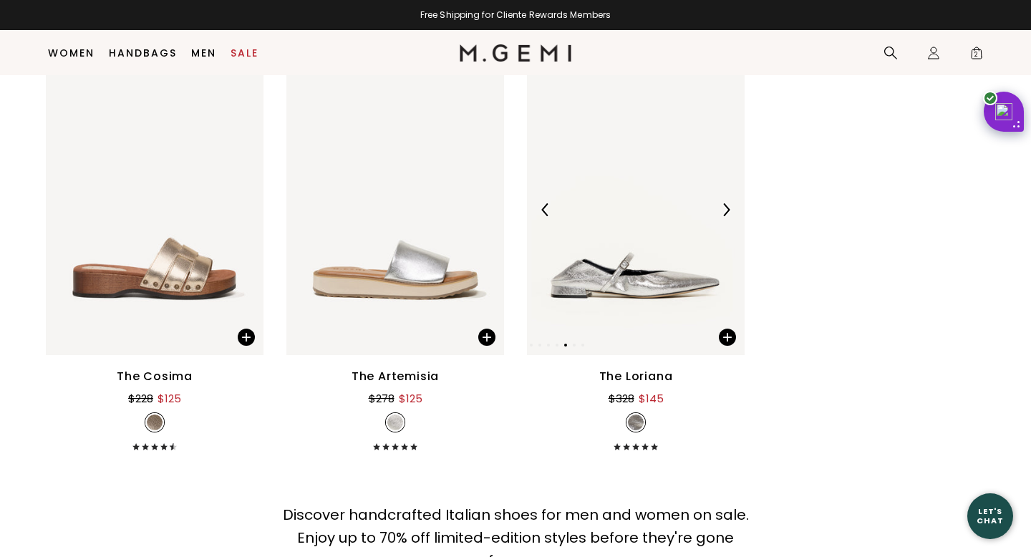
click at [724, 220] on div at bounding box center [725, 209] width 23 height 23
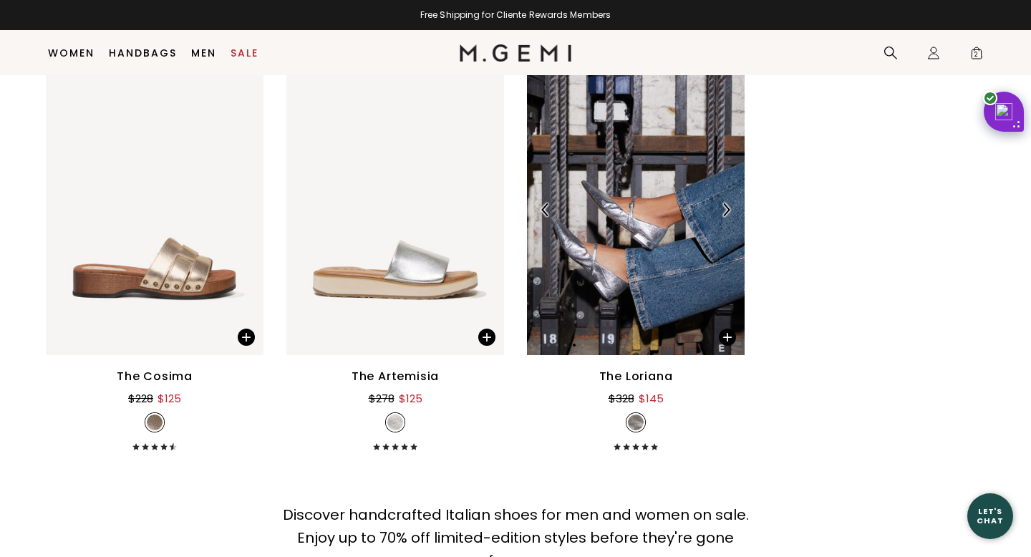
click at [724, 220] on div at bounding box center [725, 209] width 23 height 23
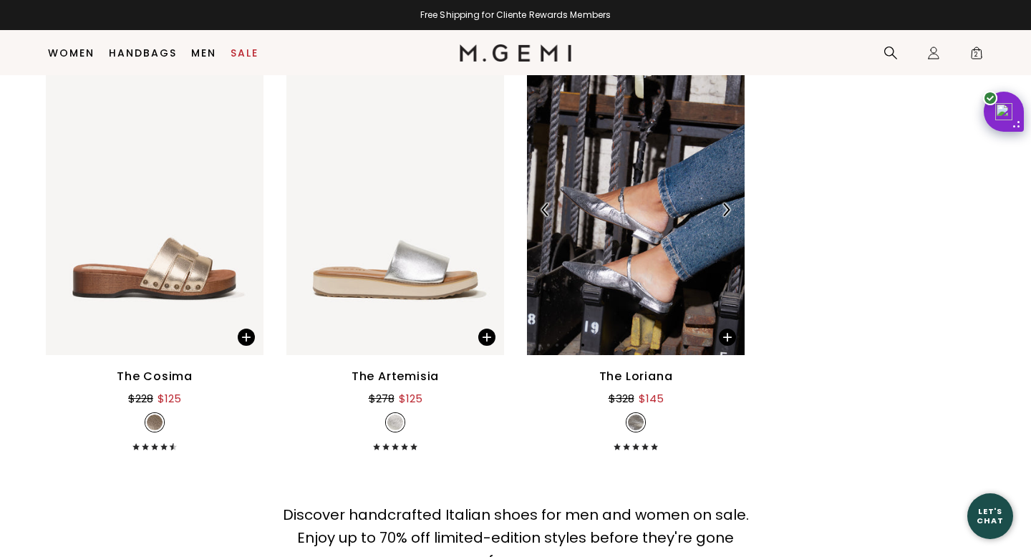
click at [724, 220] on div at bounding box center [725, 209] width 23 height 23
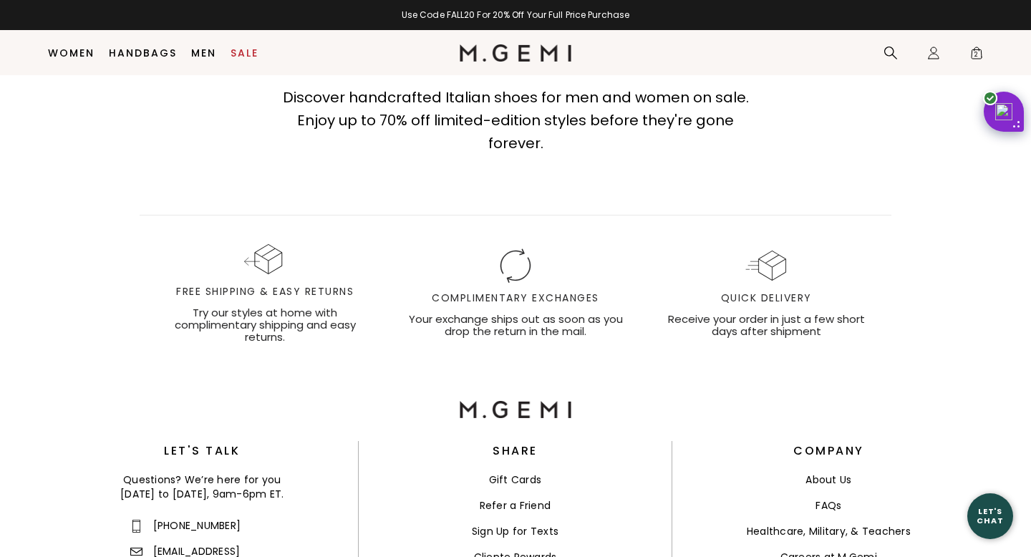
scroll to position [3824, 0]
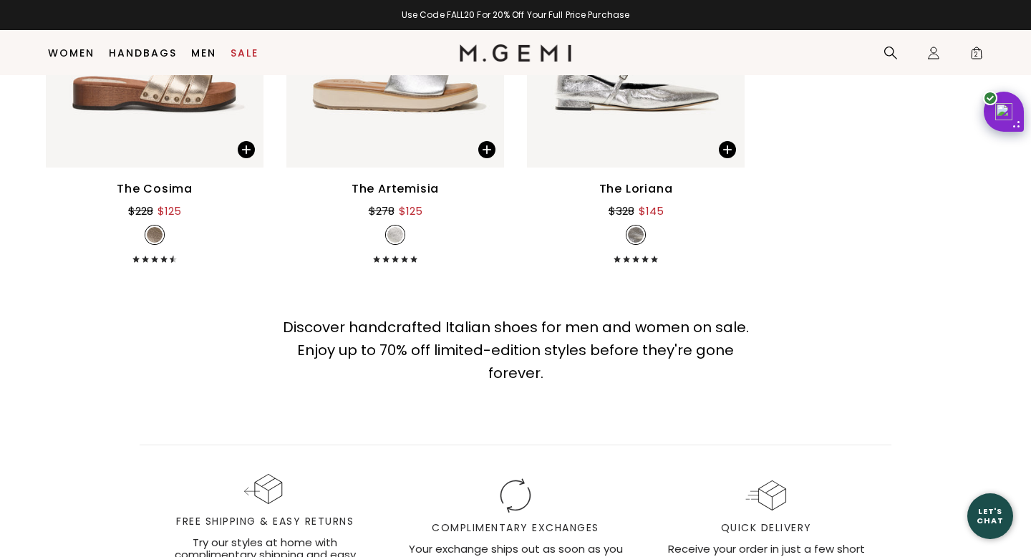
click at [648, 190] on div "The Loriana" at bounding box center [636, 188] width 74 height 17
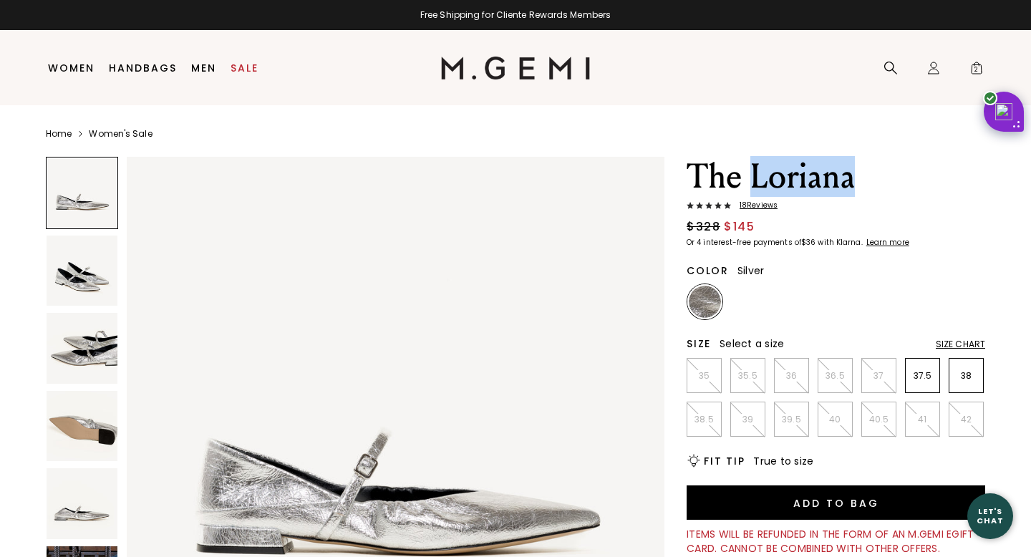
drag, startPoint x: 869, startPoint y: 188, endPoint x: 757, endPoint y: 180, distance: 111.9
click at [756, 179] on h1 "The Loriana" at bounding box center [835, 177] width 298 height 40
copy h1 "Loriana"
click at [885, 67] on icon at bounding box center [890, 68] width 14 height 14
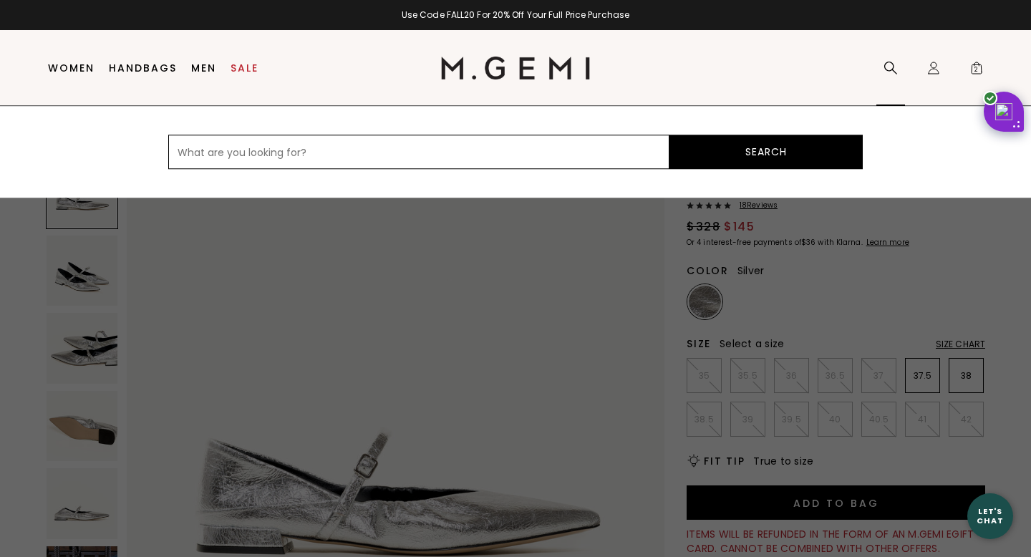
paste input "Loriana"
type input "Loriana"
click at [669, 135] on button "Search" at bounding box center [765, 152] width 193 height 34
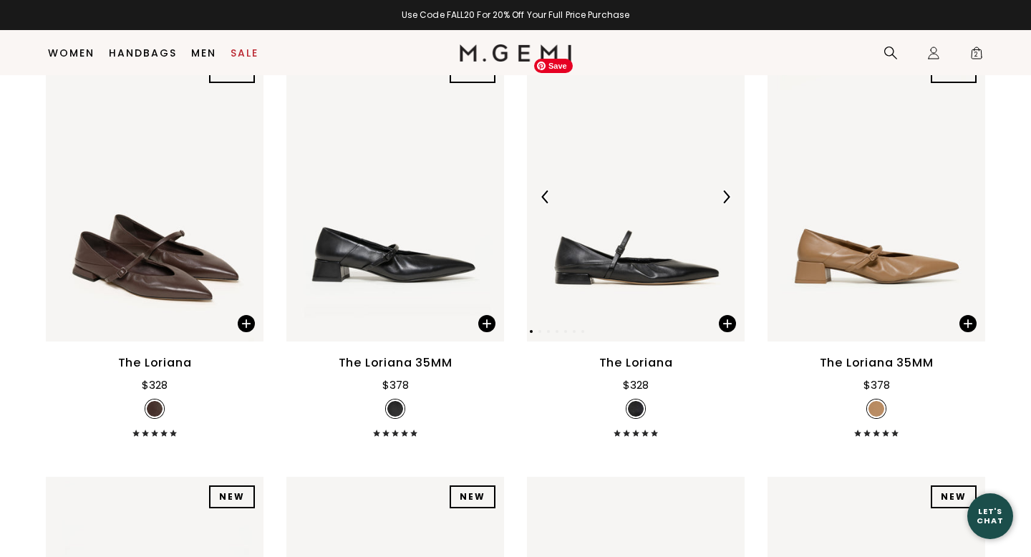
click at [673, 254] on img at bounding box center [636, 197] width 218 height 290
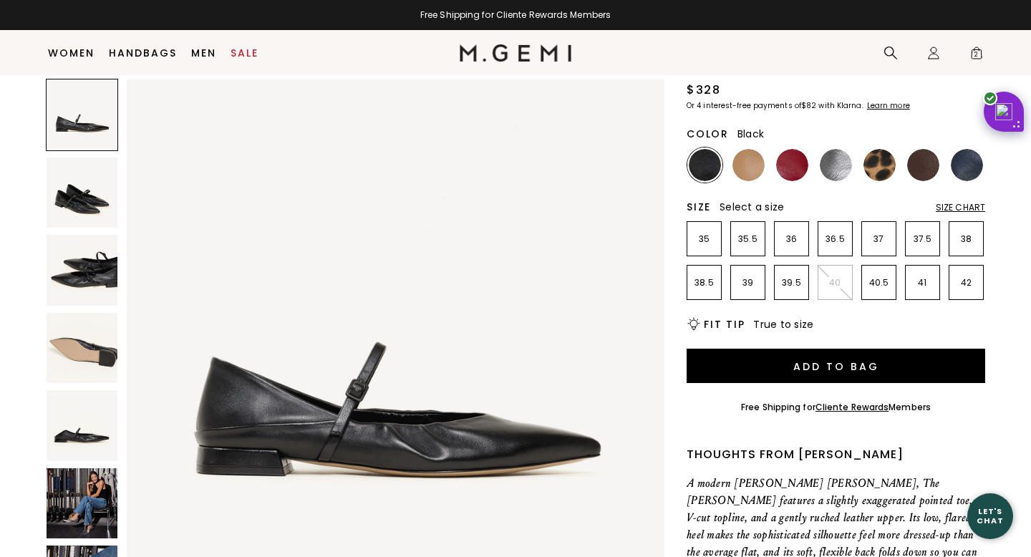
scroll to position [108, 0]
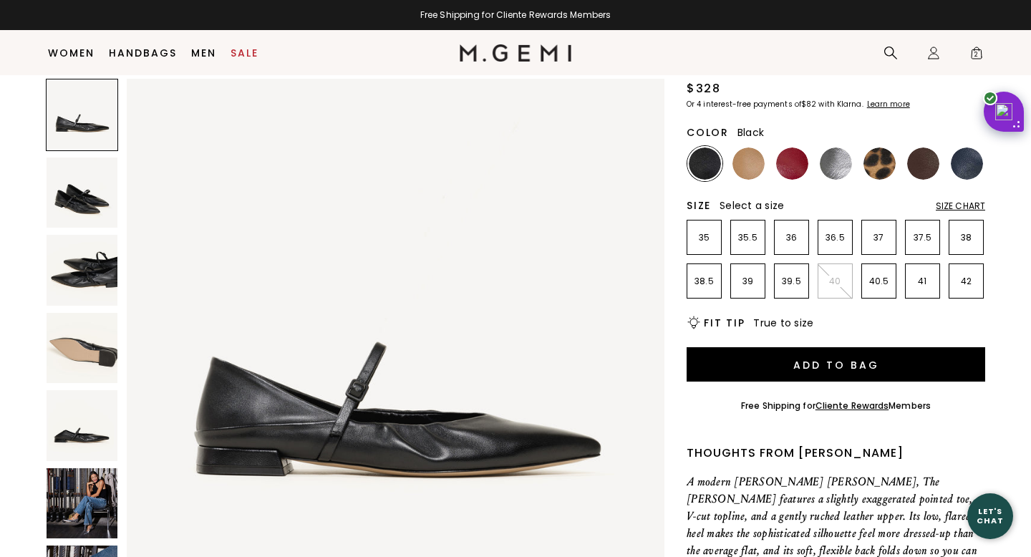
click at [86, 515] on img at bounding box center [82, 503] width 71 height 71
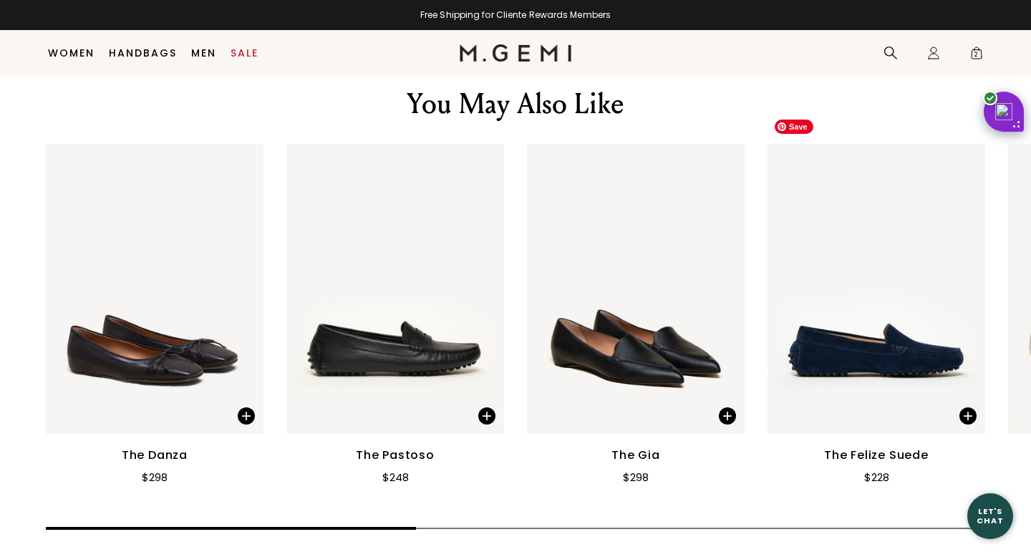
scroll to position [1695, 0]
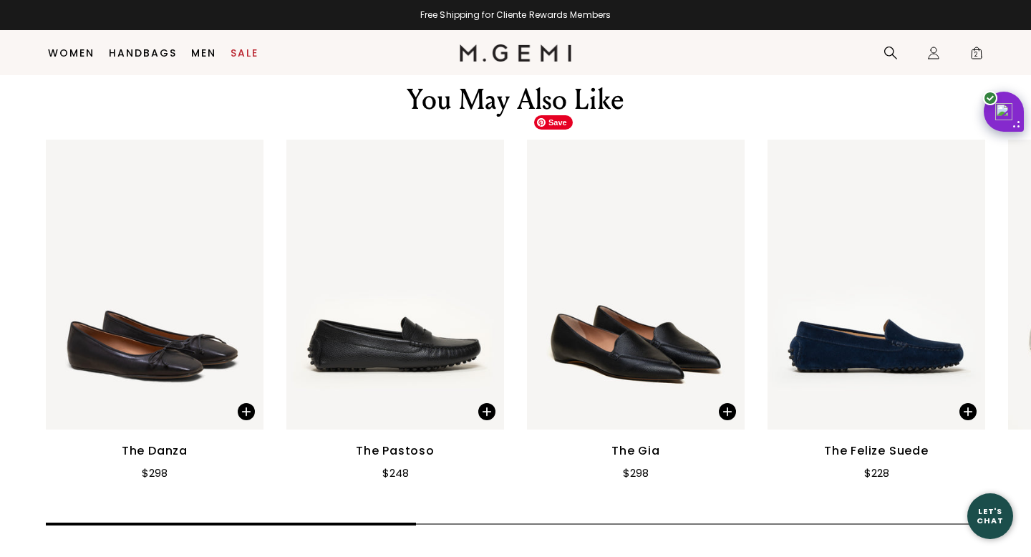
click at [666, 351] on img at bounding box center [636, 285] width 218 height 290
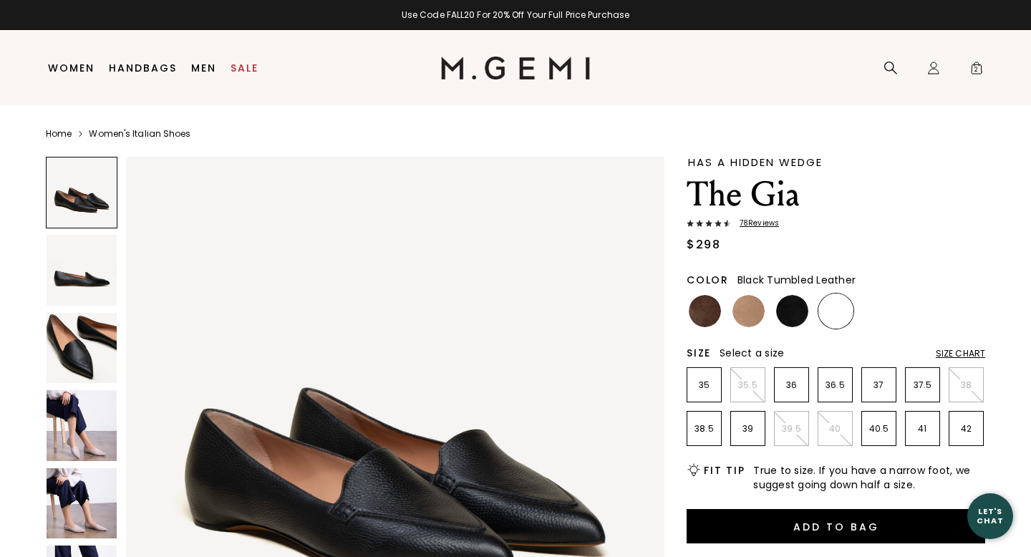
click at [90, 390] on img at bounding box center [82, 425] width 70 height 70
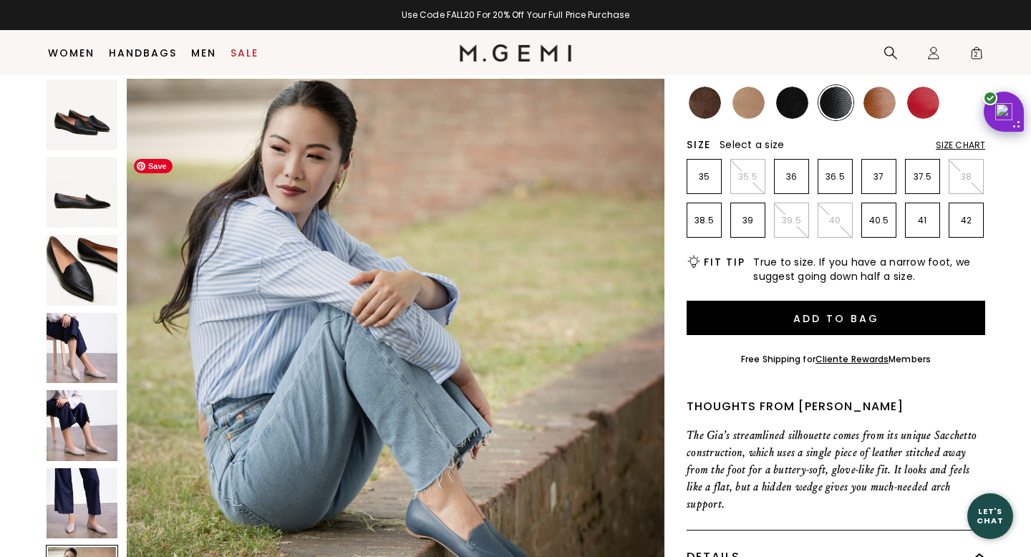
scroll to position [77, 0]
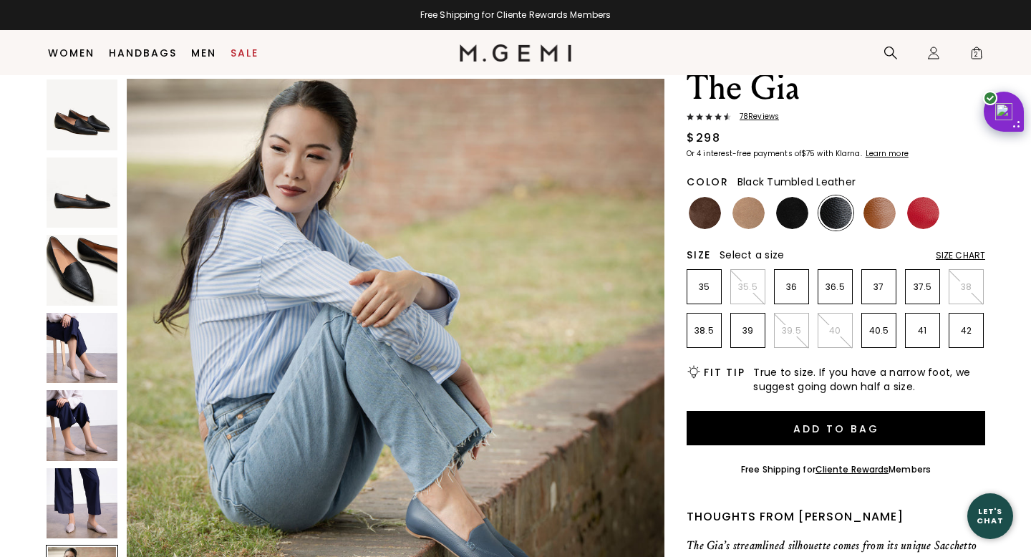
click at [756, 122] on div "78 Review s" at bounding box center [835, 117] width 298 height 11
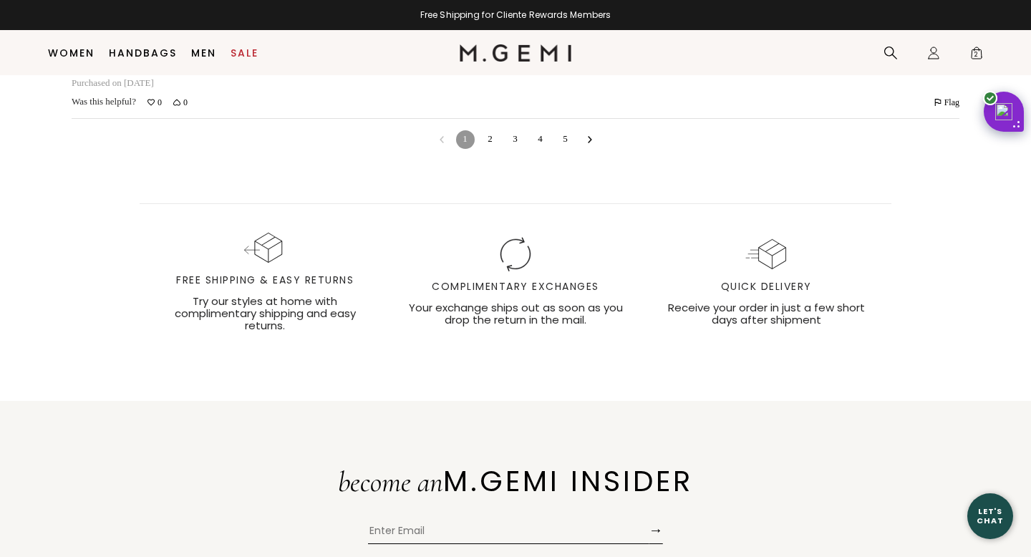
scroll to position [4729, 0]
click at [590, 142] on icon "Go to next reviews" at bounding box center [589, 138] width 7 height 7
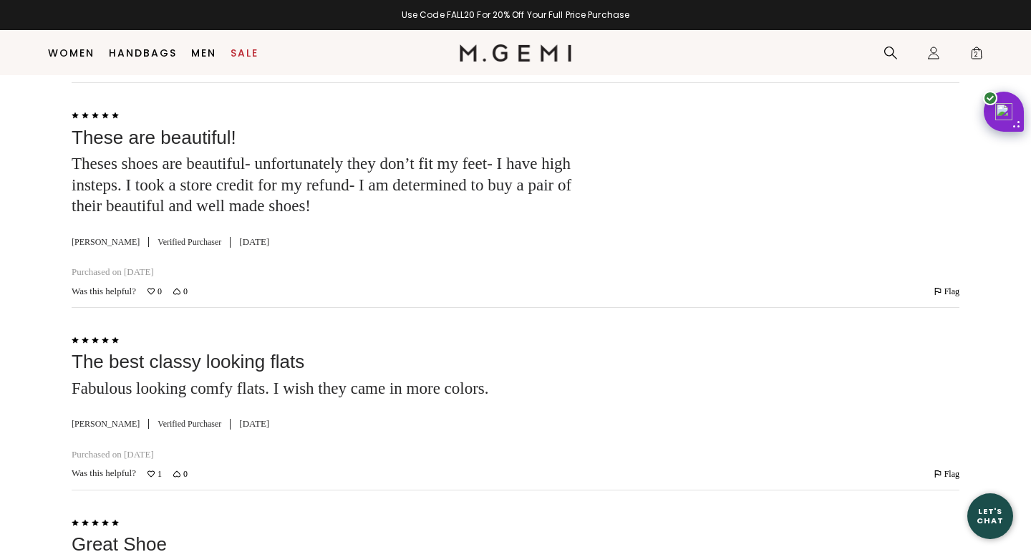
scroll to position [2726, 0]
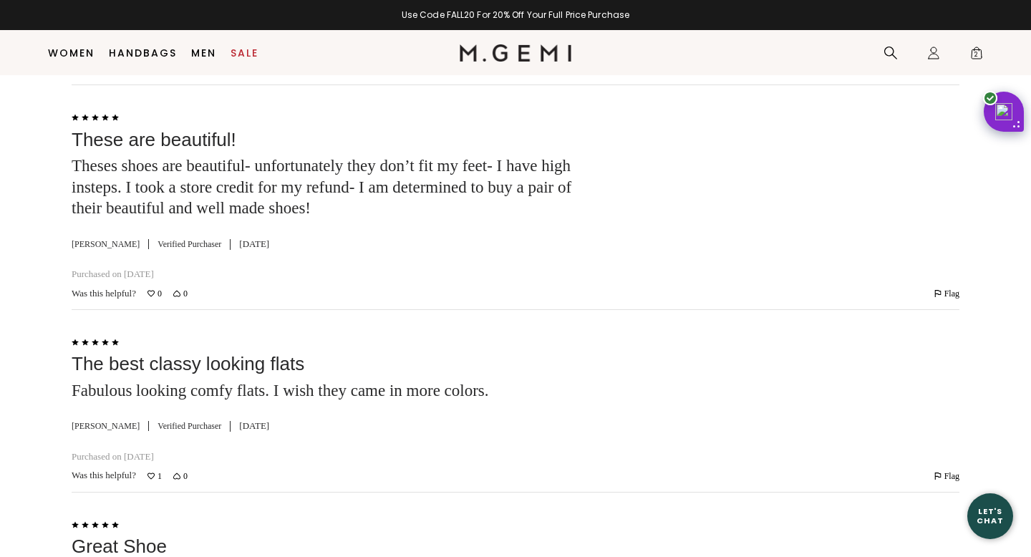
click at [259, 47] on li "Sale" at bounding box center [244, 53] width 42 height 45
click at [247, 55] on link "Sale" at bounding box center [244, 52] width 28 height 11
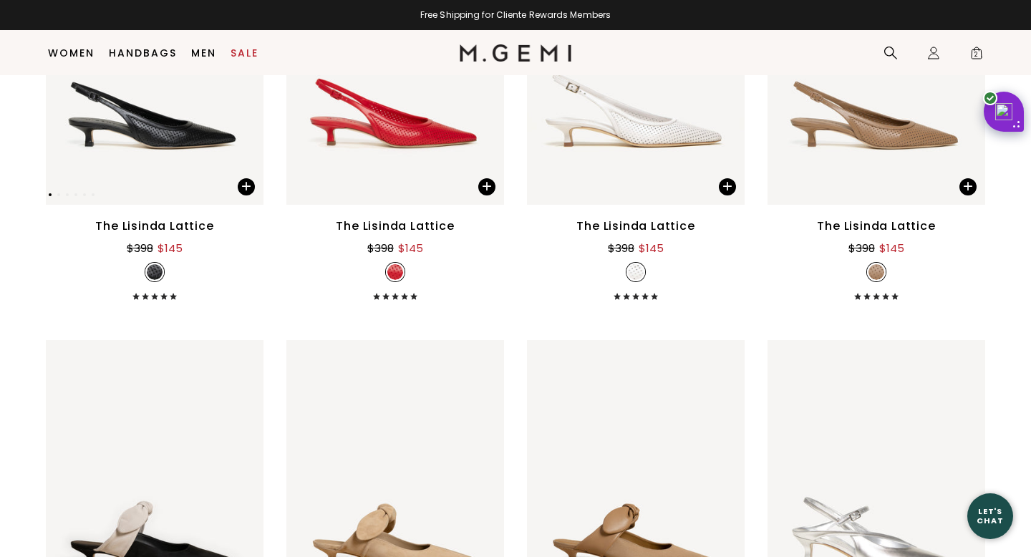
click at [193, 147] on img at bounding box center [155, 59] width 218 height 290
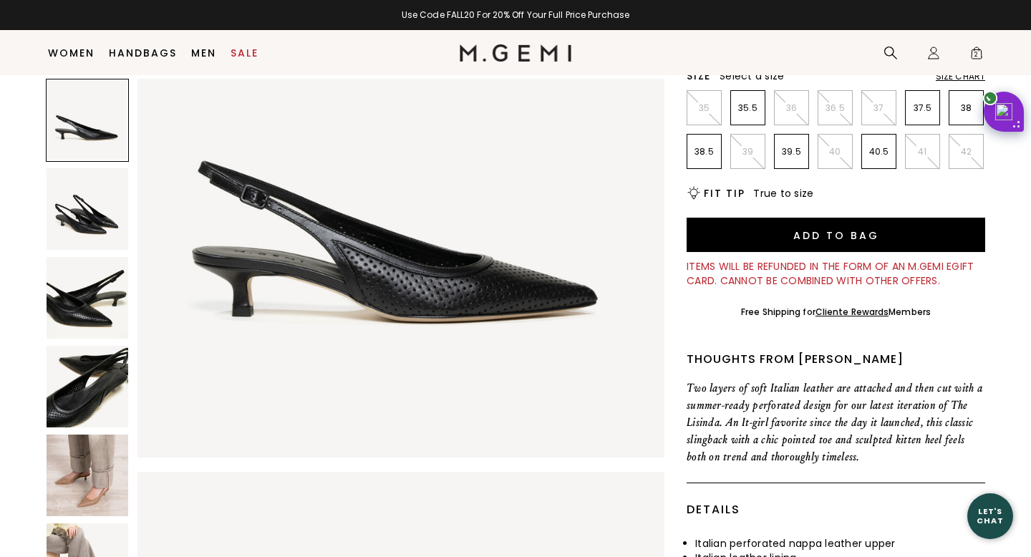
scroll to position [266, 0]
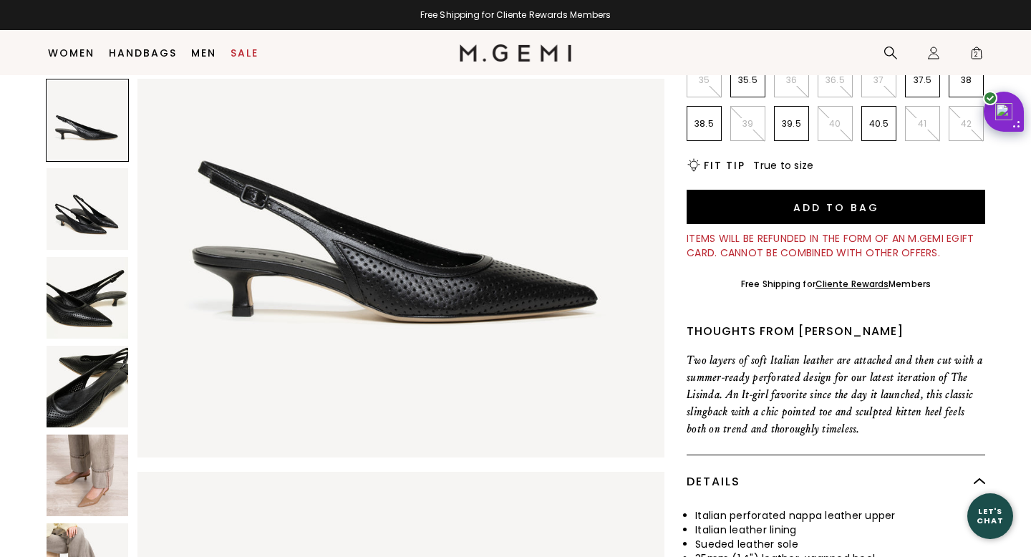
click at [89, 505] on img at bounding box center [88, 475] width 82 height 82
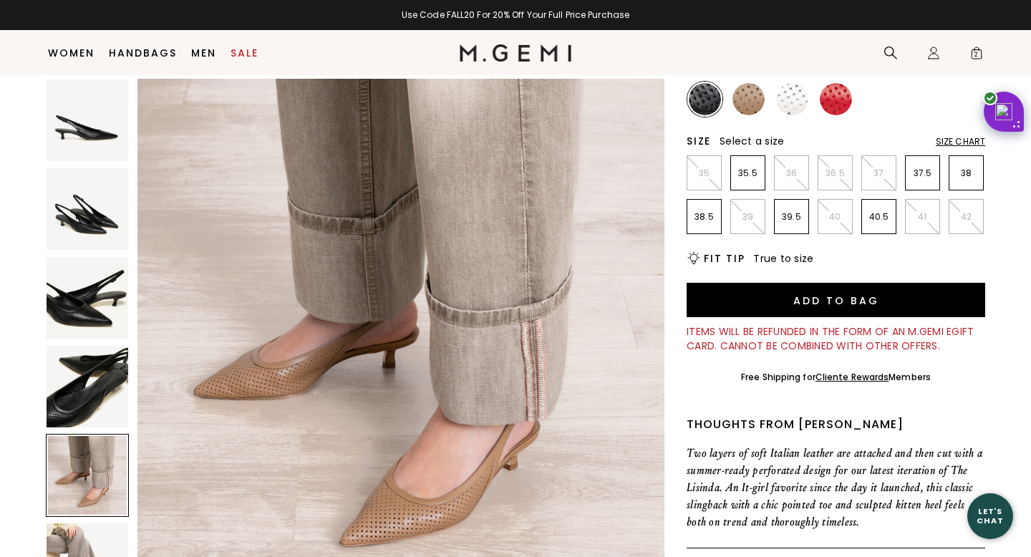
scroll to position [180, 0]
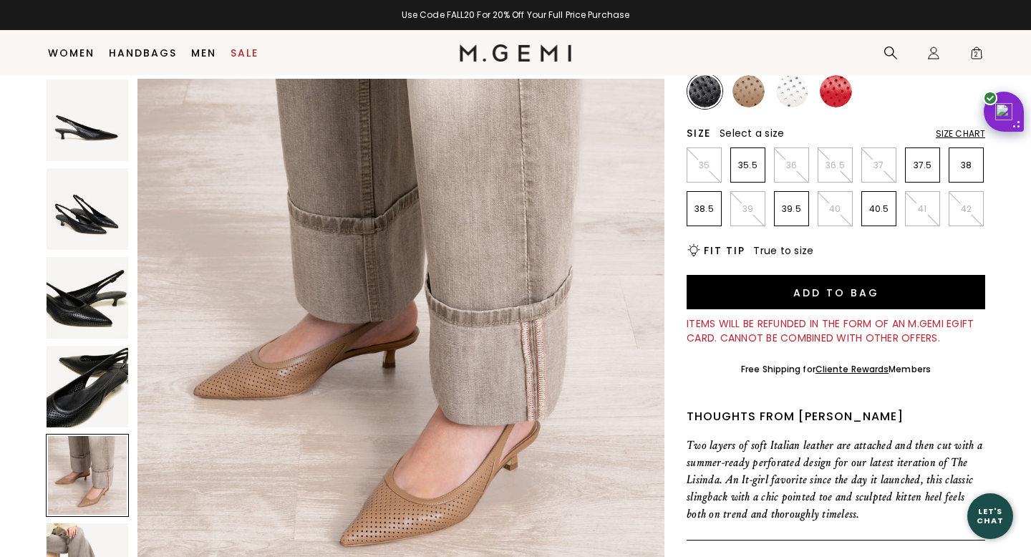
click at [691, 99] on img at bounding box center [704, 91] width 32 height 32
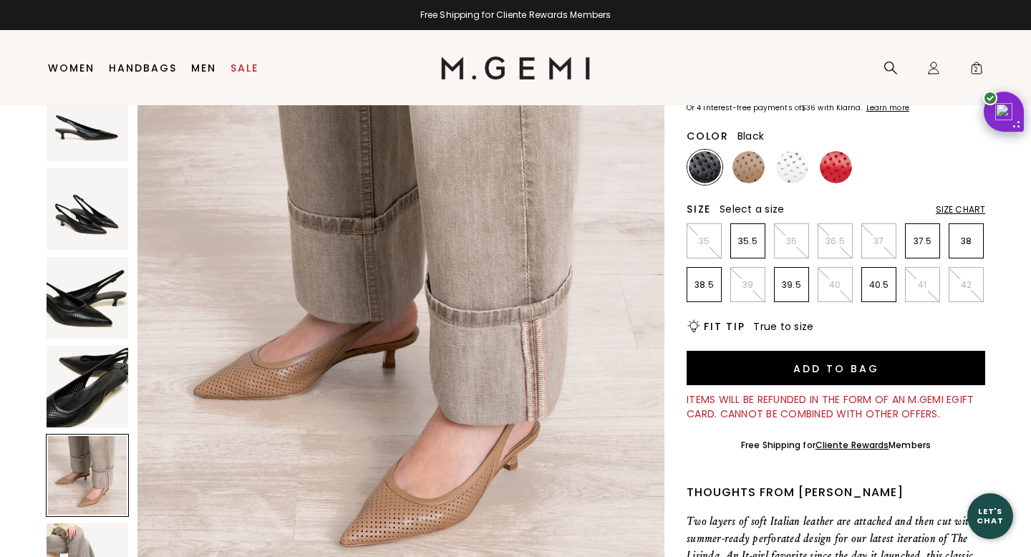
scroll to position [0, 0]
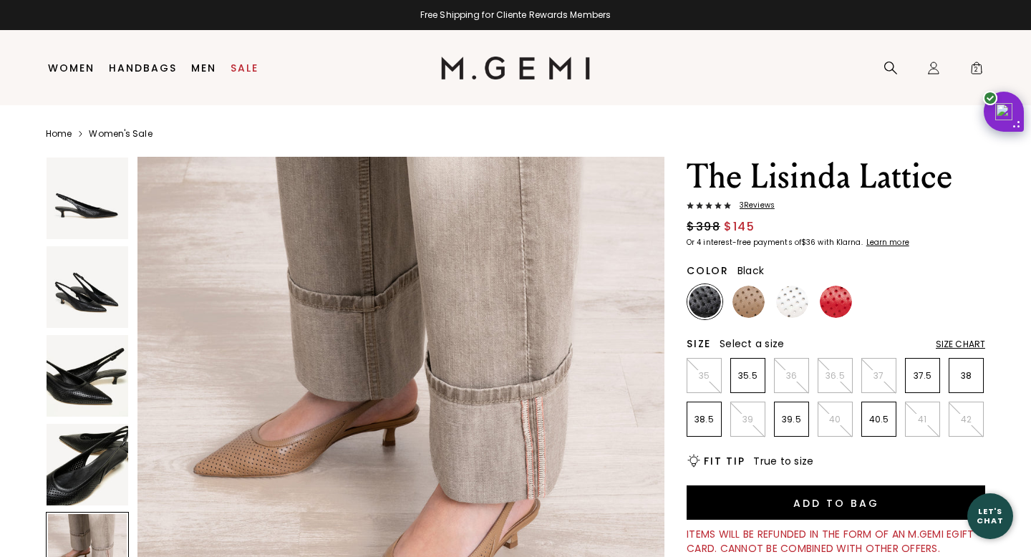
click at [92, 318] on img at bounding box center [88, 287] width 82 height 82
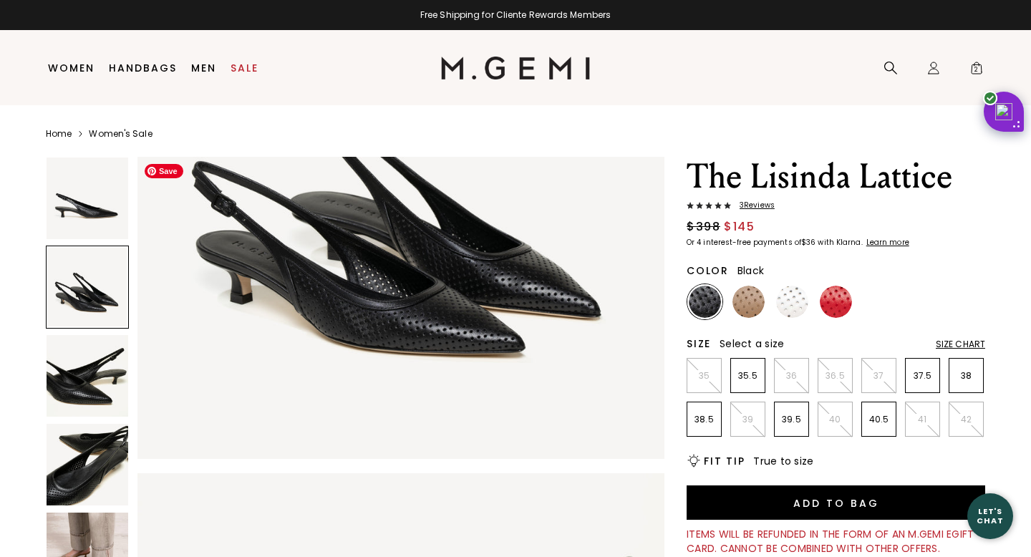
scroll to position [778, 0]
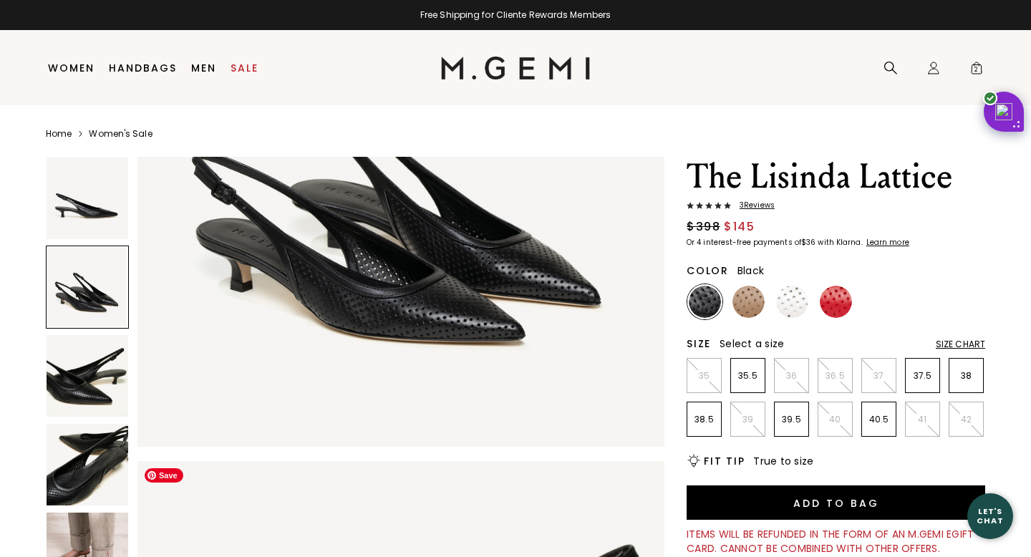
click at [82, 469] on img at bounding box center [88, 465] width 82 height 82
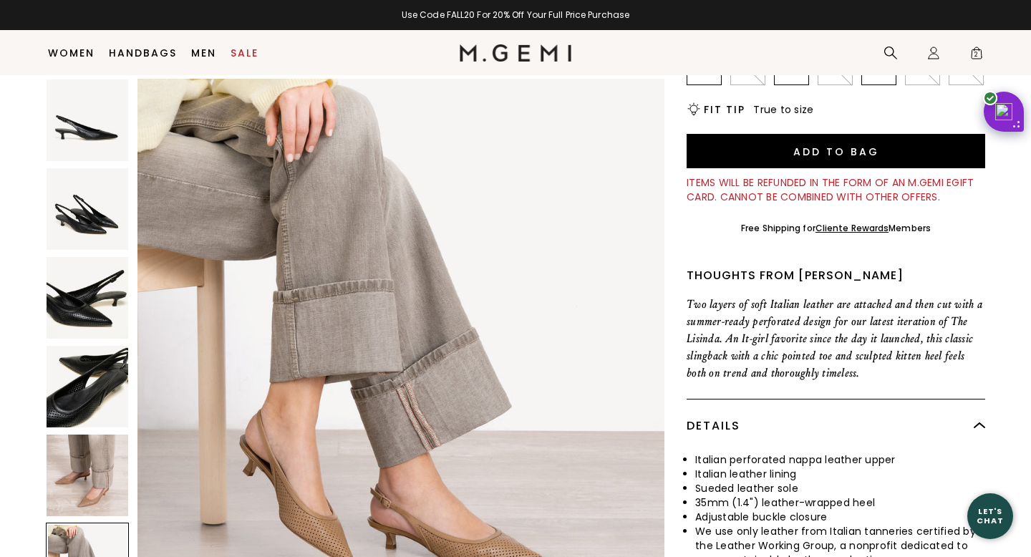
scroll to position [351, 0]
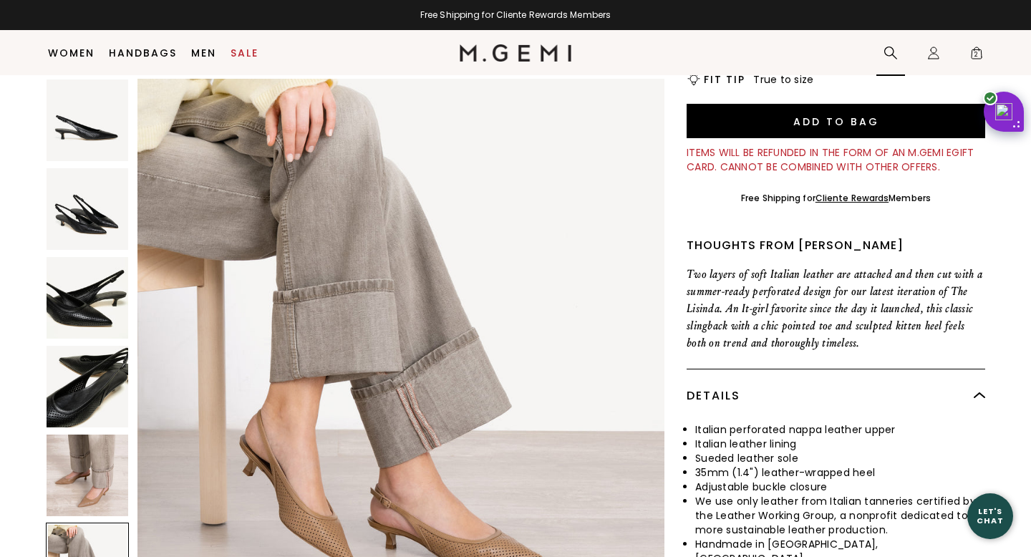
click at [885, 54] on icon at bounding box center [890, 53] width 14 height 14
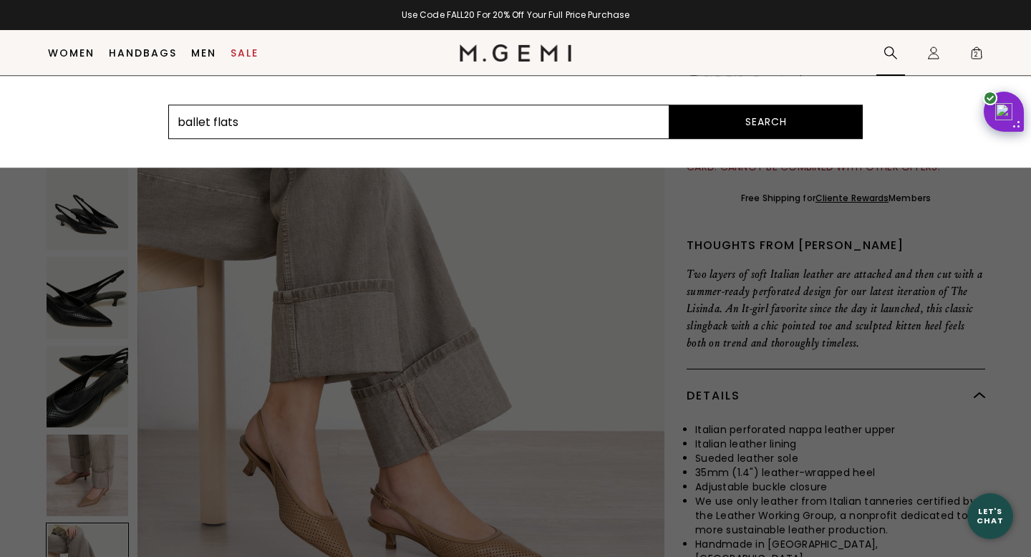
type input "ballet flats"
click at [669, 104] on button "Search" at bounding box center [765, 121] width 193 height 34
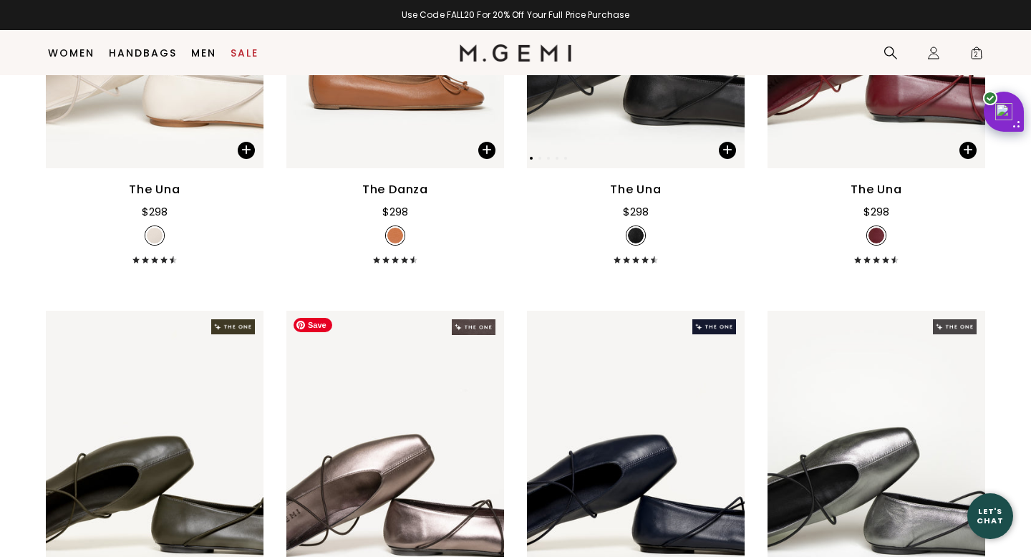
scroll to position [751, 0]
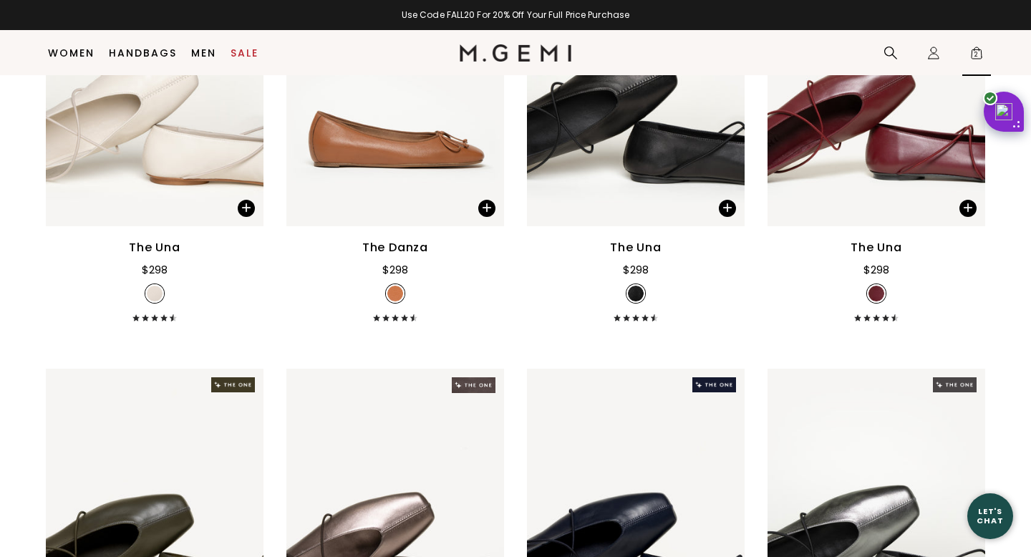
click at [975, 50] on span "2" at bounding box center [976, 56] width 14 height 14
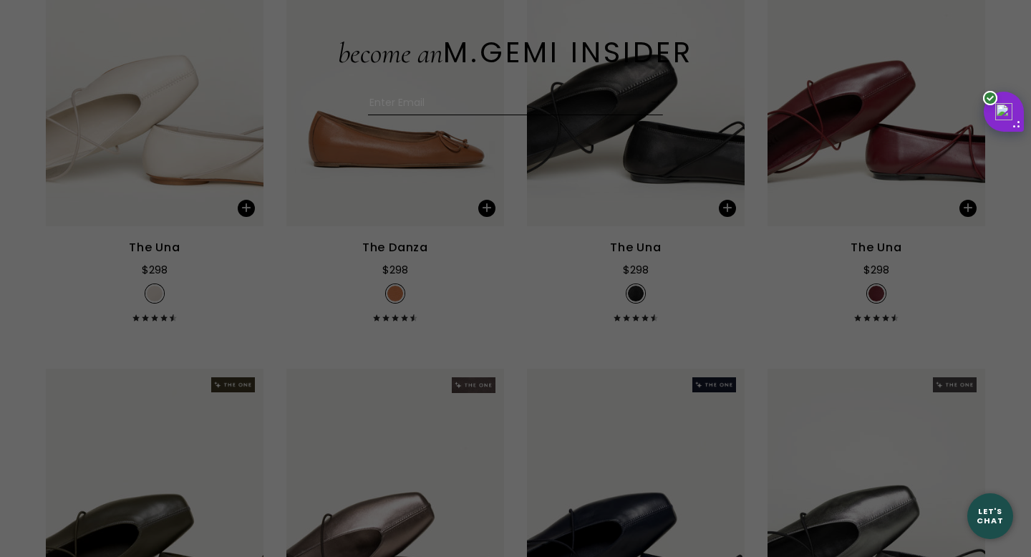
scroll to position [67, 0]
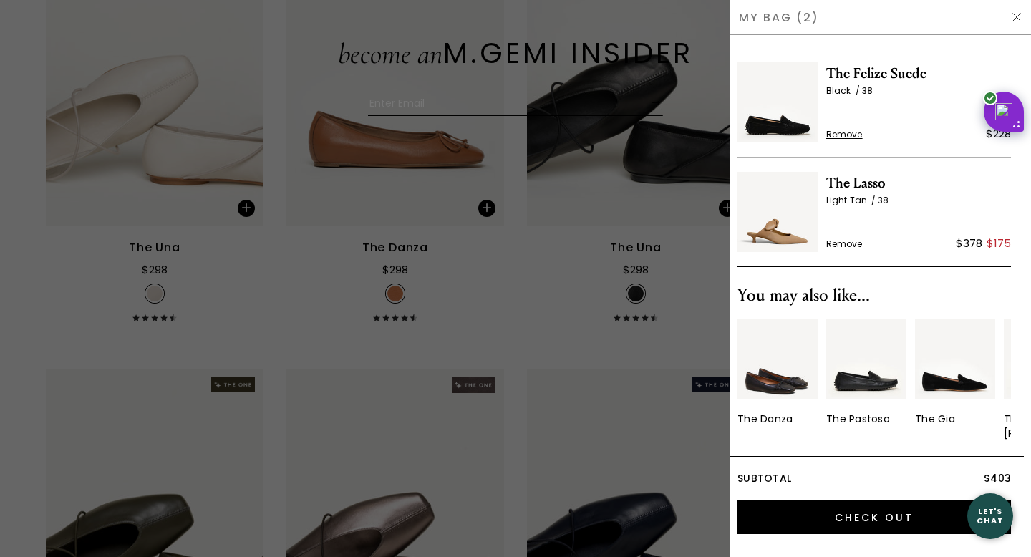
click at [49, 316] on div at bounding box center [515, 278] width 1031 height 557
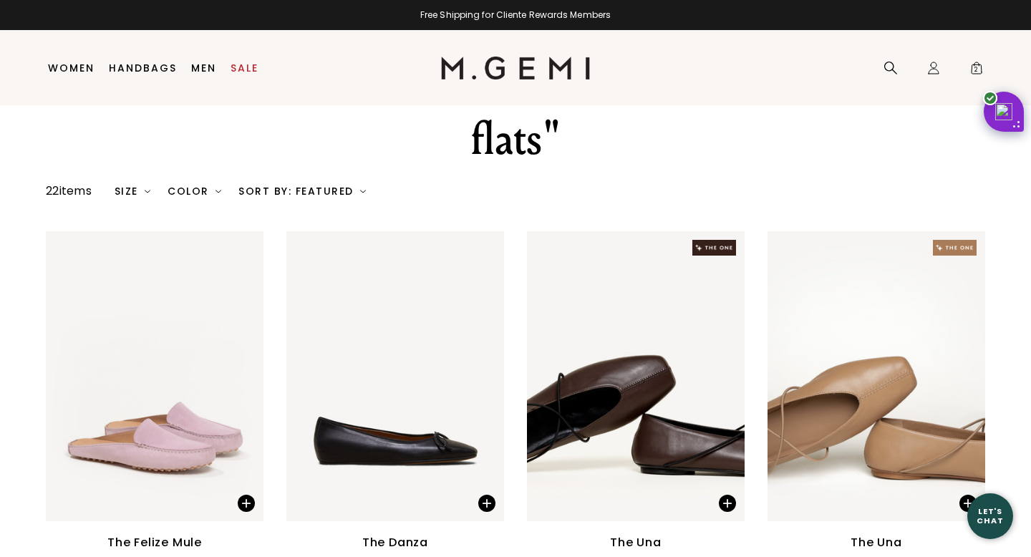
scroll to position [0, 0]
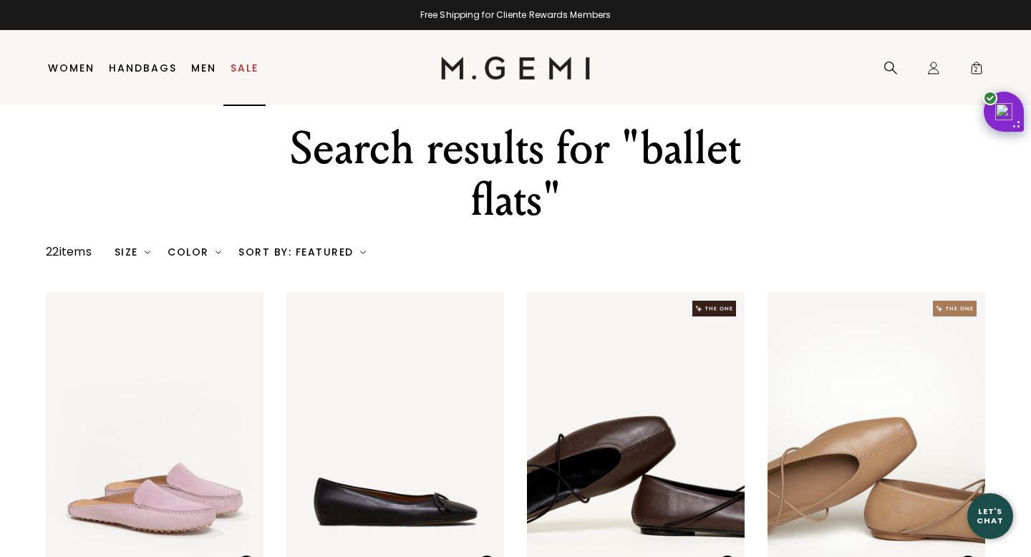
click at [251, 65] on link "Sale" at bounding box center [244, 67] width 28 height 11
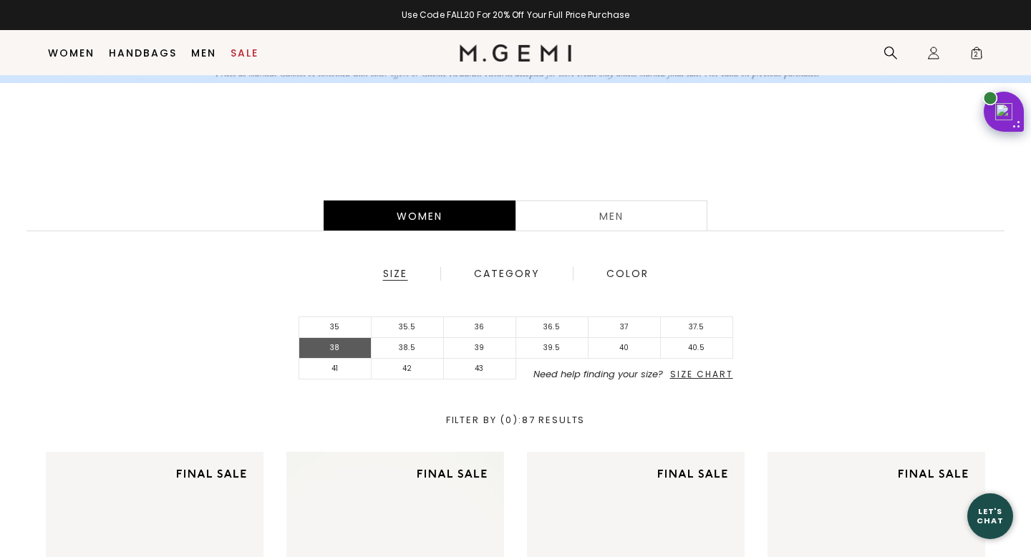
click at [355, 343] on li "38" at bounding box center [335, 348] width 72 height 21
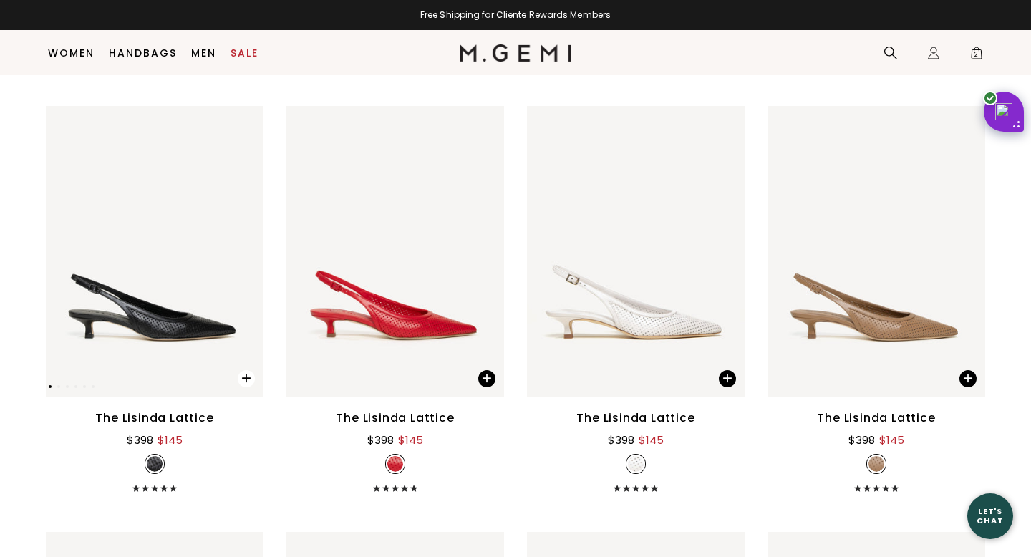
scroll to position [1896, 0]
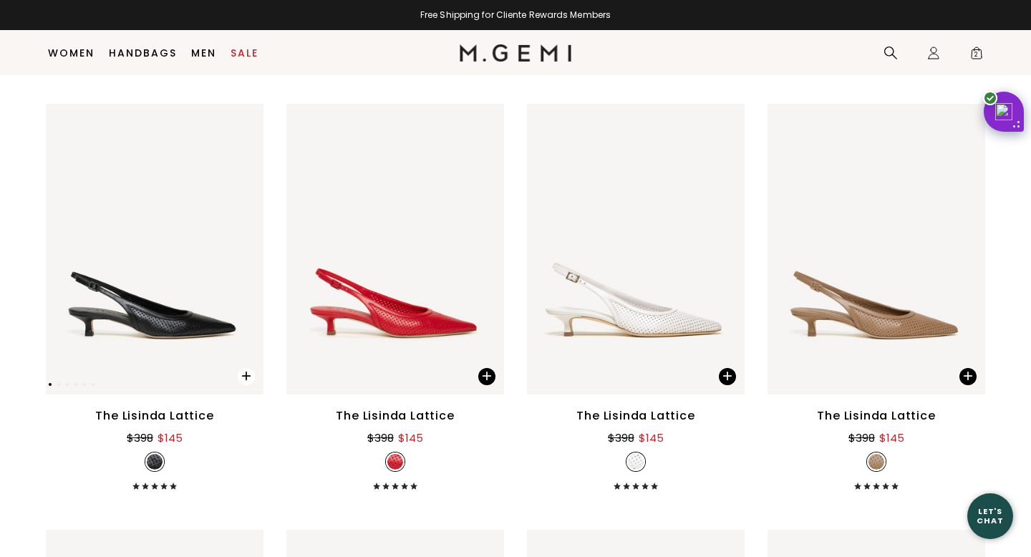
click at [243, 376] on span at bounding box center [246, 376] width 17 height 17
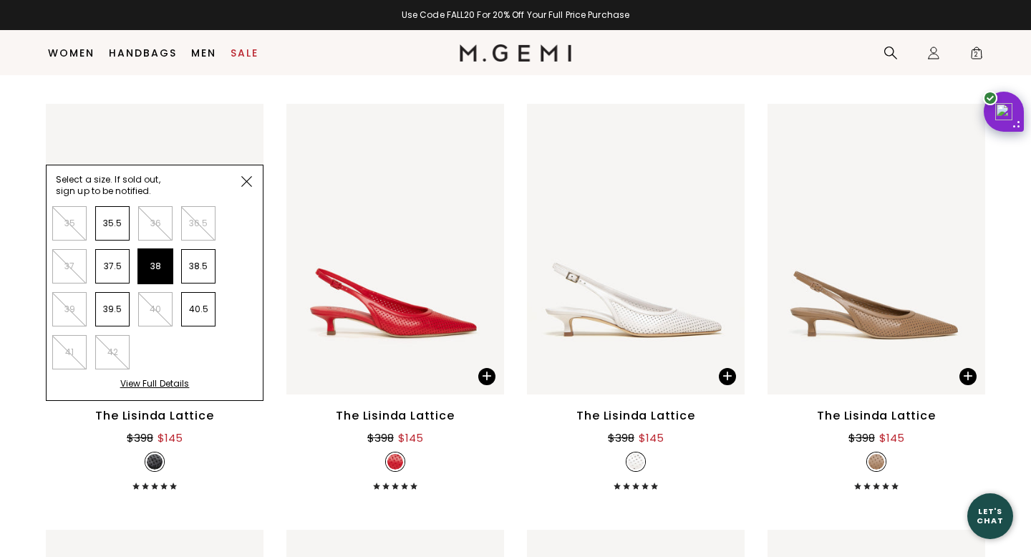
click at [162, 261] on li "38" at bounding box center [155, 266] width 34 height 34
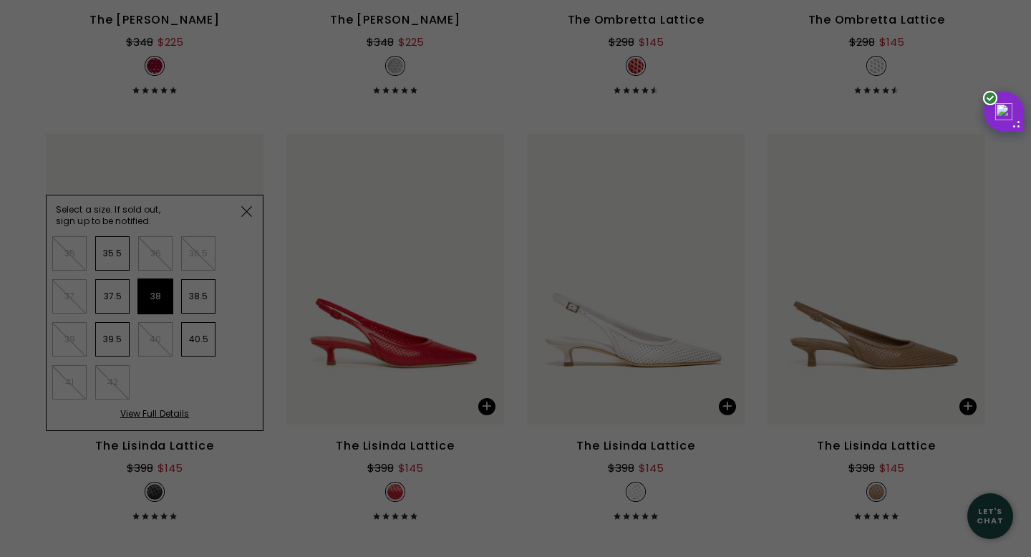
scroll to position [0, 0]
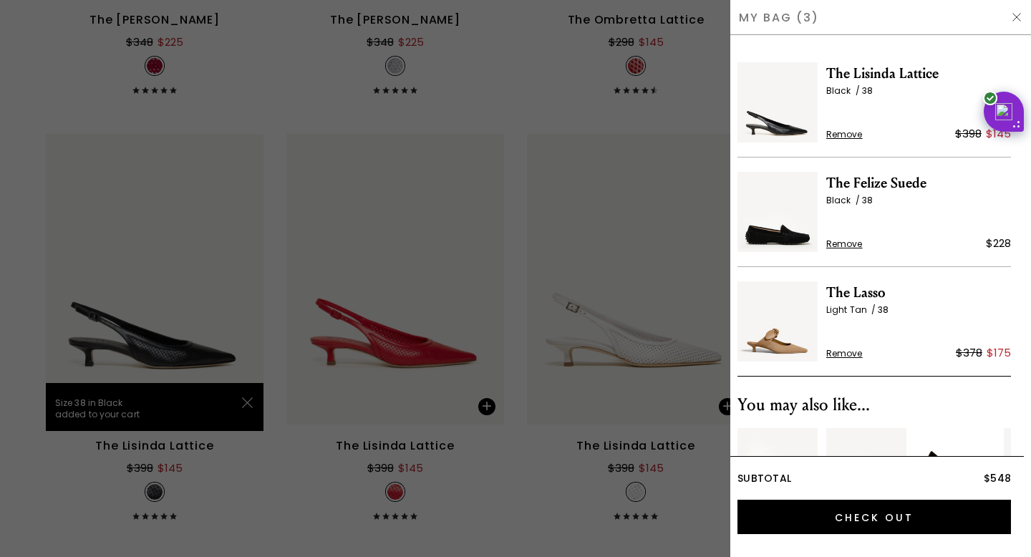
click at [1021, 21] on img at bounding box center [1016, 16] width 11 height 11
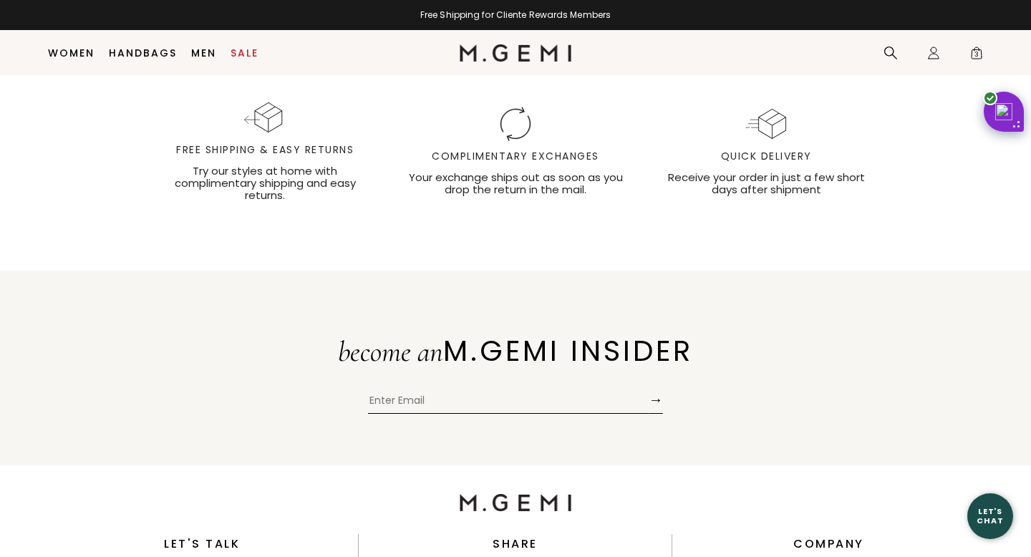
scroll to position [4196, 0]
click at [974, 52] on span "3" at bounding box center [976, 56] width 14 height 14
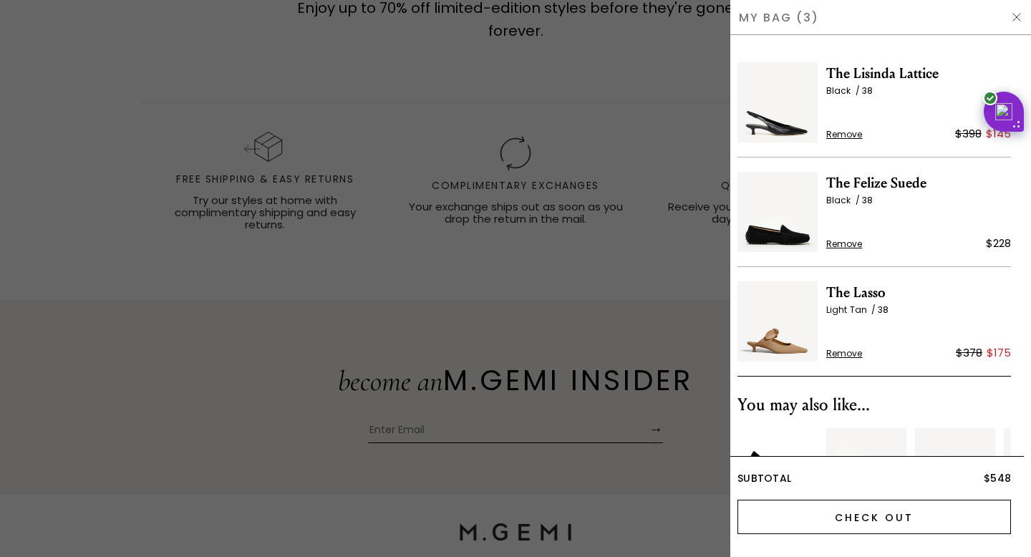
click at [840, 521] on input "Check Out" at bounding box center [873, 517] width 273 height 34
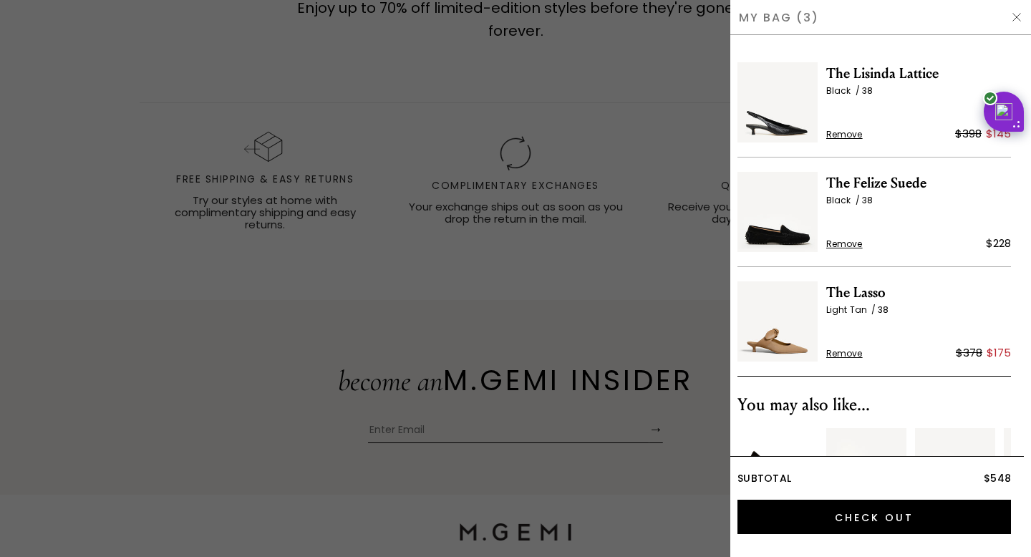
click at [855, 243] on span "Remove" at bounding box center [844, 243] width 36 height 11
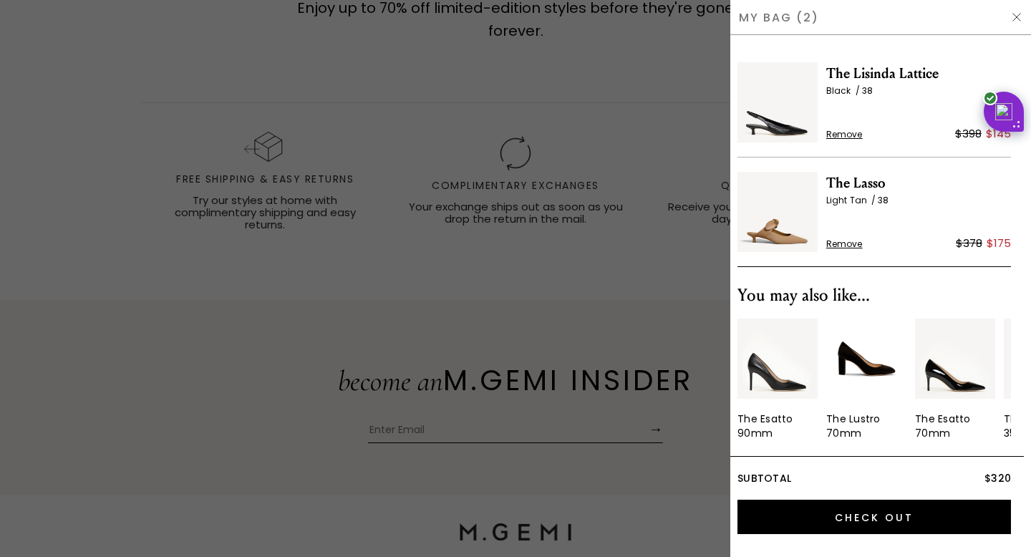
click at [613, 311] on div at bounding box center [515, 278] width 1031 height 557
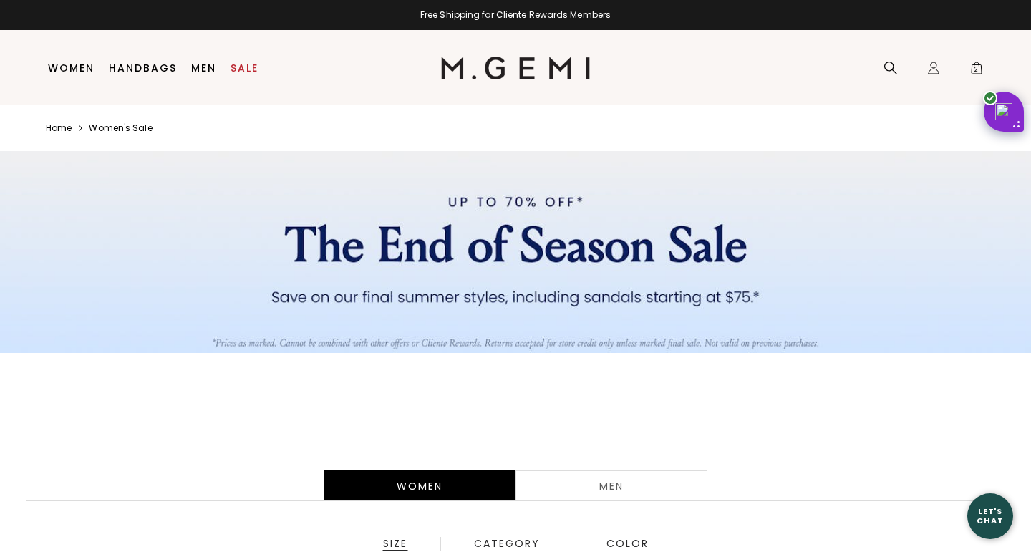
click at [554, 11] on div "Free Shipping for Cliente Rewards Members" at bounding box center [515, 14] width 1031 height 11
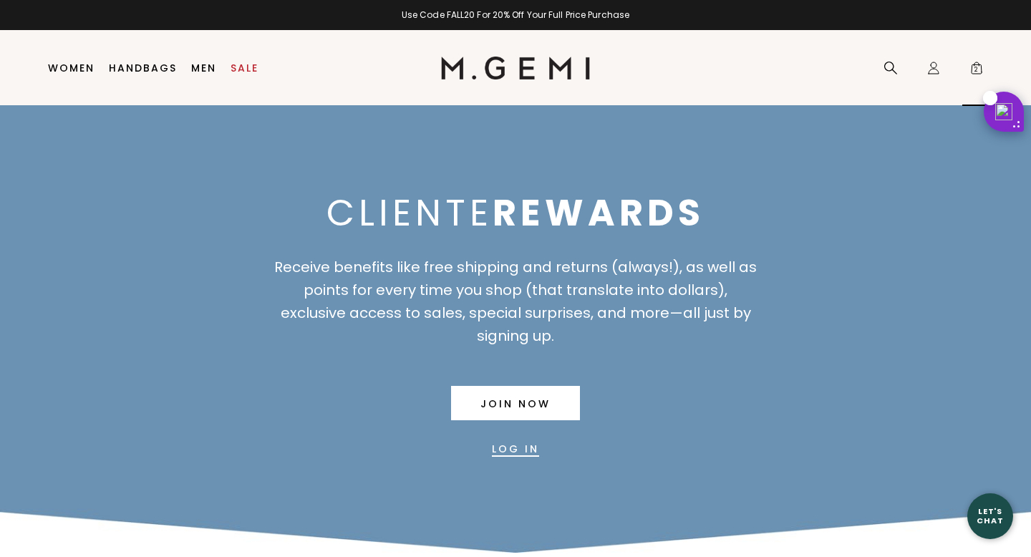
click at [967, 68] on div "Icons/20x20/bag@2x 2" at bounding box center [976, 68] width 29 height 75
click at [975, 68] on span "2" at bounding box center [976, 71] width 14 height 14
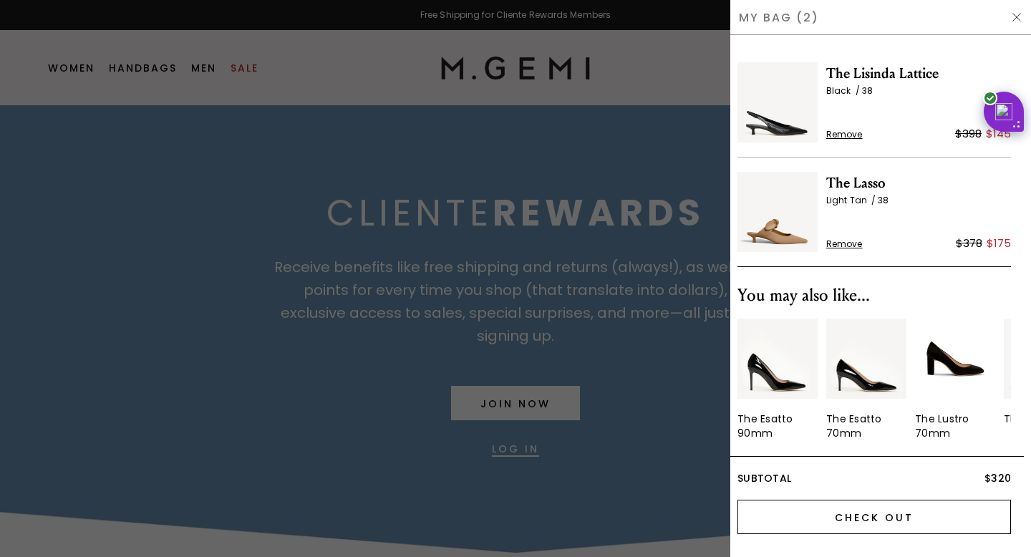
click at [896, 521] on input "Check Out" at bounding box center [873, 517] width 273 height 34
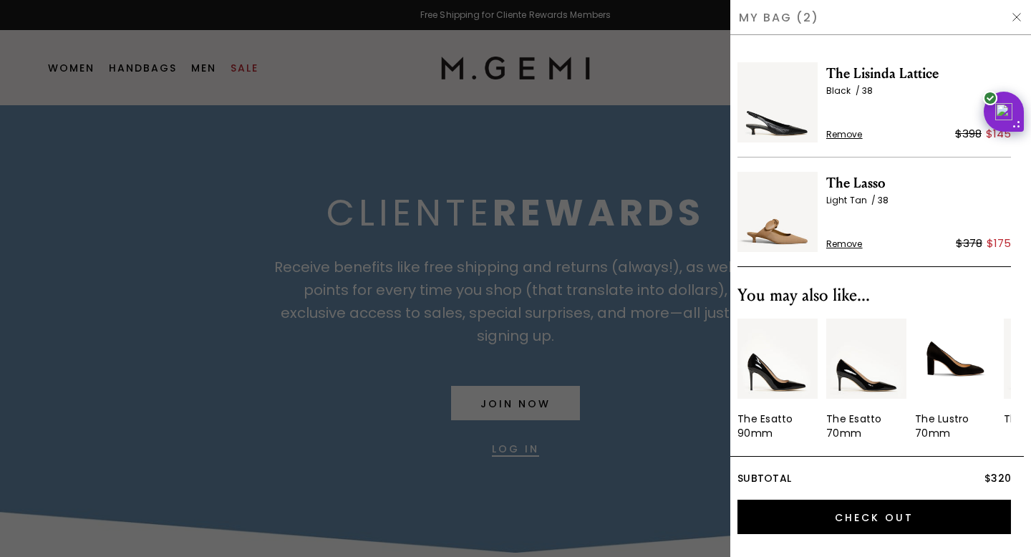
click at [549, 52] on div at bounding box center [515, 278] width 1031 height 557
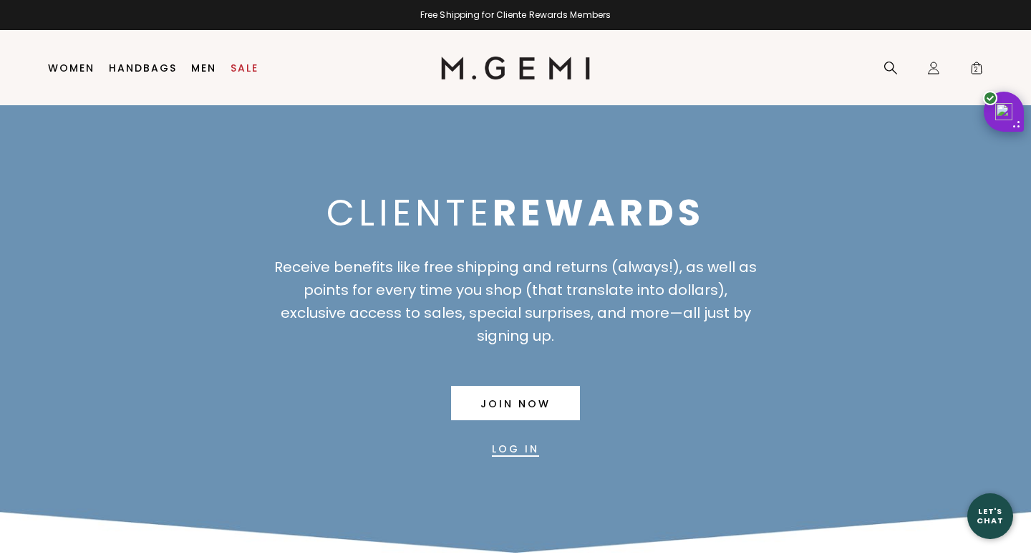
click at [536, 69] on img at bounding box center [516, 68] width 150 height 23
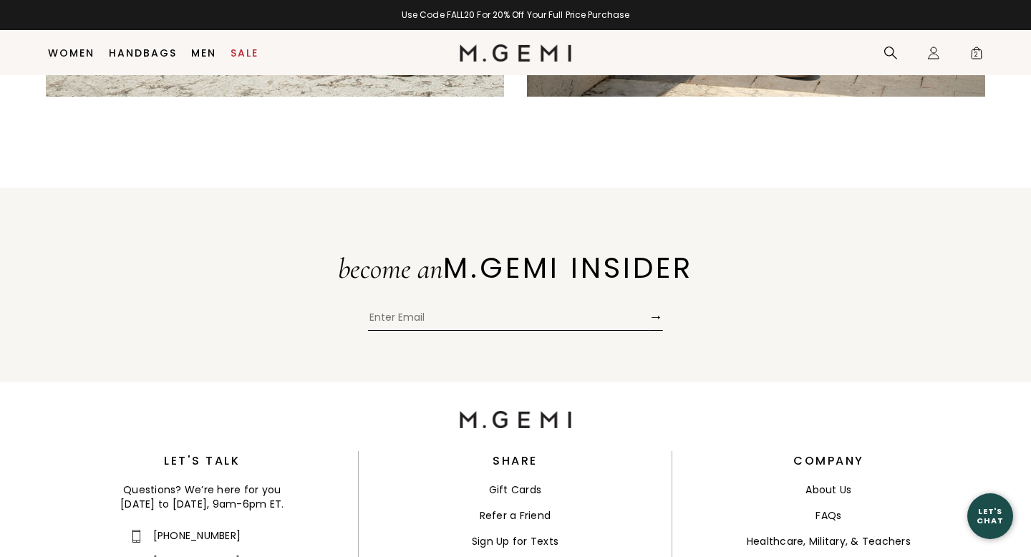
scroll to position [3231, 0]
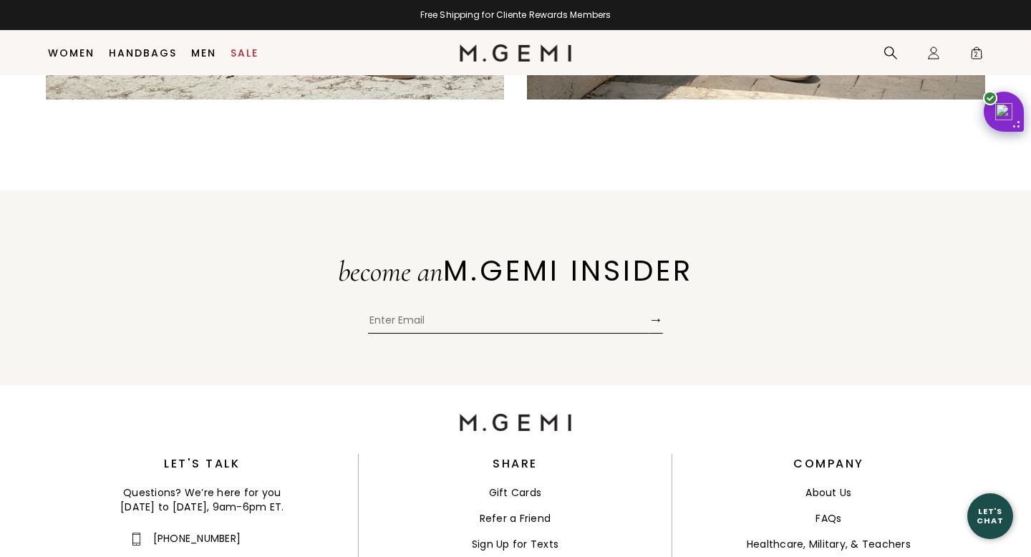
click at [482, 57] on img at bounding box center [515, 52] width 112 height 17
